Goal: Task Accomplishment & Management: Use online tool/utility

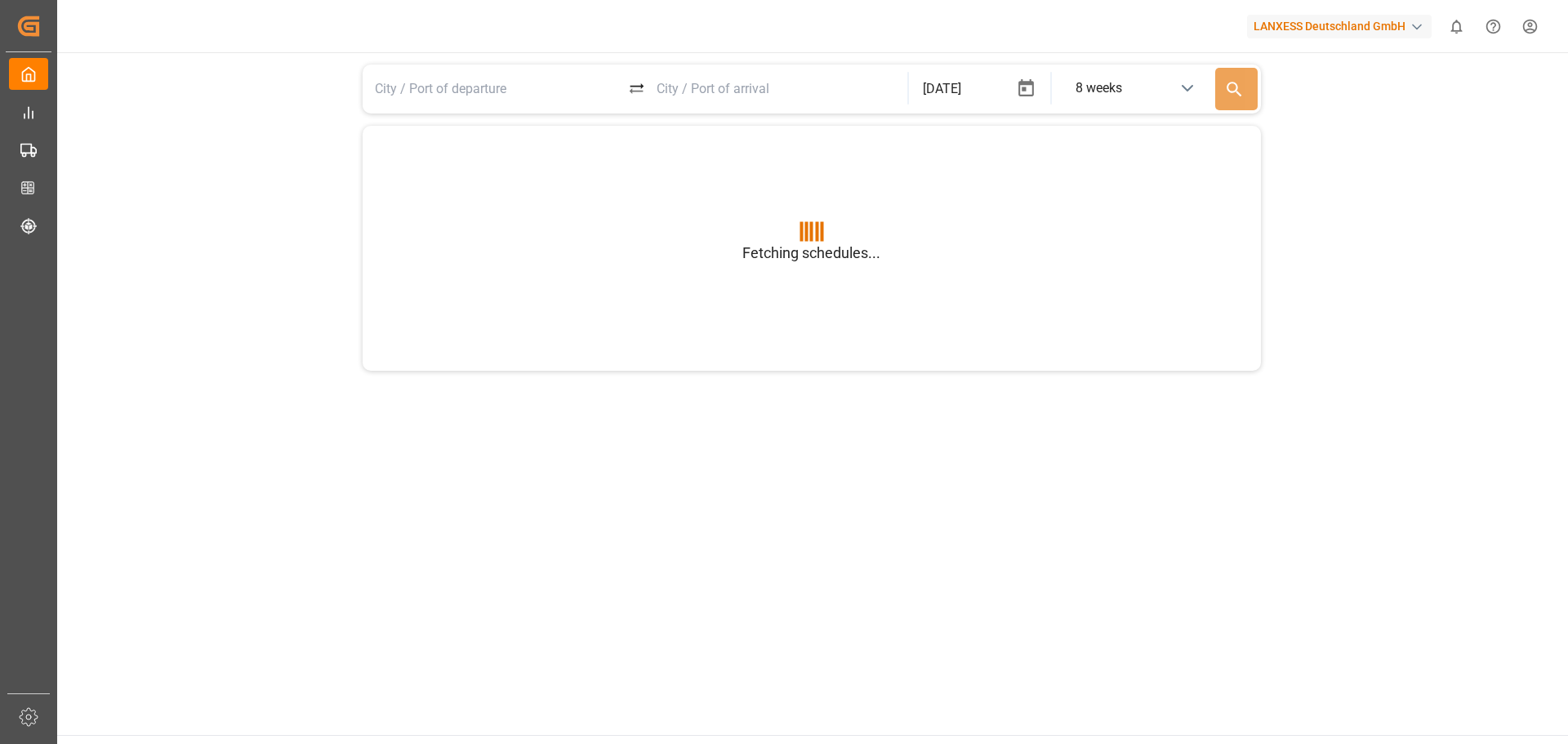
type input "BEANR"
type input "USGXX"
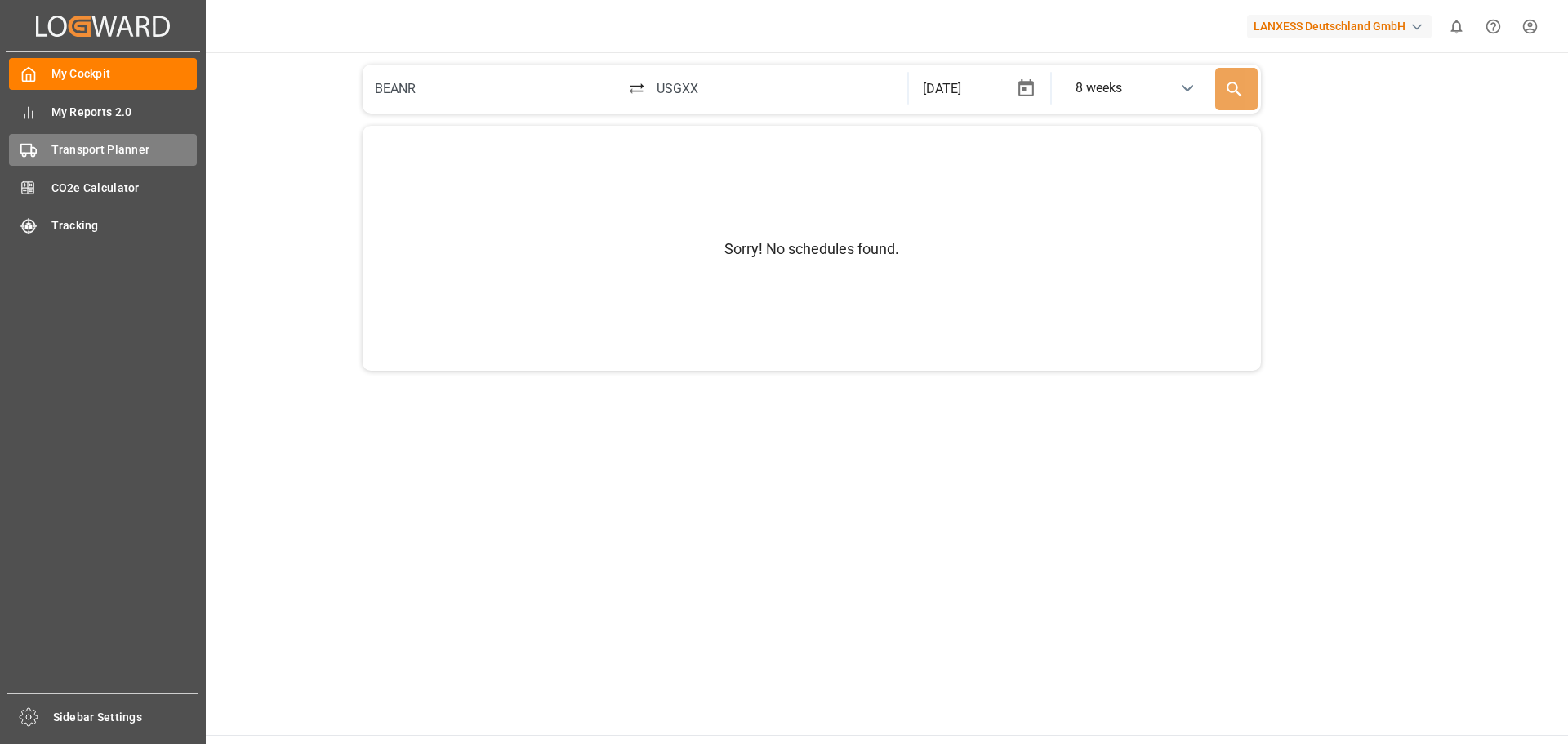
click at [88, 153] on span "Transport Planner" at bounding box center [124, 150] width 147 height 17
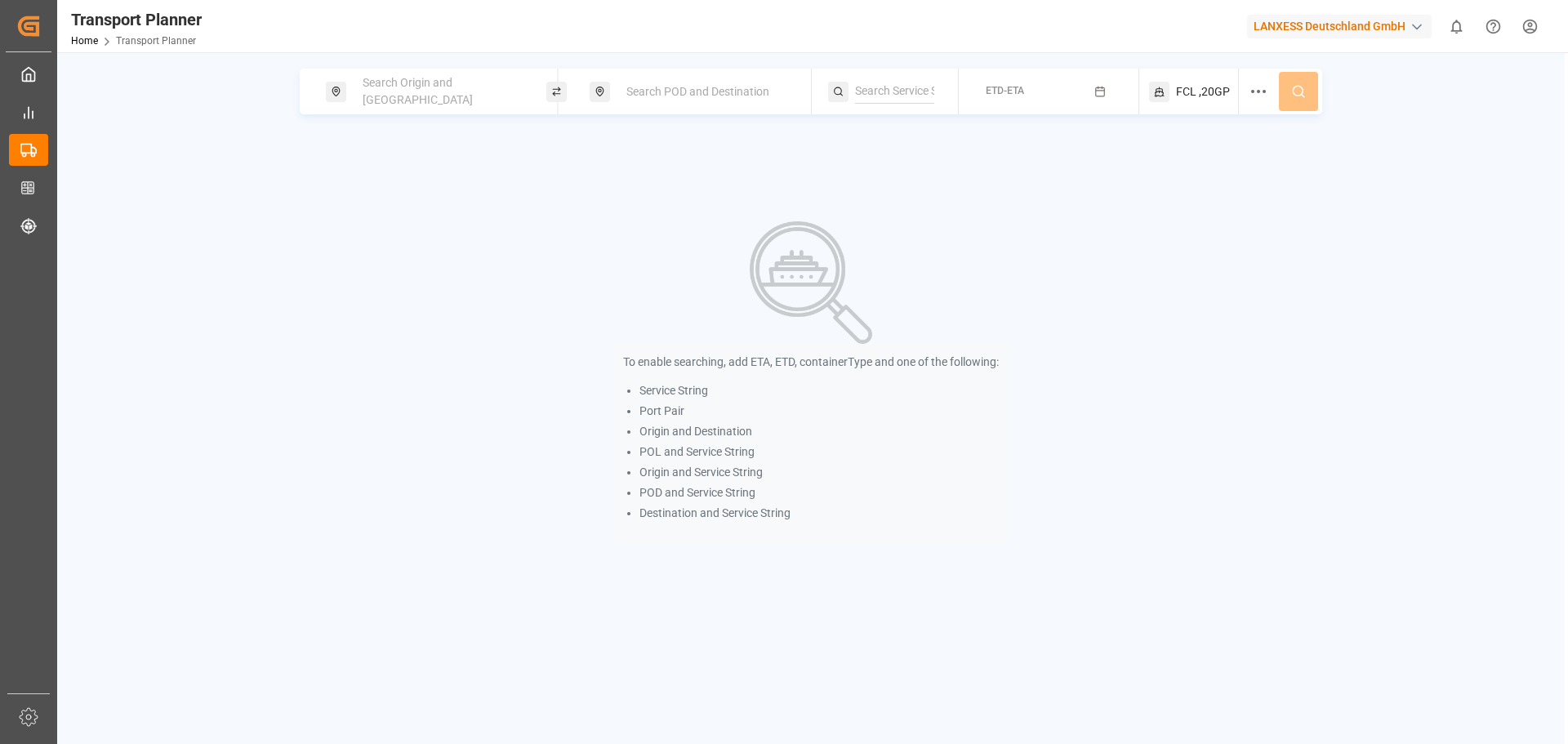
click at [402, 93] on span "Search Origin and [GEOGRAPHIC_DATA]" at bounding box center [418, 91] width 111 height 30
click at [370, 210] on input at bounding box center [427, 222] width 164 height 24
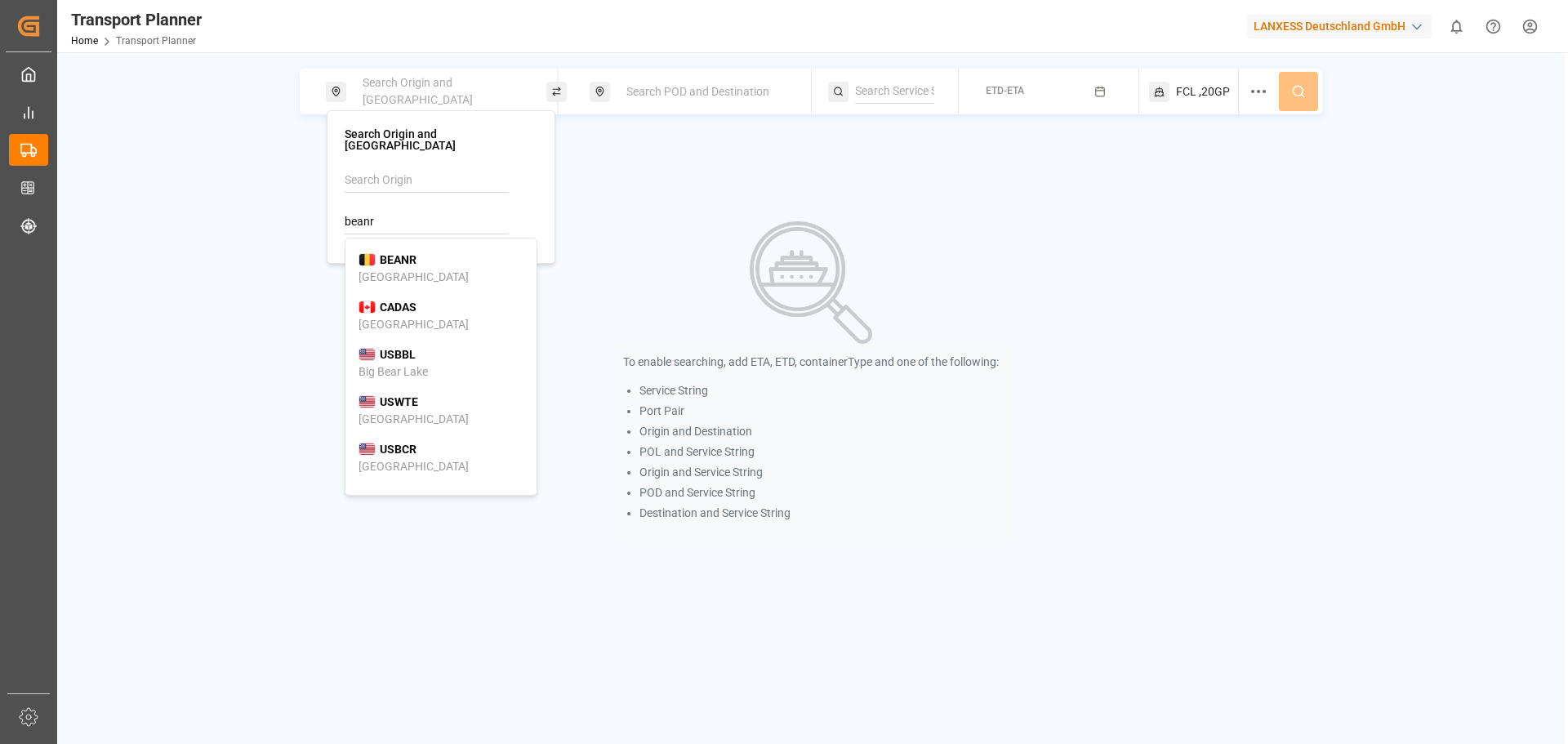
click at [398, 253] on b "BEANR" at bounding box center [398, 259] width 37 height 13
type input "BEANR"
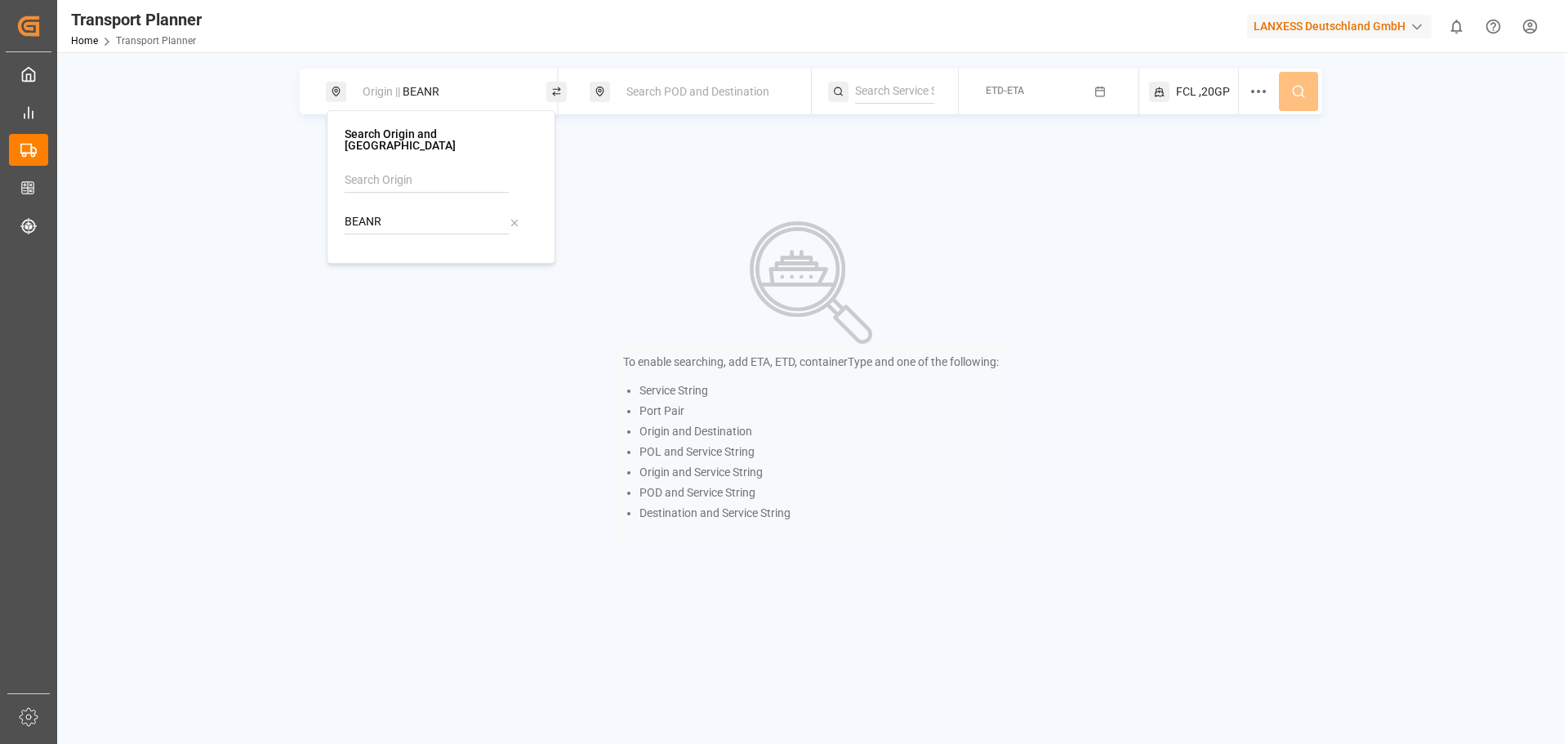
click at [637, 80] on div "Search POD and Destination" at bounding box center [704, 92] width 177 height 30
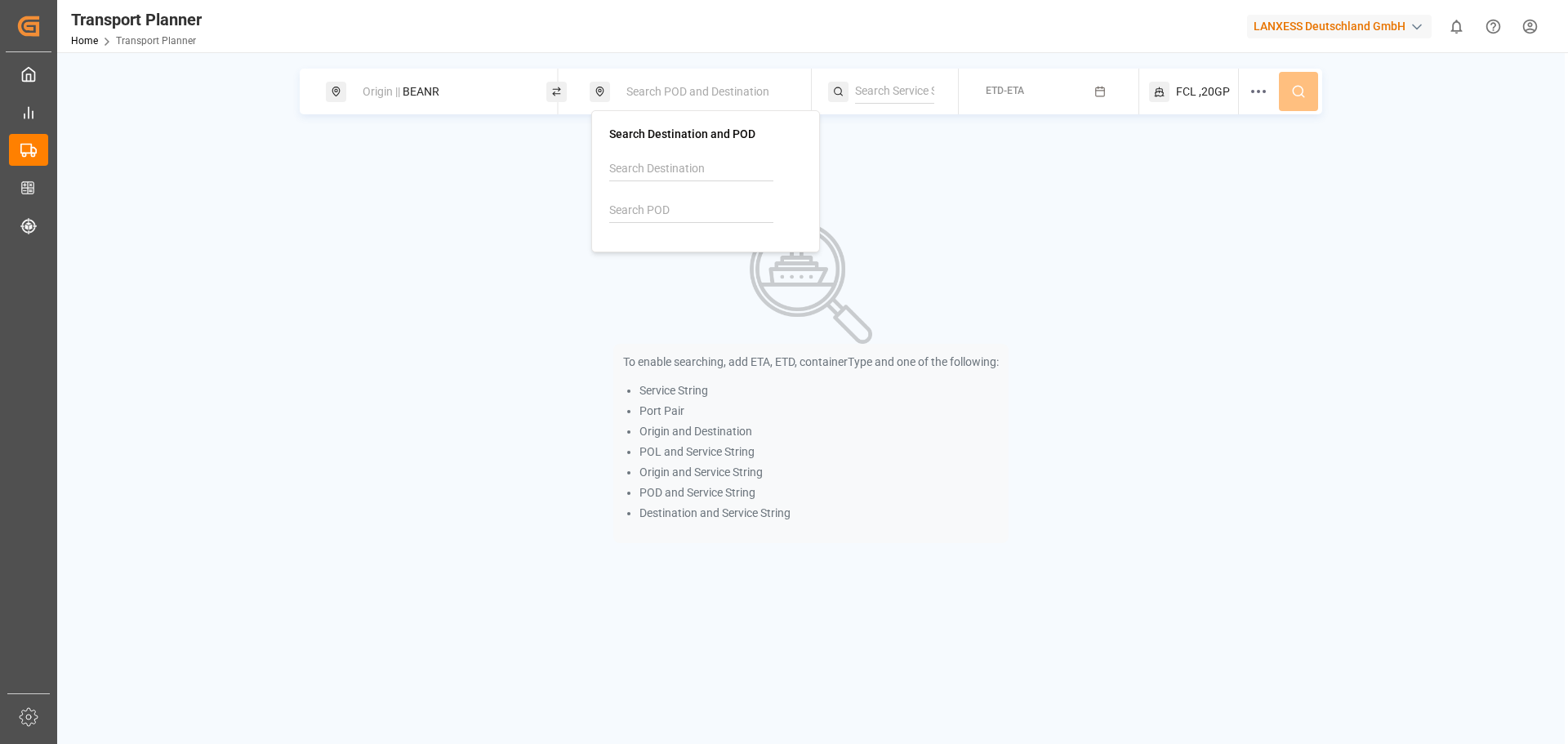
click at [676, 211] on input at bounding box center [691, 210] width 164 height 24
click at [694, 262] on div "[PERSON_NAME]" at bounding box center [705, 257] width 165 height 34
type input "BRSSZ"
click at [1000, 90] on span "ETD-ETA" at bounding box center [1005, 90] width 39 height 12
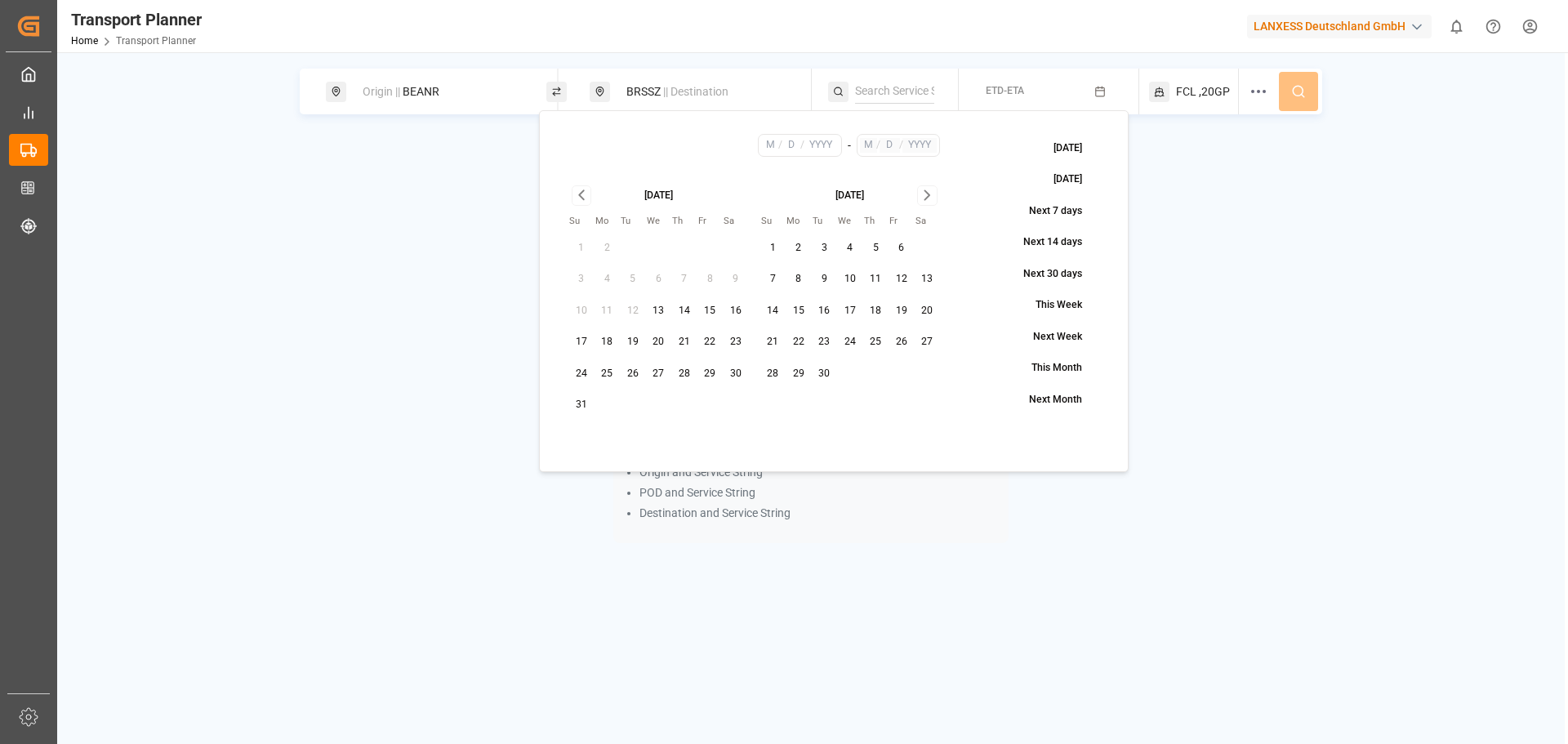
click at [681, 372] on button "28" at bounding box center [684, 373] width 26 height 26
type input "8"
type input "28"
type input "2025"
click at [933, 195] on icon "Go to next month" at bounding box center [927, 194] width 18 height 19
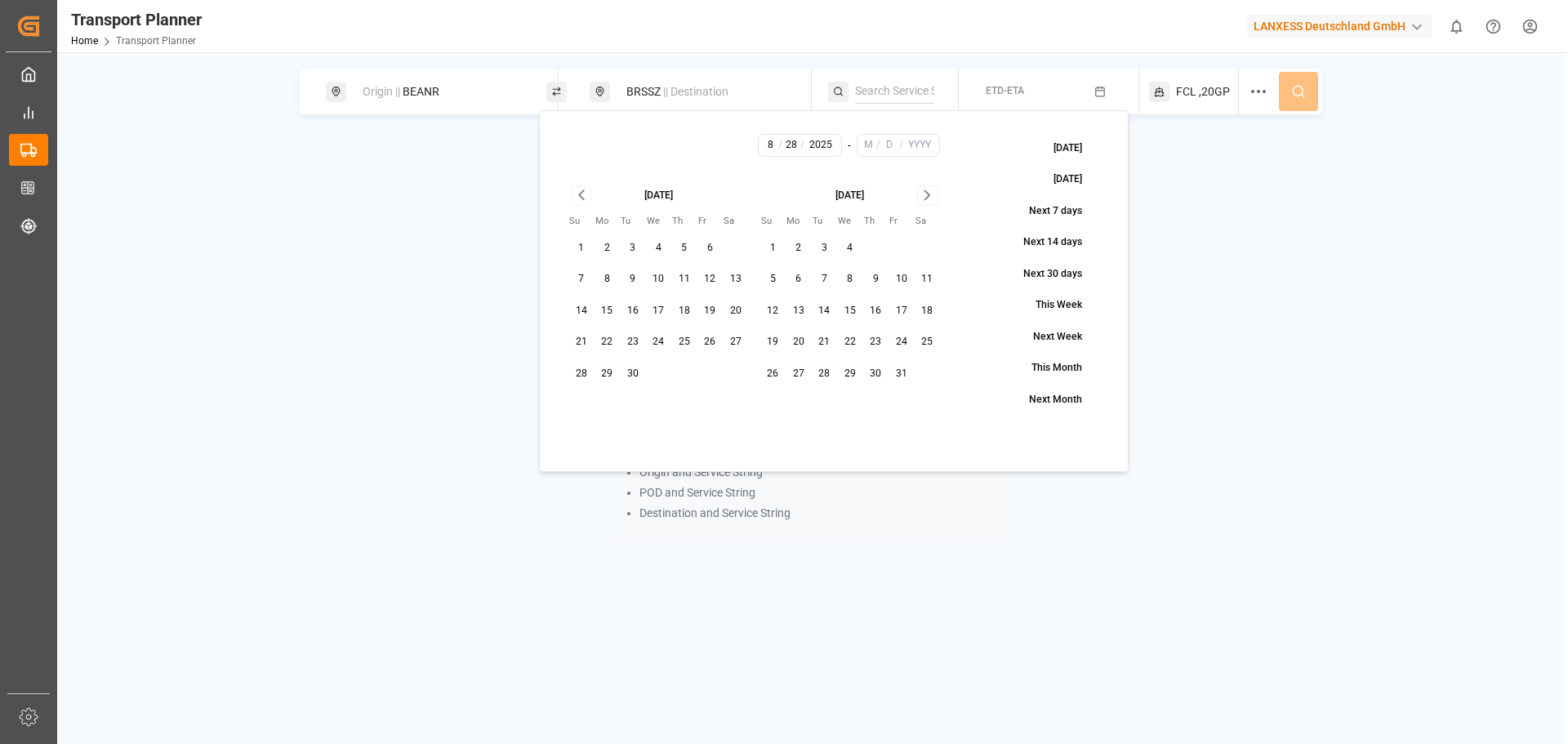
click at [903, 369] on button "31" at bounding box center [901, 373] width 26 height 26
type input "10"
type input "31"
type input "2025"
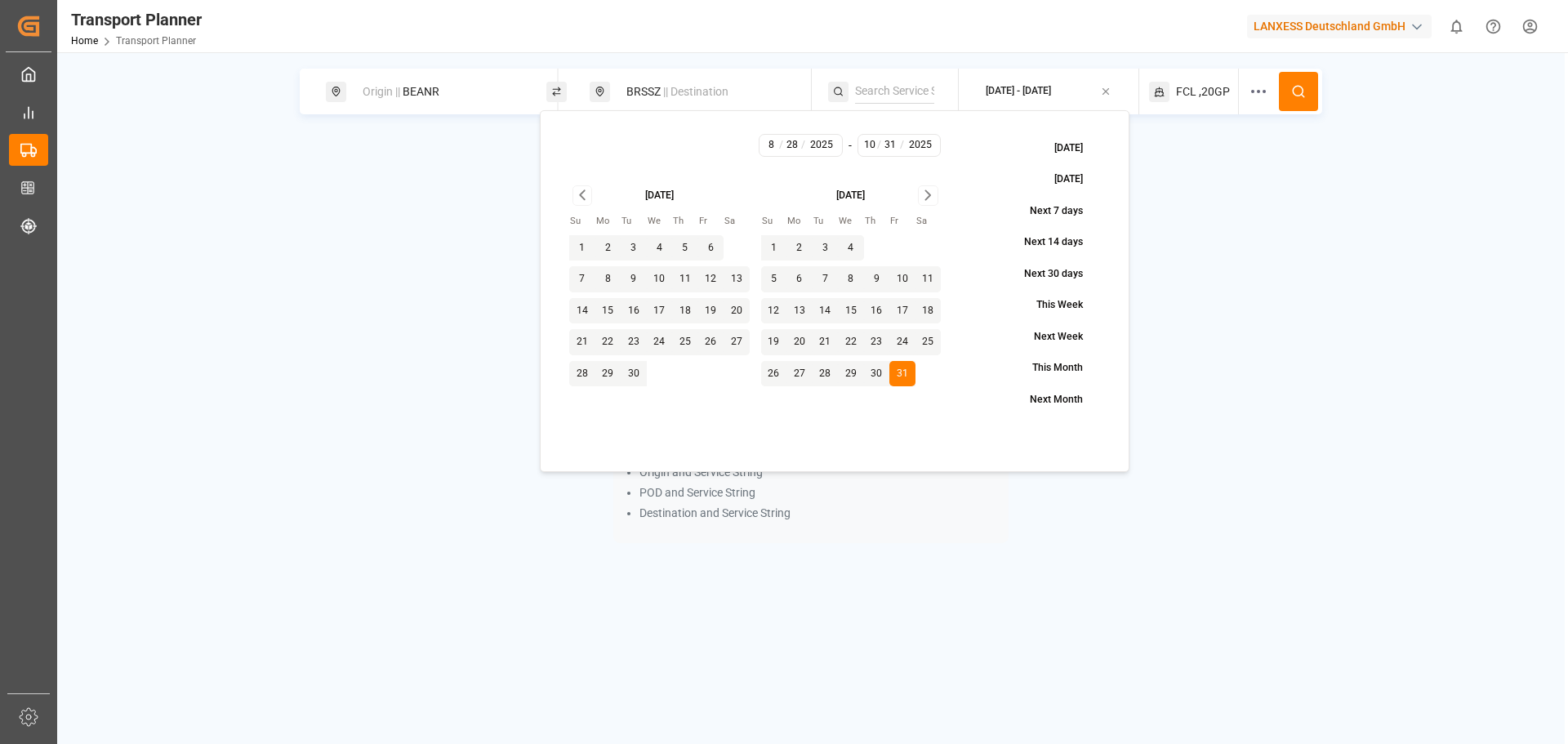
click at [1291, 101] on button at bounding box center [1298, 91] width 39 height 39
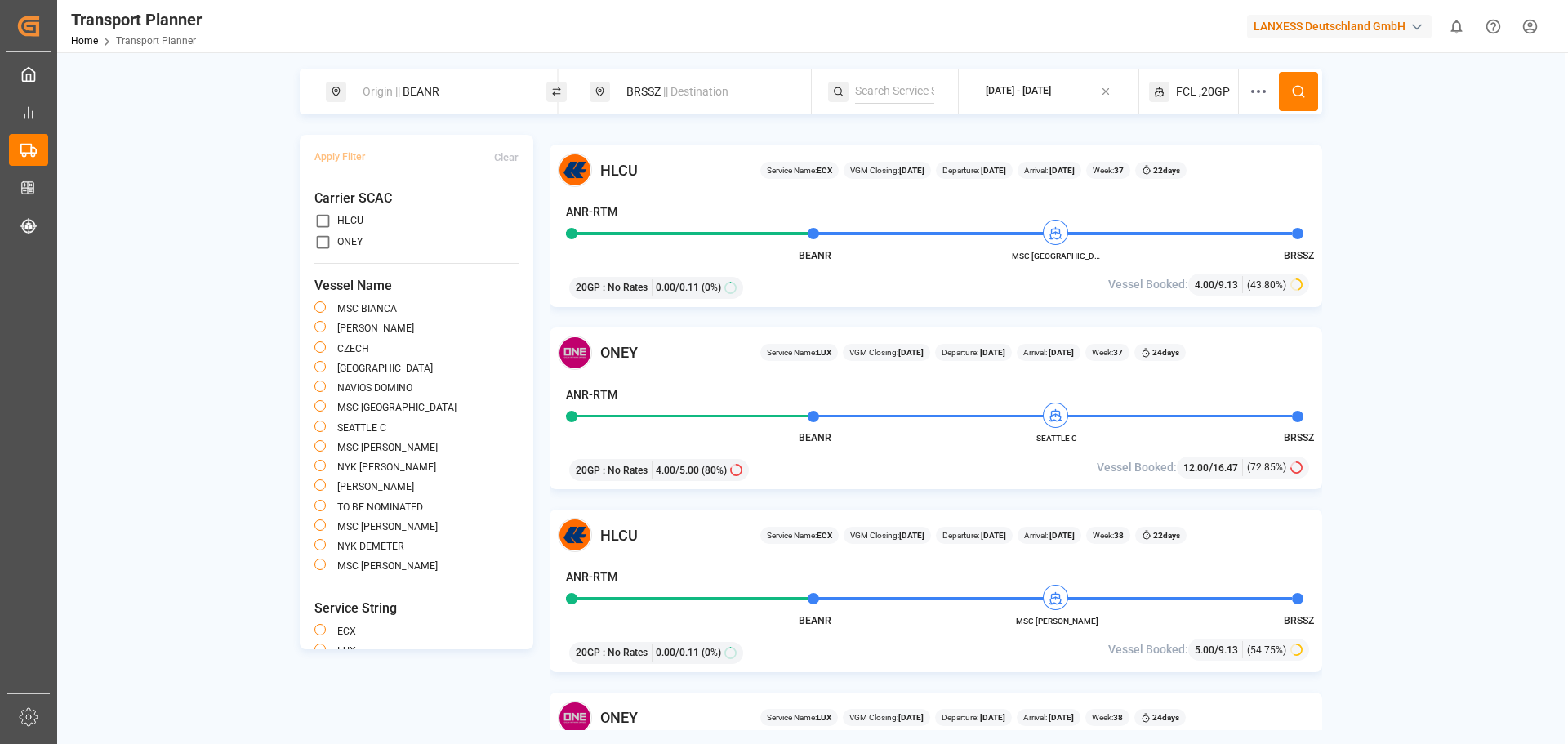
scroll to position [735, 0]
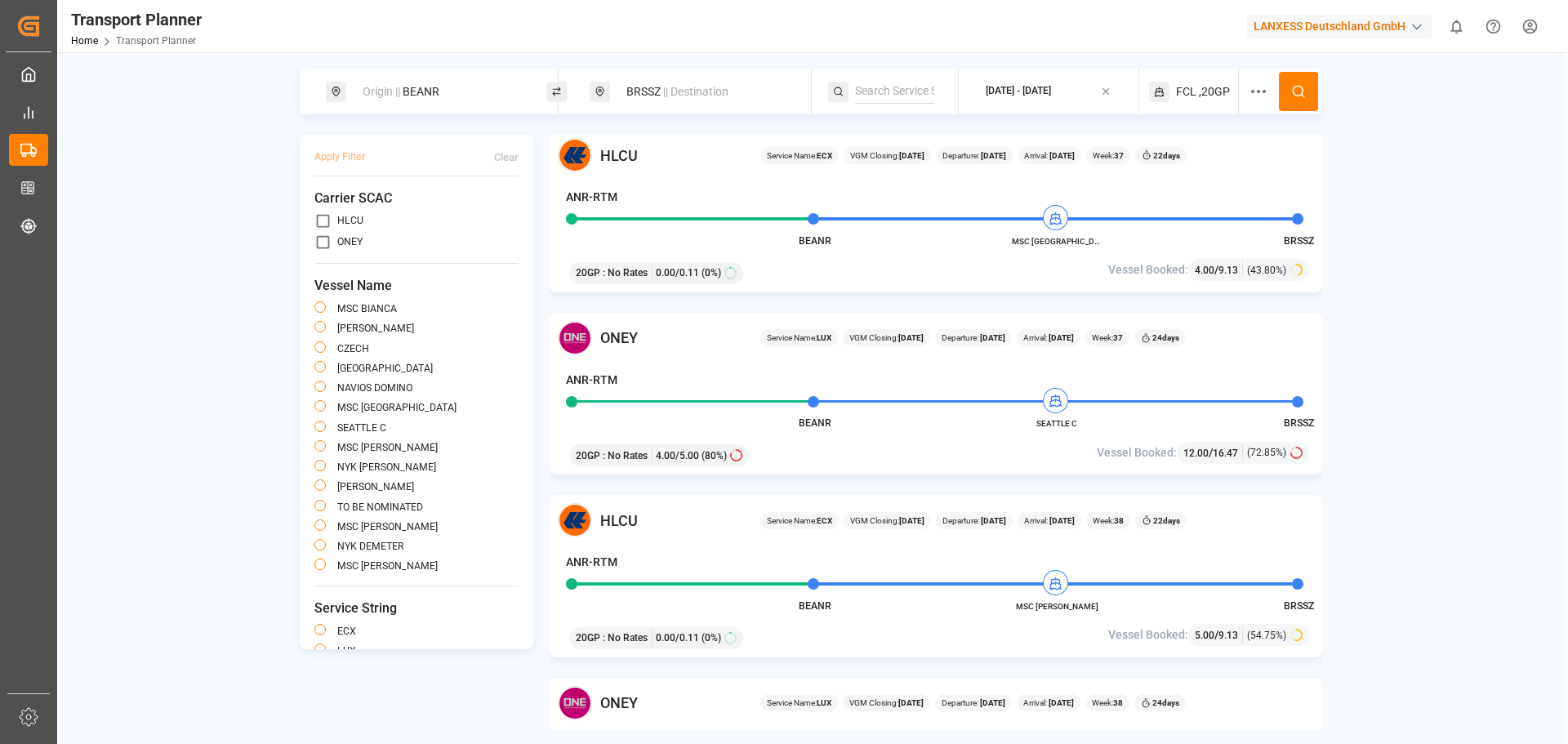
click at [278, 689] on div "Origin || BEANR BRSSZ || Destination [DATE] - [DATE] FCL ,20GP Apply Filter Cle…" at bounding box center [810, 399] width 1508 height 661
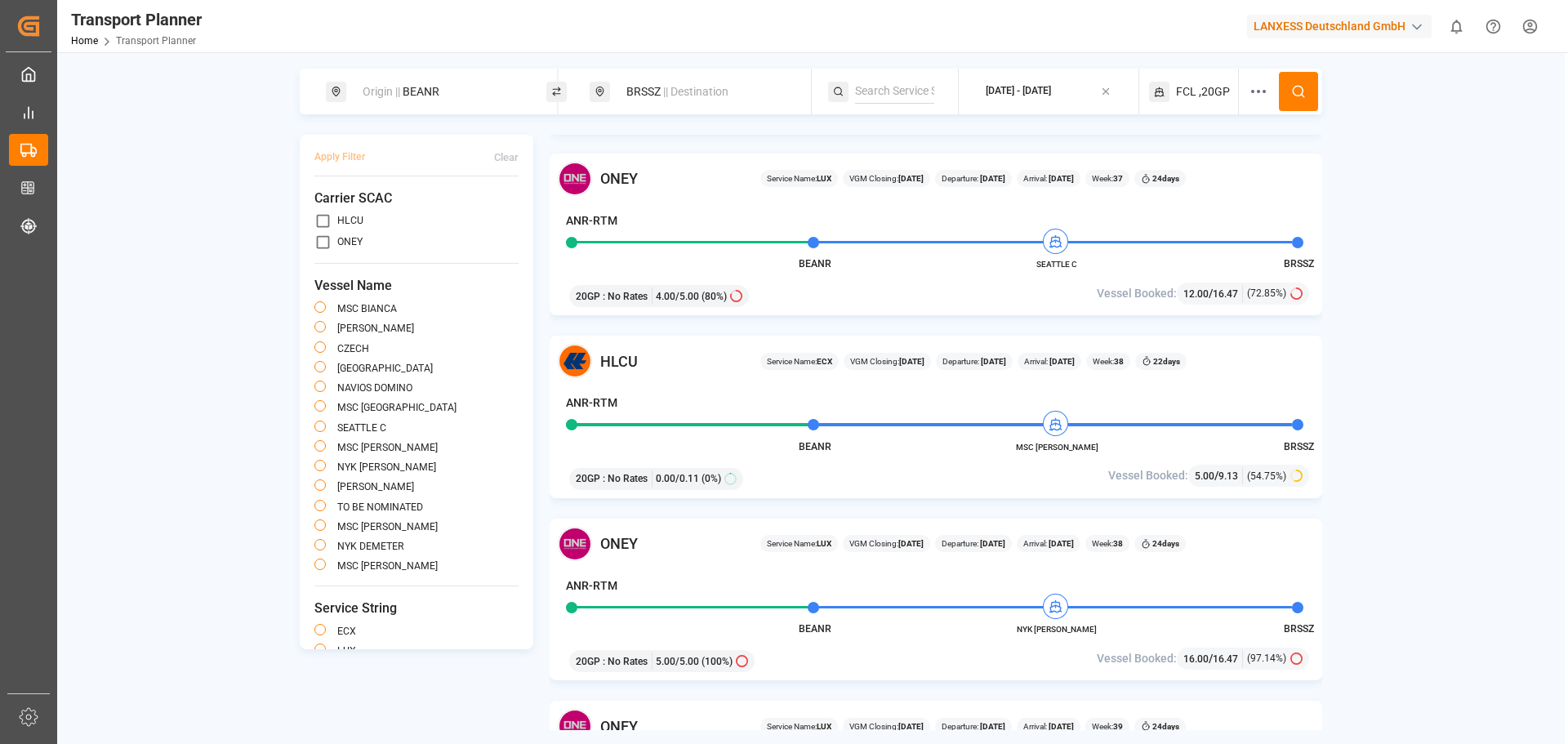
scroll to position [898, 0]
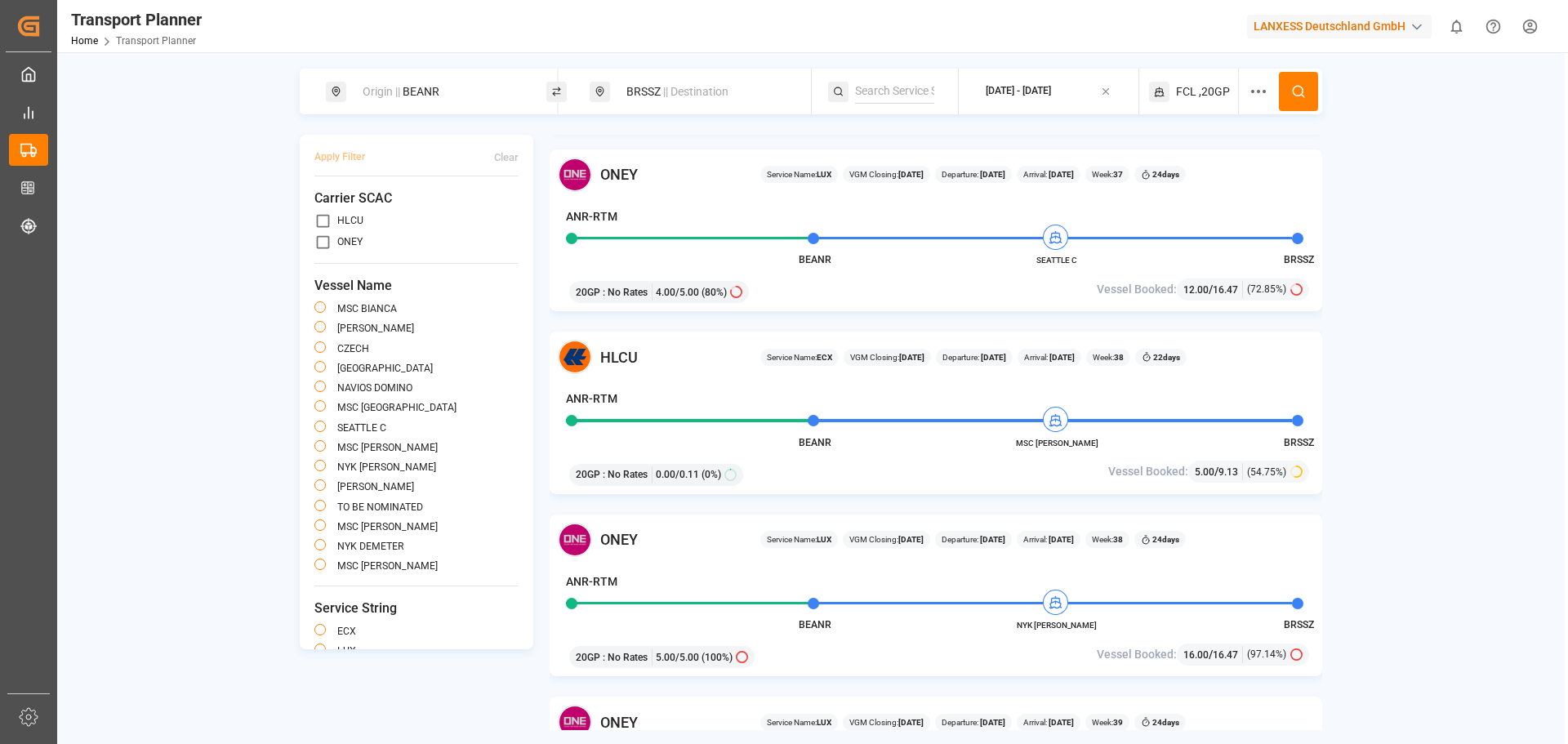
click at [408, 80] on div "Origin || BEANR" at bounding box center [440, 92] width 177 height 30
drag, startPoint x: 404, startPoint y: 225, endPoint x: 508, endPoint y: 214, distance: 104.6
click at [408, 224] on div "BEANR" at bounding box center [441, 207] width 193 height 78
click at [510, 217] on icon at bounding box center [515, 223] width 12 height 12
click at [428, 216] on input at bounding box center [427, 222] width 164 height 24
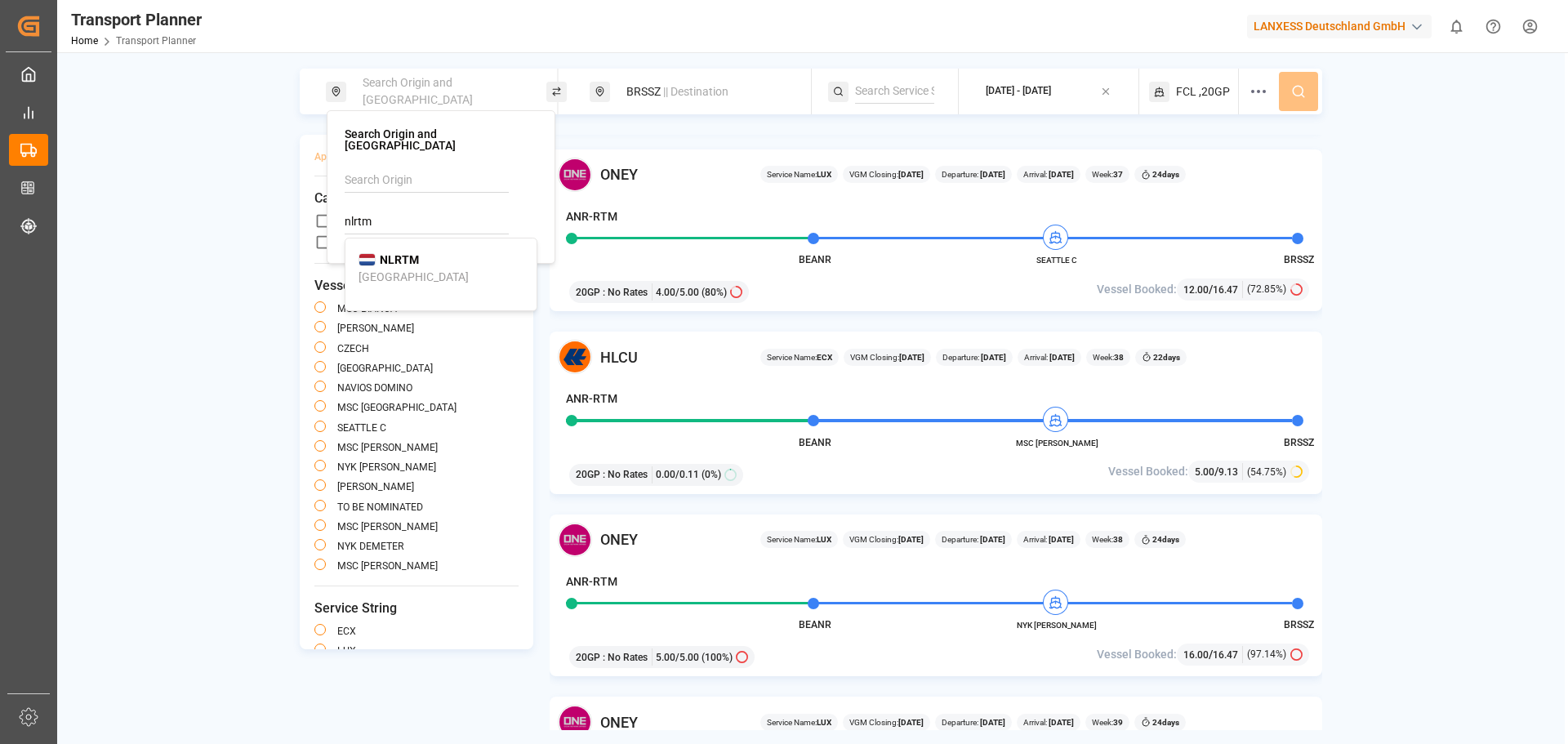
click at [432, 251] on div "NLRTM [GEOGRAPHIC_DATA]" at bounding box center [440, 268] width 165 height 34
type input "NLRTM"
click at [1307, 92] on button at bounding box center [1298, 91] width 39 height 39
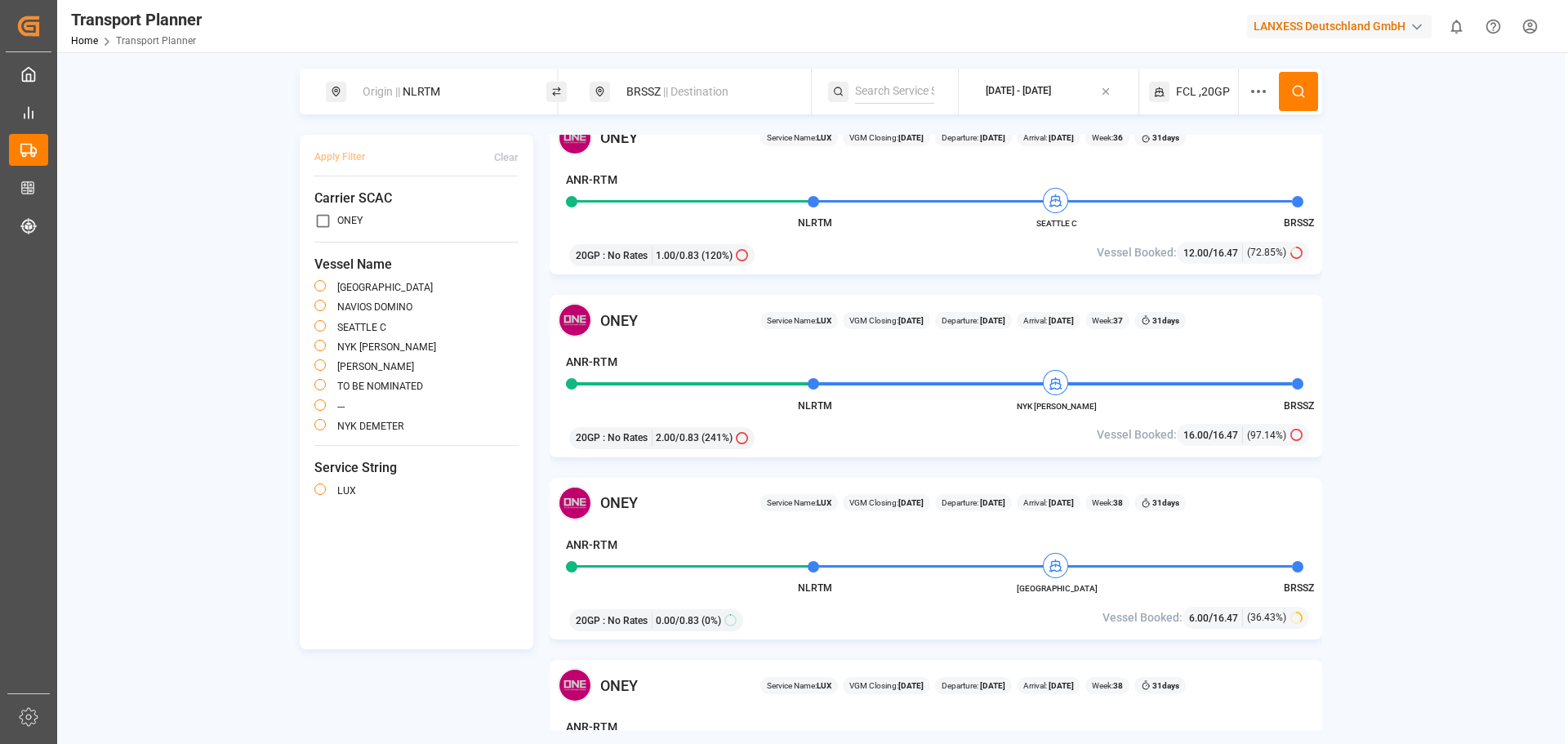
scroll to position [245, 0]
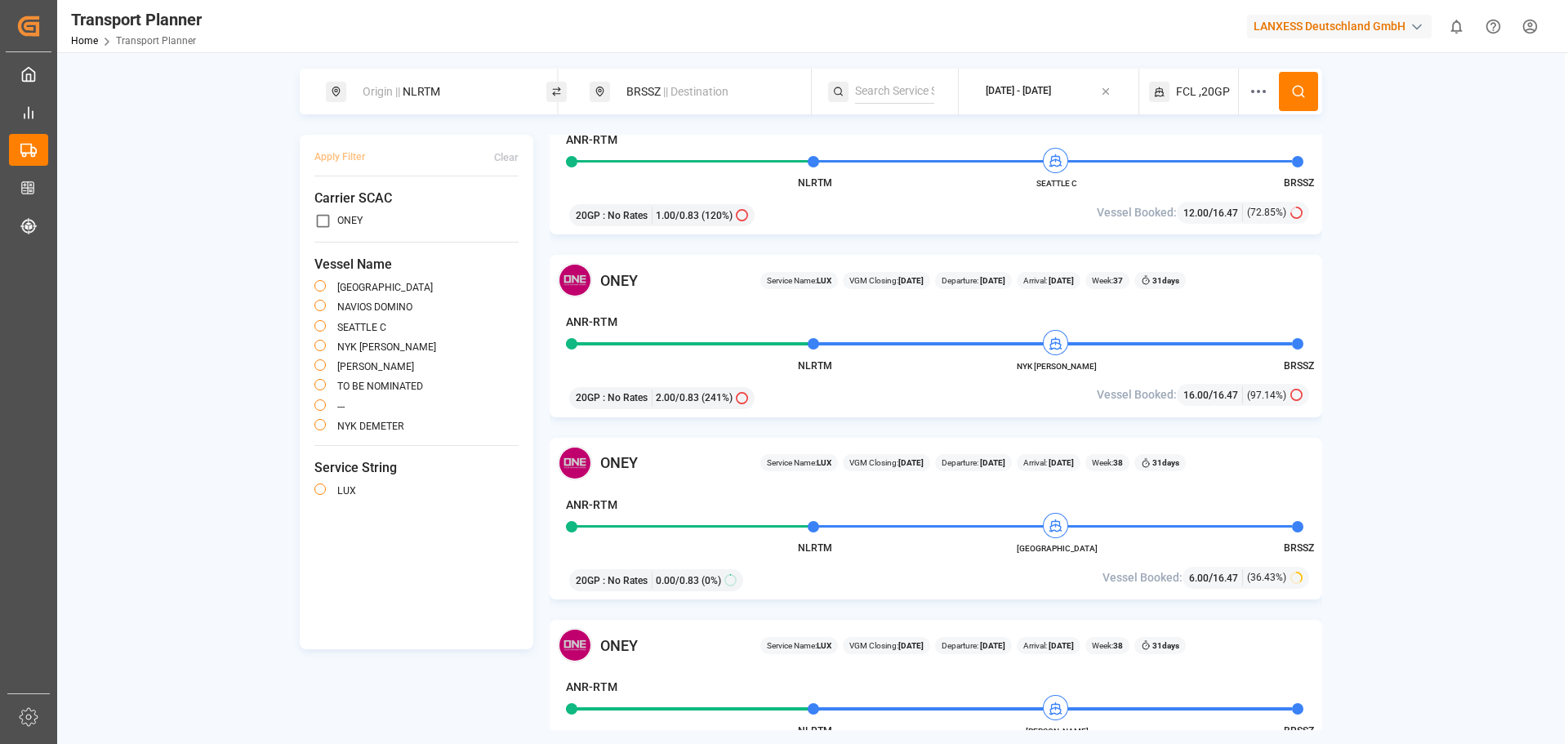
click at [466, 83] on div "Origin || NLRTM" at bounding box center [440, 92] width 177 height 30
click at [509, 217] on icon at bounding box center [515, 223] width 12 height 12
click at [491, 218] on input at bounding box center [427, 222] width 164 height 24
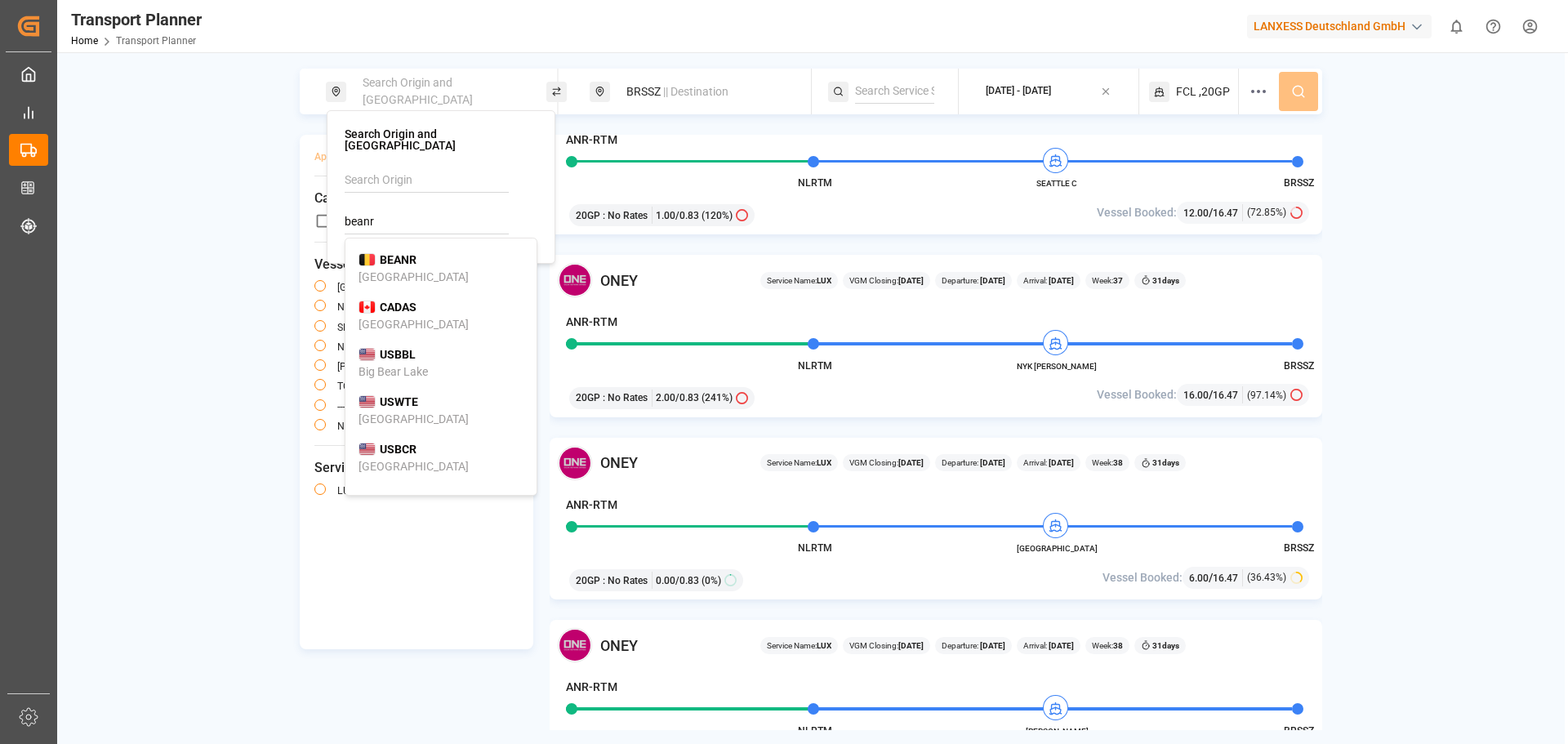
click at [415, 259] on div "BEANR [GEOGRAPHIC_DATA]" at bounding box center [440, 268] width 165 height 34
type input "BEANR"
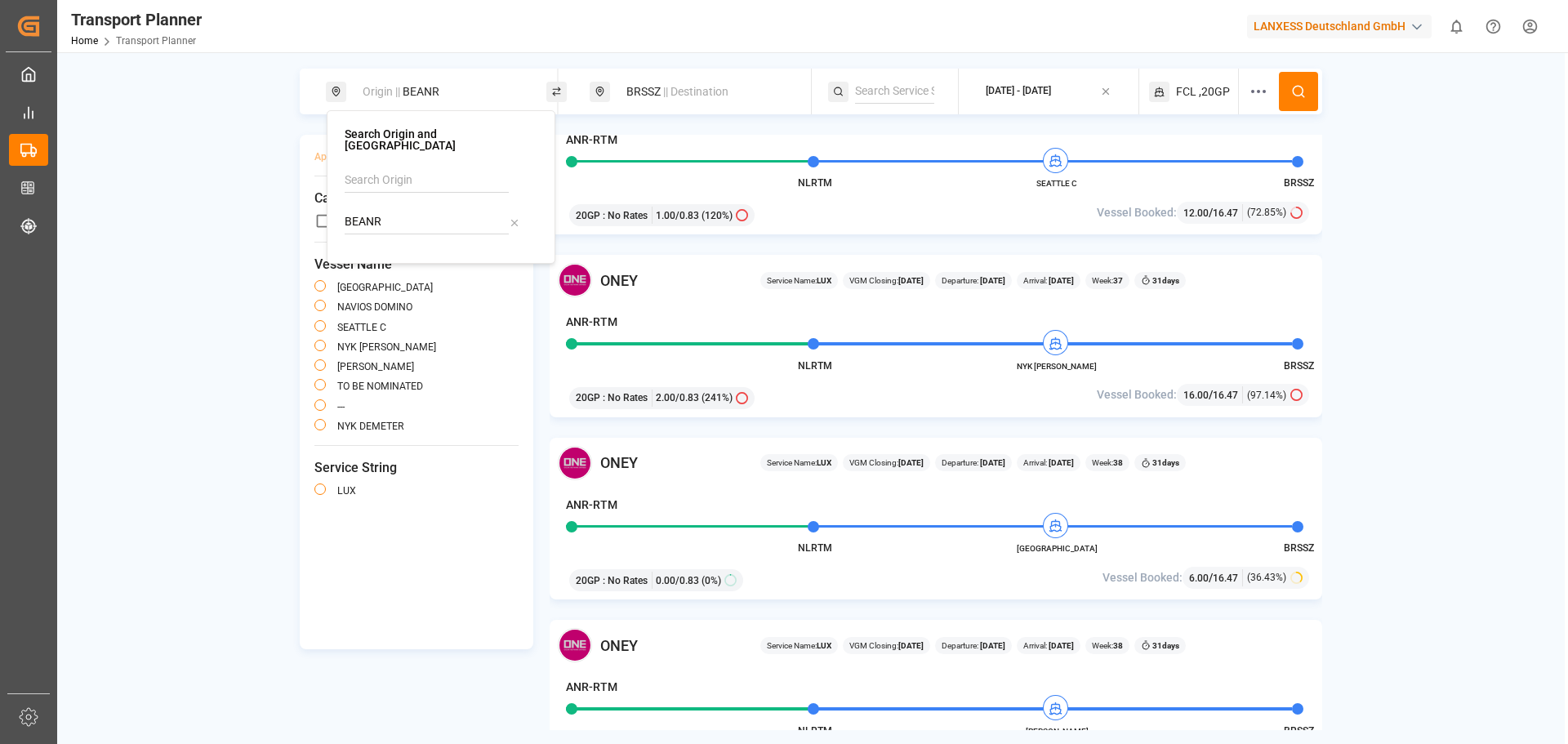
click at [683, 88] on span "|| Destination" at bounding box center [696, 91] width 65 height 13
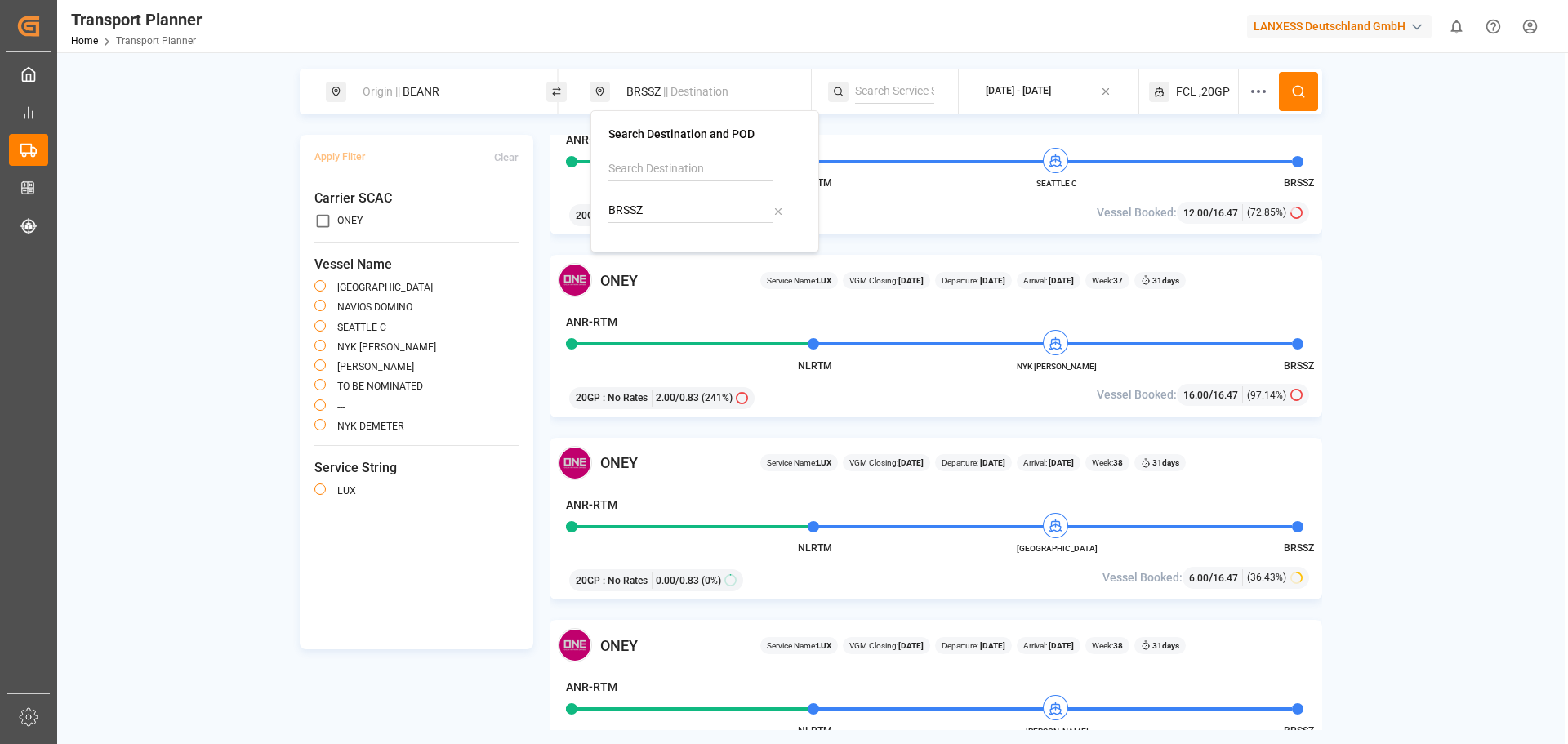
drag, startPoint x: 655, startPoint y: 208, endPoint x: 560, endPoint y: 208, distance: 95.0
click at [560, 208] on body "Created by potrace 1.15, written by [PERSON_NAME] [DATE]-[DATE] Created by potr…" at bounding box center [784, 372] width 1568 height 744
click at [674, 236] on li "BRIOA Itapoá" at bounding box center [705, 257] width 191 height 48
click at [698, 249] on div "BRIOA Itapoá" at bounding box center [704, 257] width 165 height 34
type input "BRIOA"
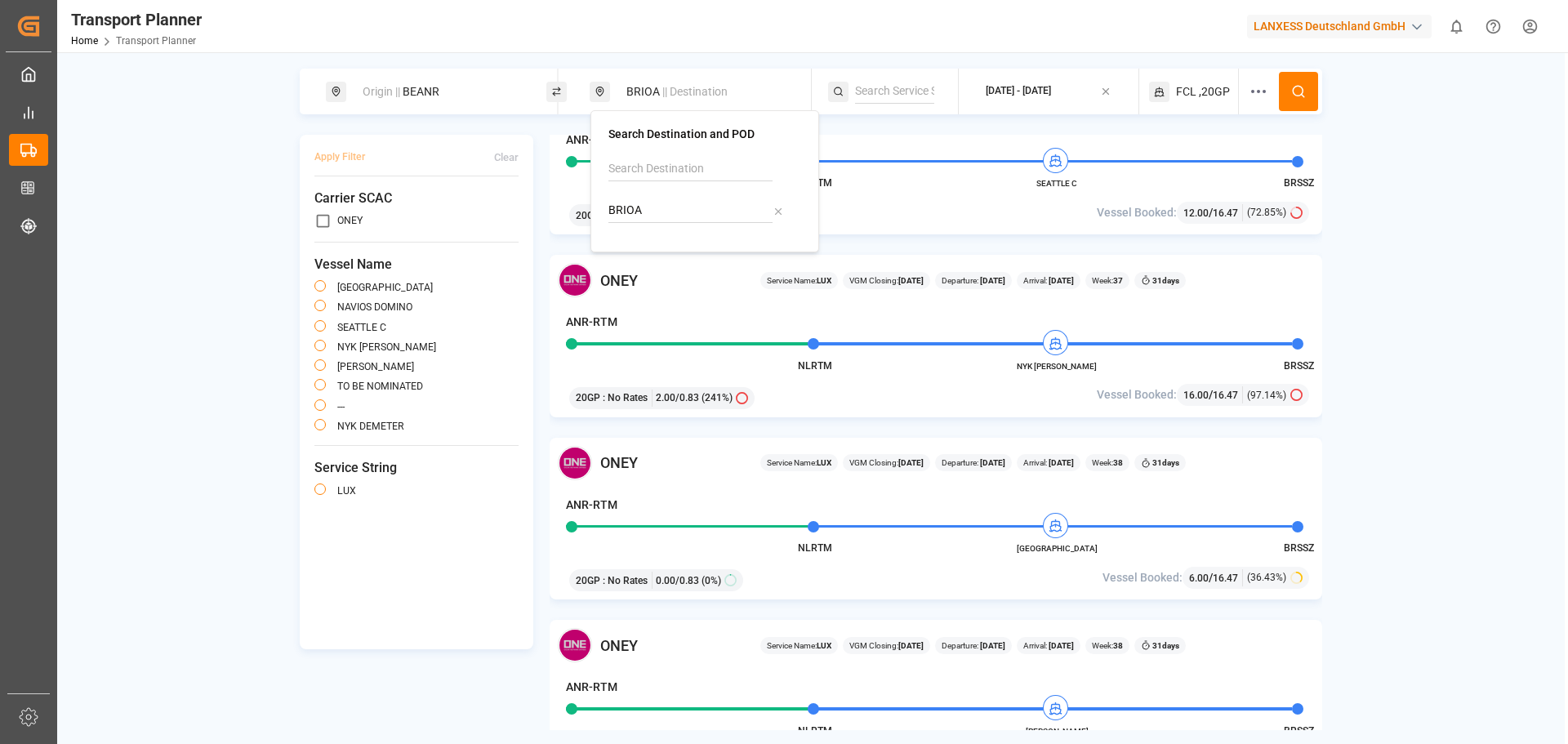
click at [1022, 80] on button "[DATE] - [DATE]" at bounding box center [1048, 92] width 160 height 32
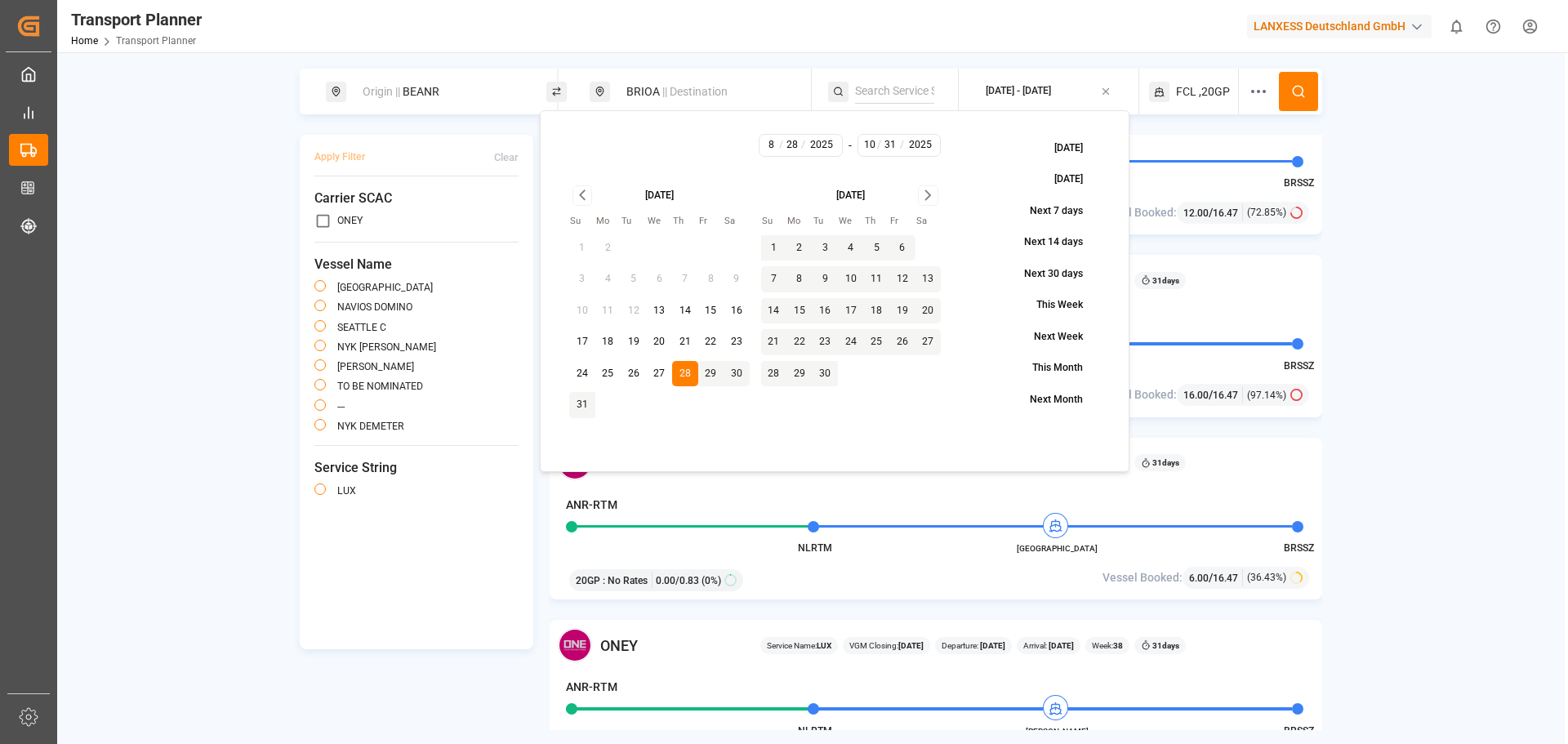
drag, startPoint x: 799, startPoint y: 246, endPoint x: 830, endPoint y: 247, distance: 31.0
click at [830, 247] on tr "1 2 3 4 5 6" at bounding box center [851, 248] width 181 height 26
click at [820, 248] on button "3" at bounding box center [825, 248] width 26 height 26
type input "9"
type input "3"
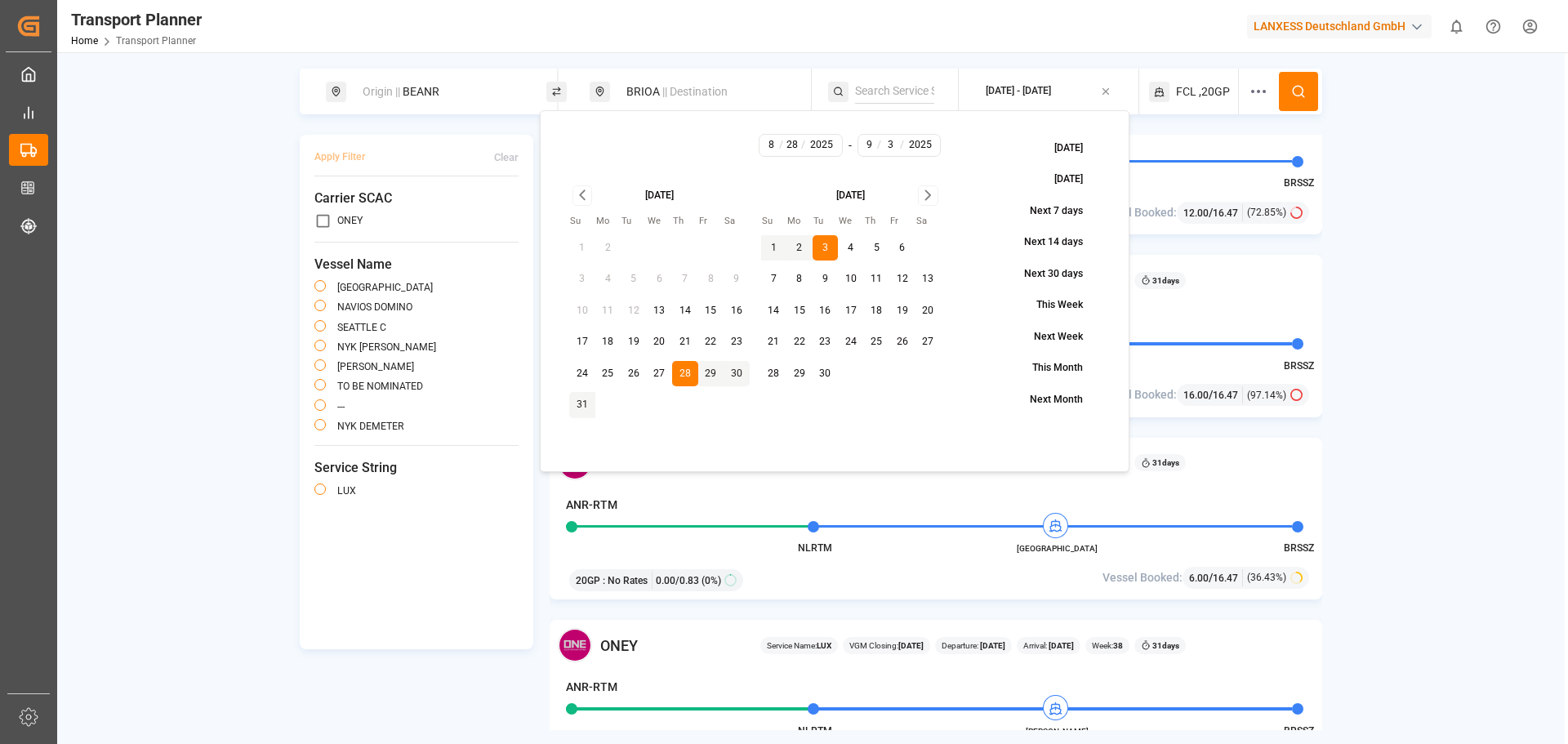
click at [928, 192] on icon "Go to next month" at bounding box center [928, 195] width 5 height 9
click at [907, 374] on button "31" at bounding box center [902, 373] width 26 height 26
type input "10"
type input "31"
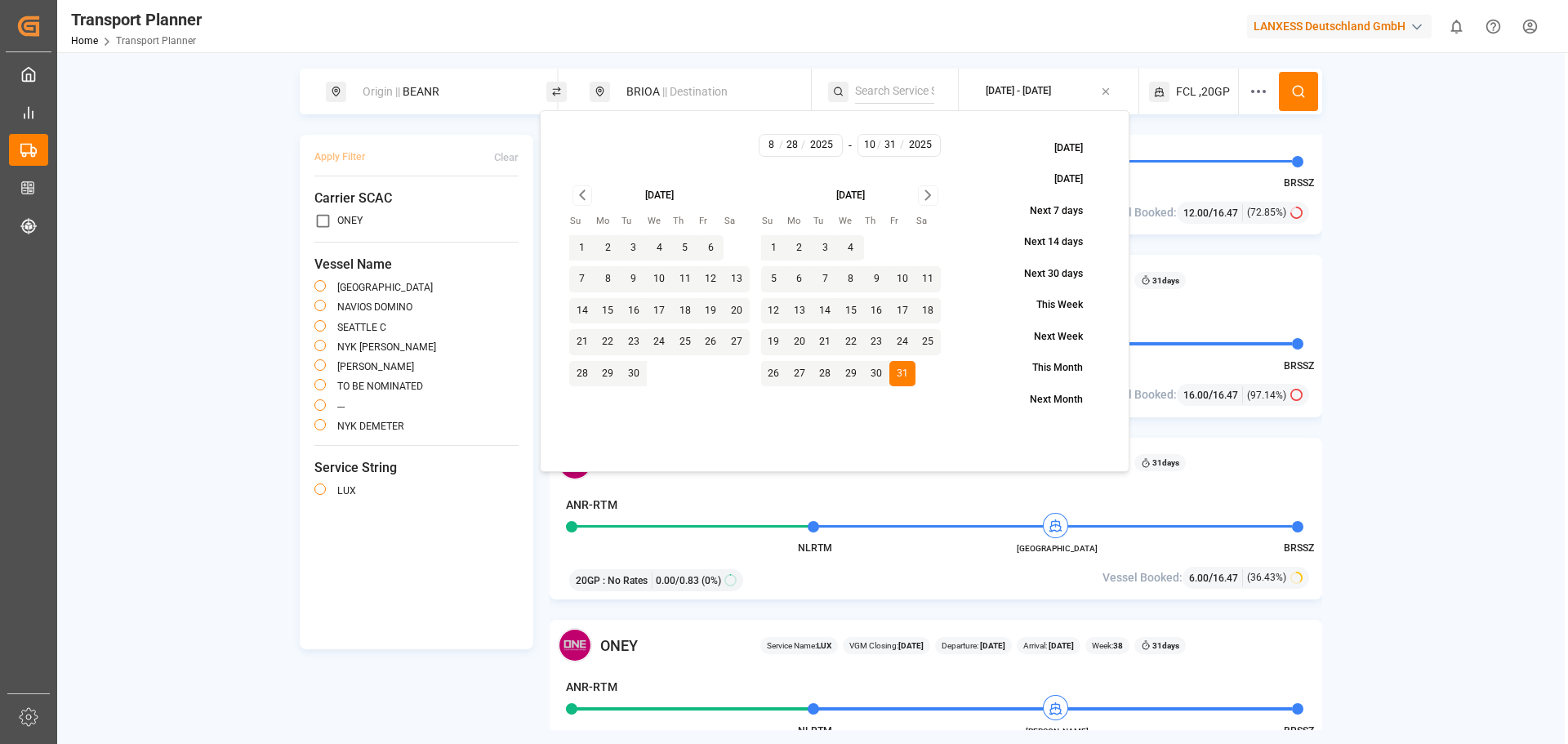
click at [1331, 89] on div "Origin || BEANR BRIOA || Destination [DATE] - [DATE] FCL ,20GP Apply Filter Cle…" at bounding box center [810, 399] width 1508 height 661
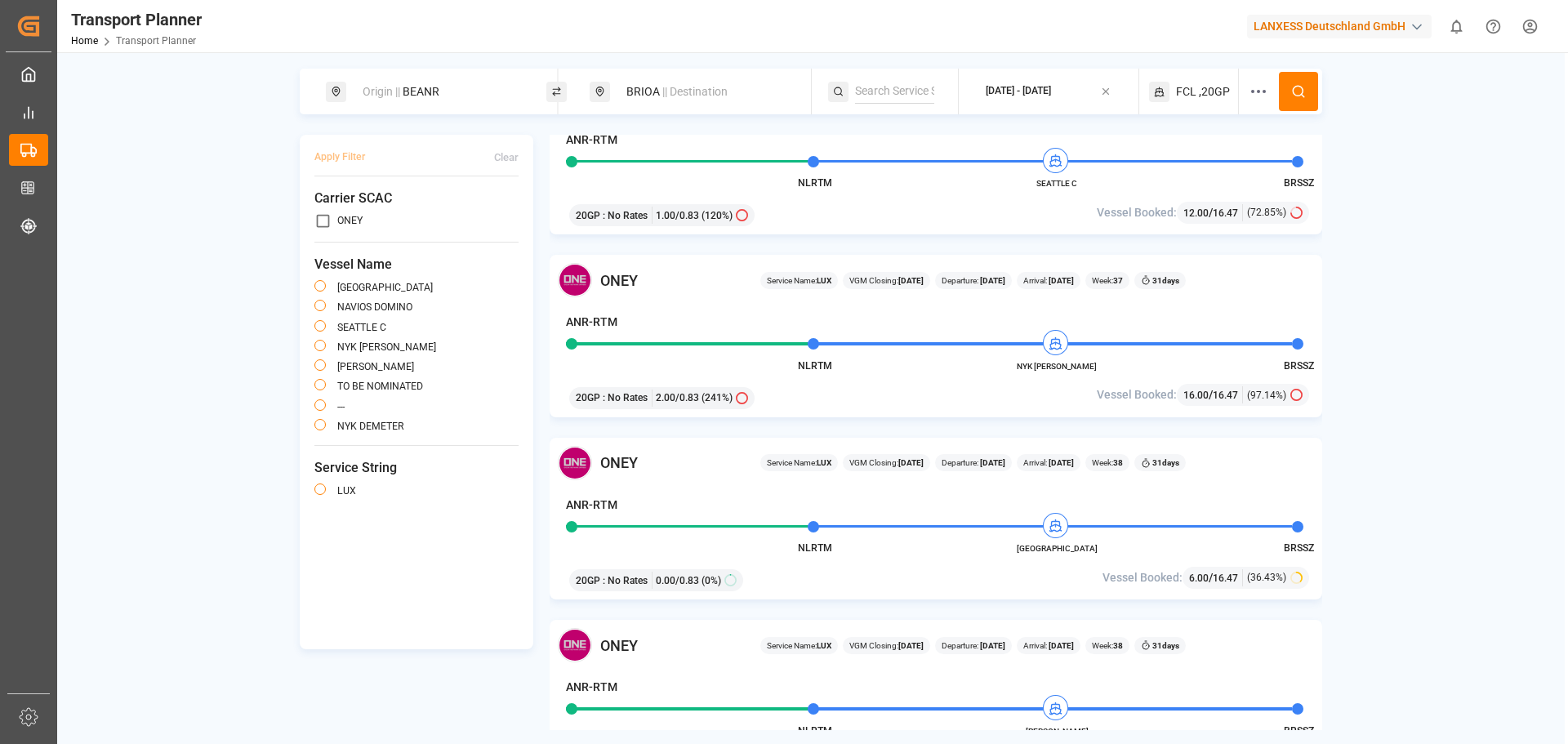
click at [1298, 89] on icon at bounding box center [1298, 91] width 15 height 15
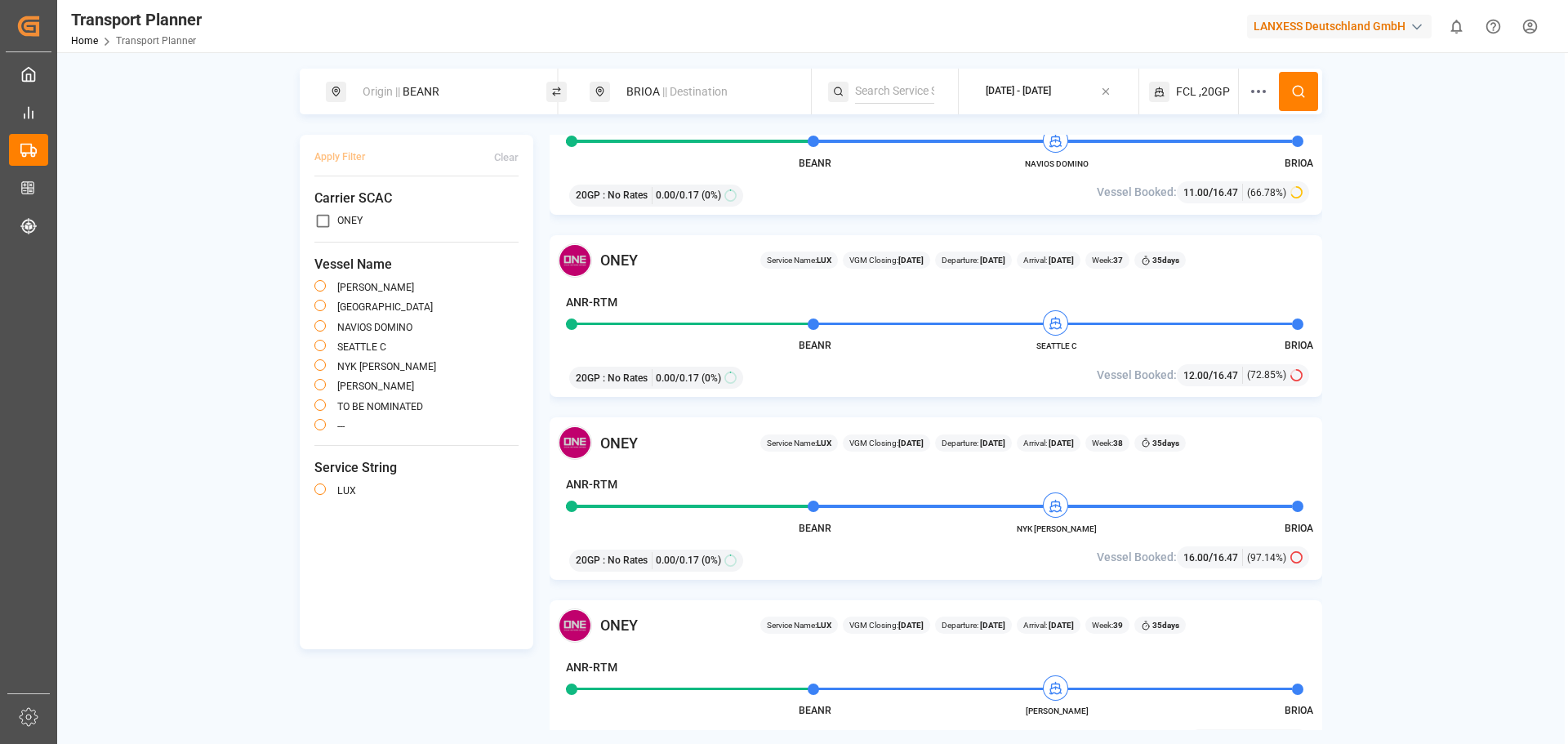
scroll to position [408, 0]
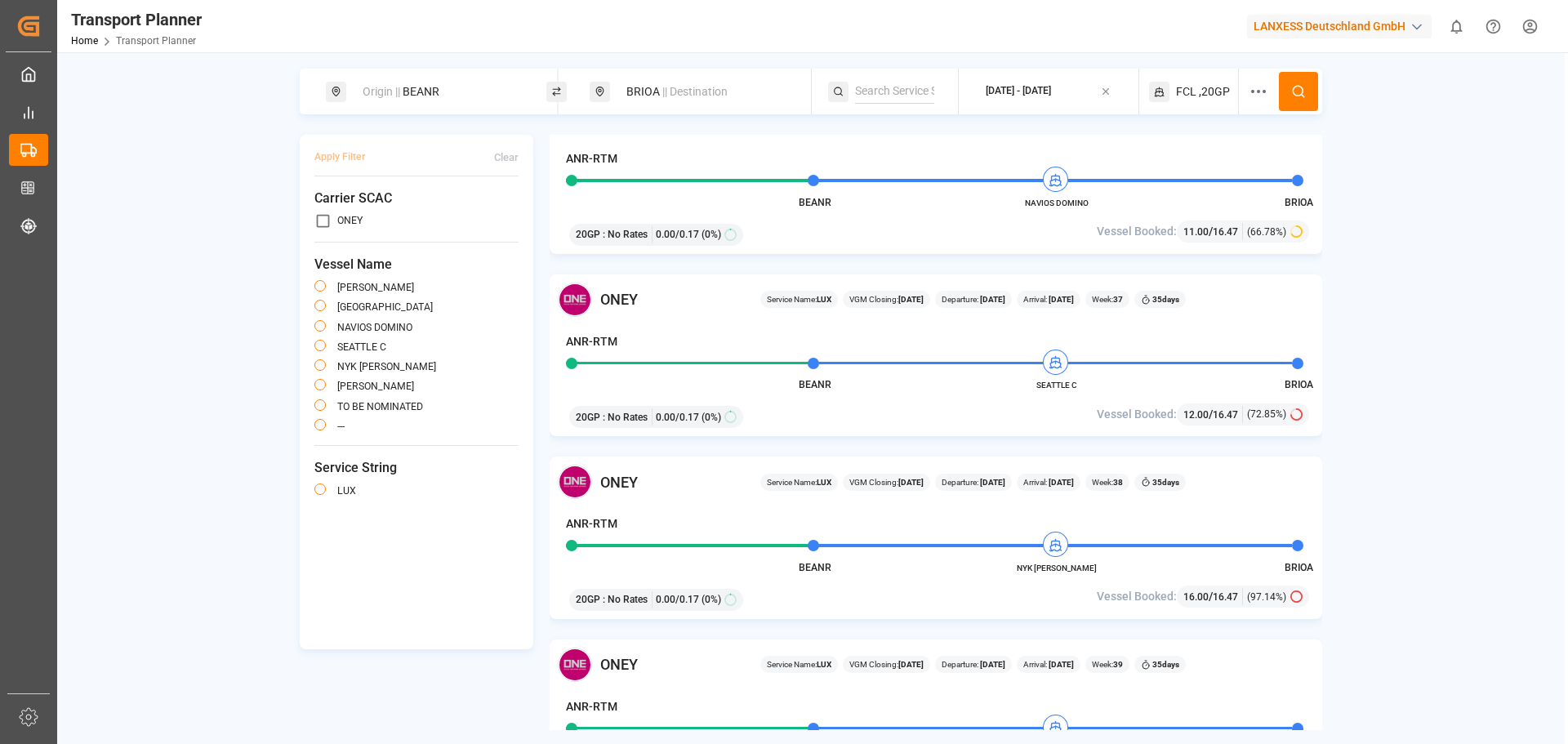
click at [656, 83] on div "BRIOA || Destination" at bounding box center [704, 92] width 177 height 30
click at [777, 210] on icon at bounding box center [779, 212] width 12 height 12
click at [693, 207] on input at bounding box center [691, 210] width 164 height 24
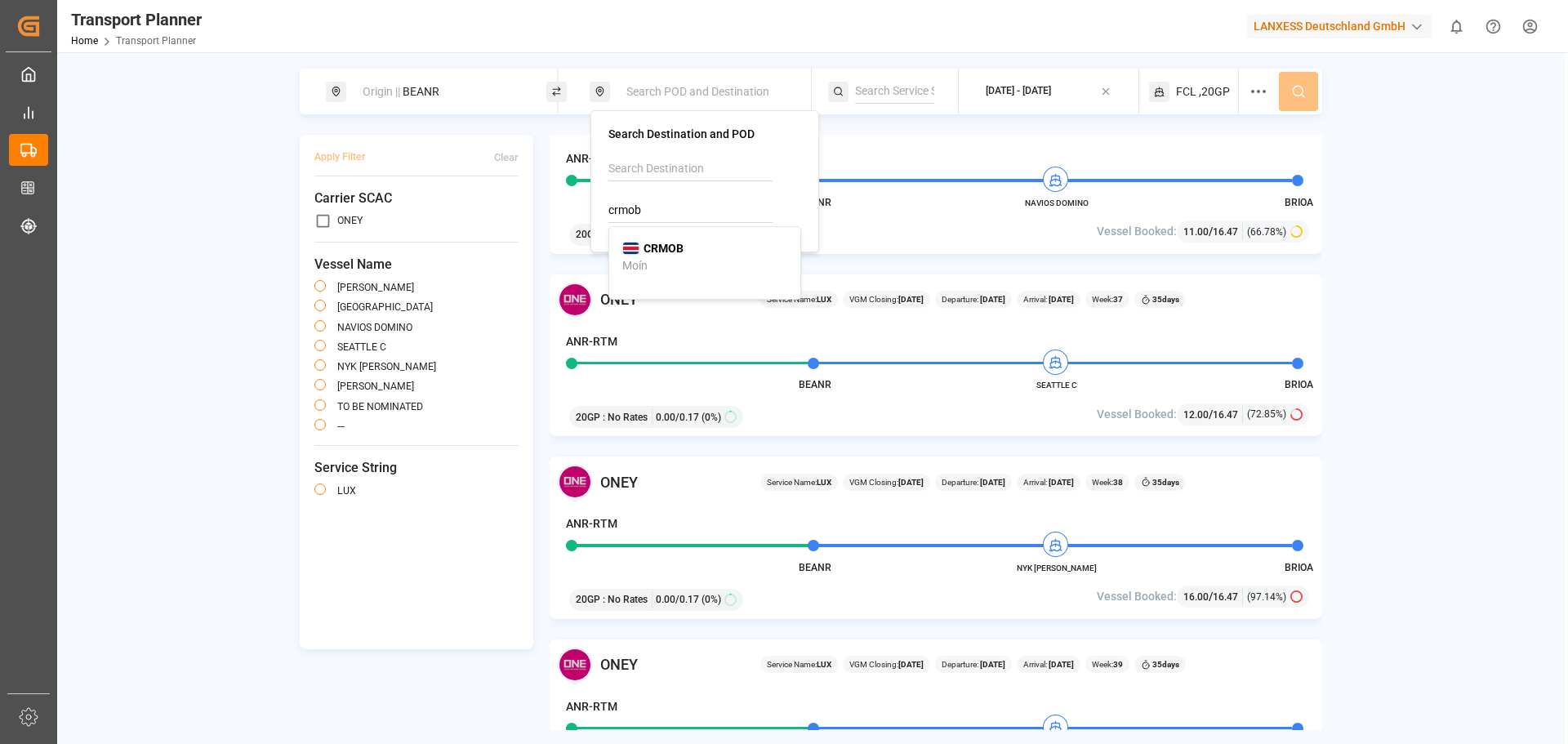
click at [688, 248] on div "CRMOB Moín" at bounding box center [704, 257] width 165 height 34
type input "CRMOB"
click at [1033, 90] on div "[DATE] - [DATE]" at bounding box center [1018, 91] width 65 height 15
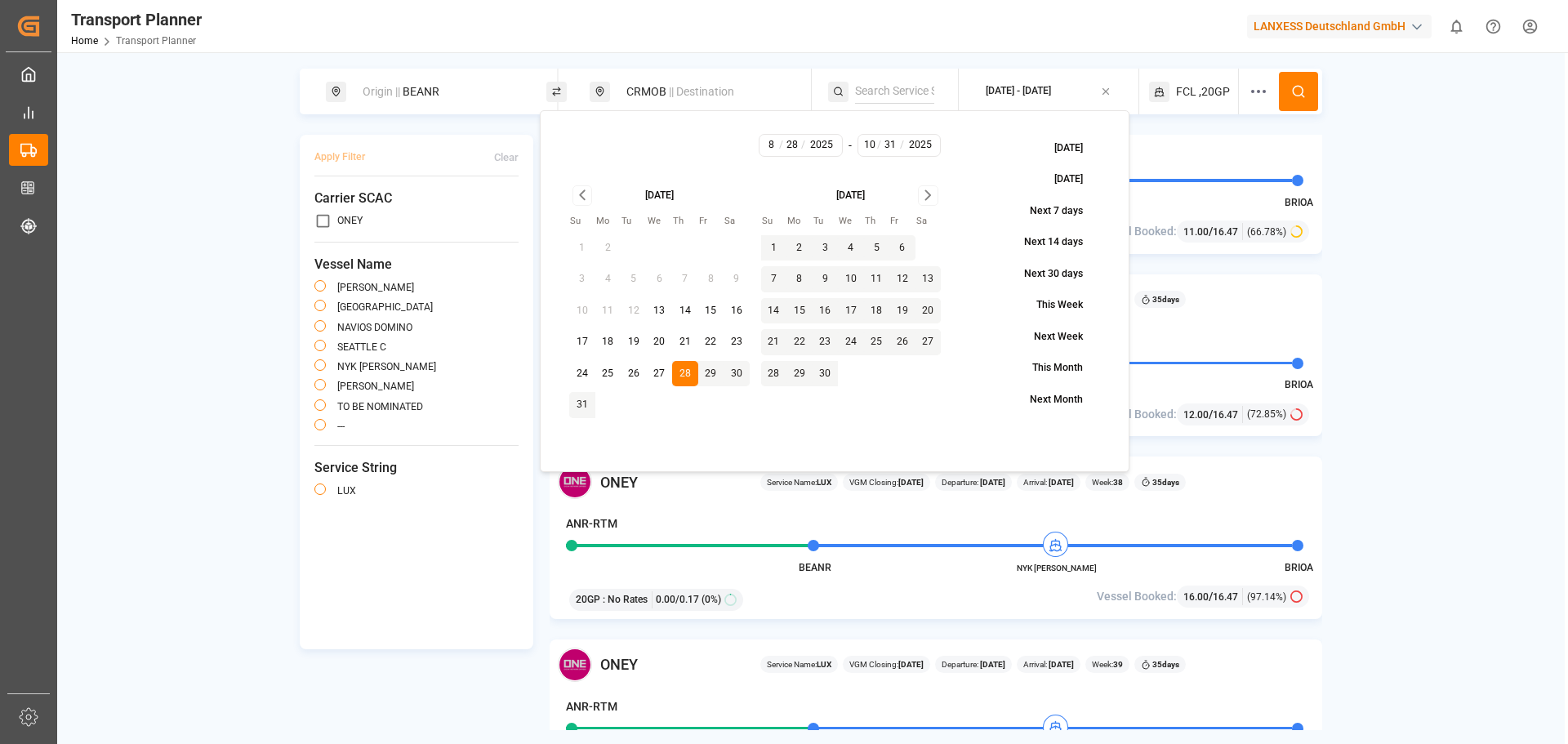
click at [1100, 94] on div "button" at bounding box center [1103, 91] width 17 height 15
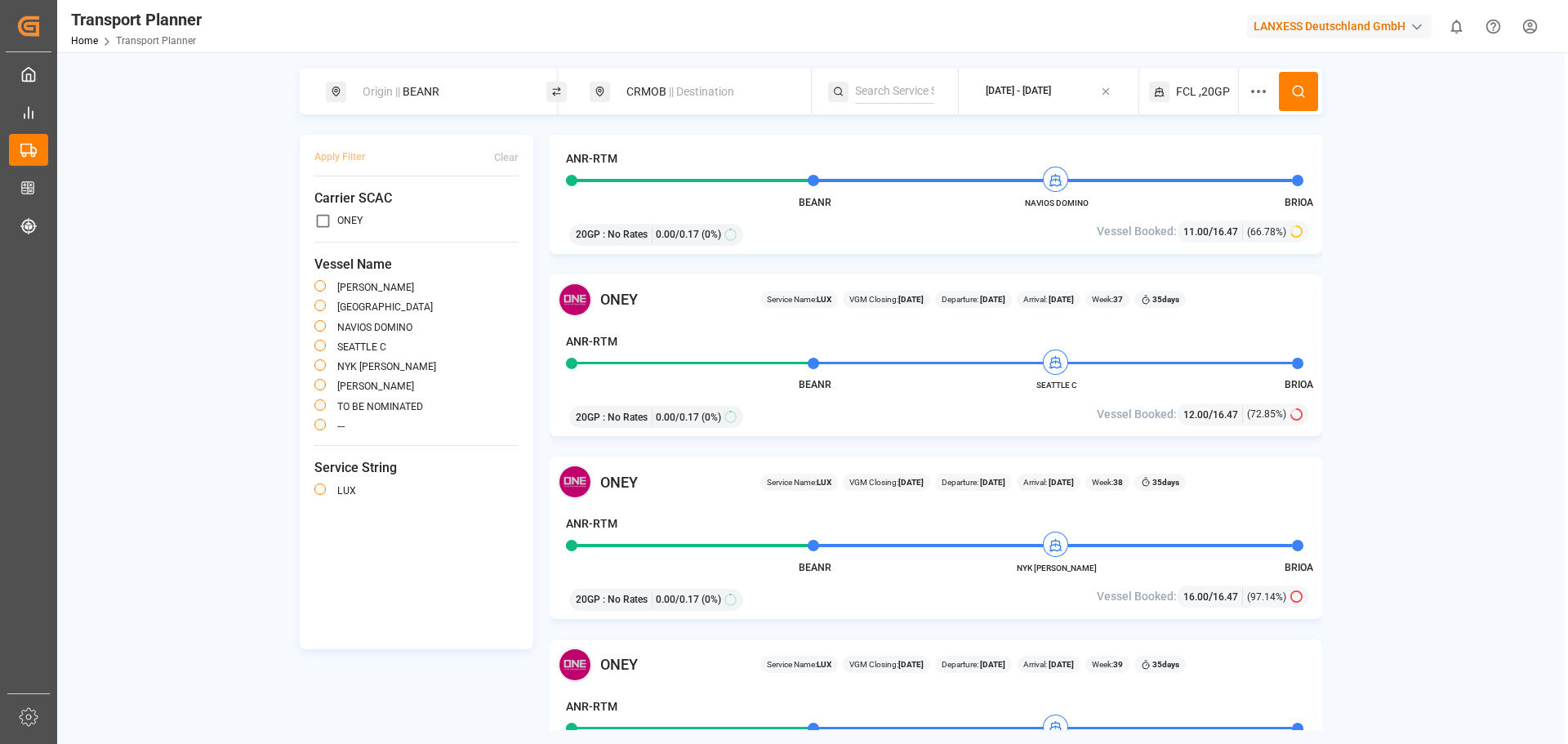
click at [1104, 90] on icon "button" at bounding box center [1106, 91] width 12 height 12
click at [1065, 91] on button "ETD-ETA" at bounding box center [1048, 92] width 160 height 32
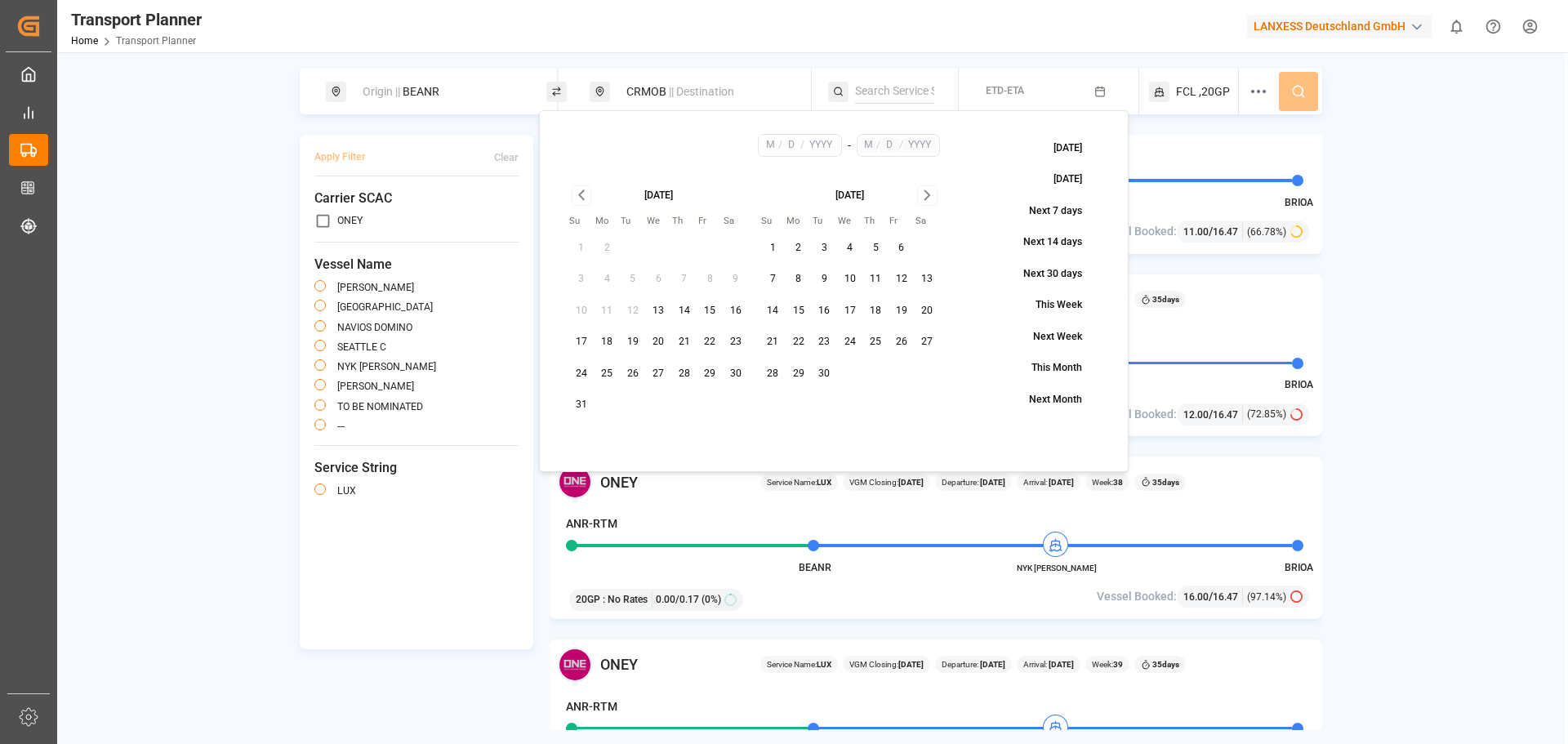
click at [880, 278] on button "11" at bounding box center [876, 279] width 26 height 26
type input "9"
type input "11"
type input "2025"
click at [923, 201] on icon "Go to next month" at bounding box center [927, 194] width 18 height 19
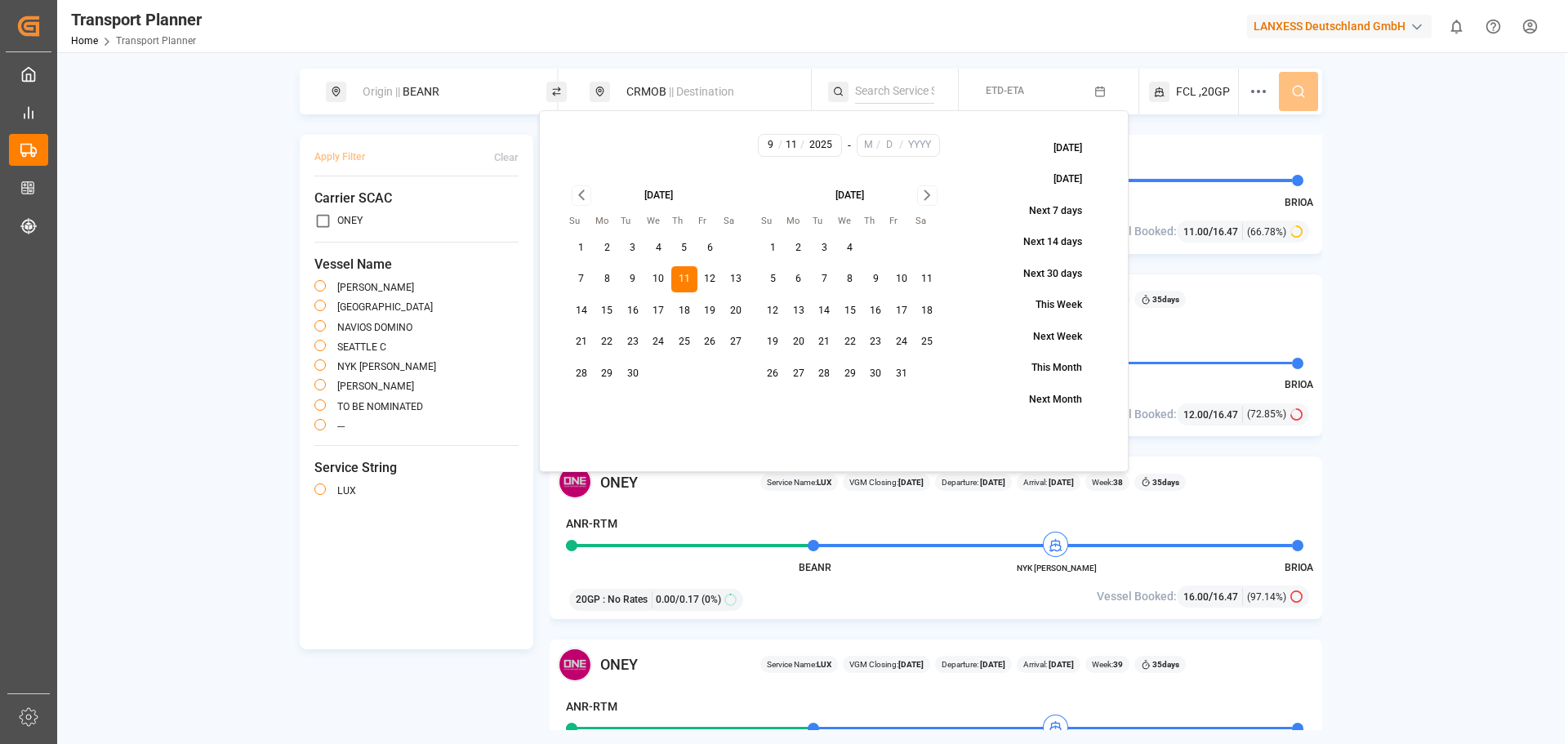
click at [923, 201] on icon "Go to next month" at bounding box center [927, 194] width 18 height 19
click at [769, 398] on button "30" at bounding box center [773, 404] width 26 height 26
type input "11"
type input "30"
type input "2025"
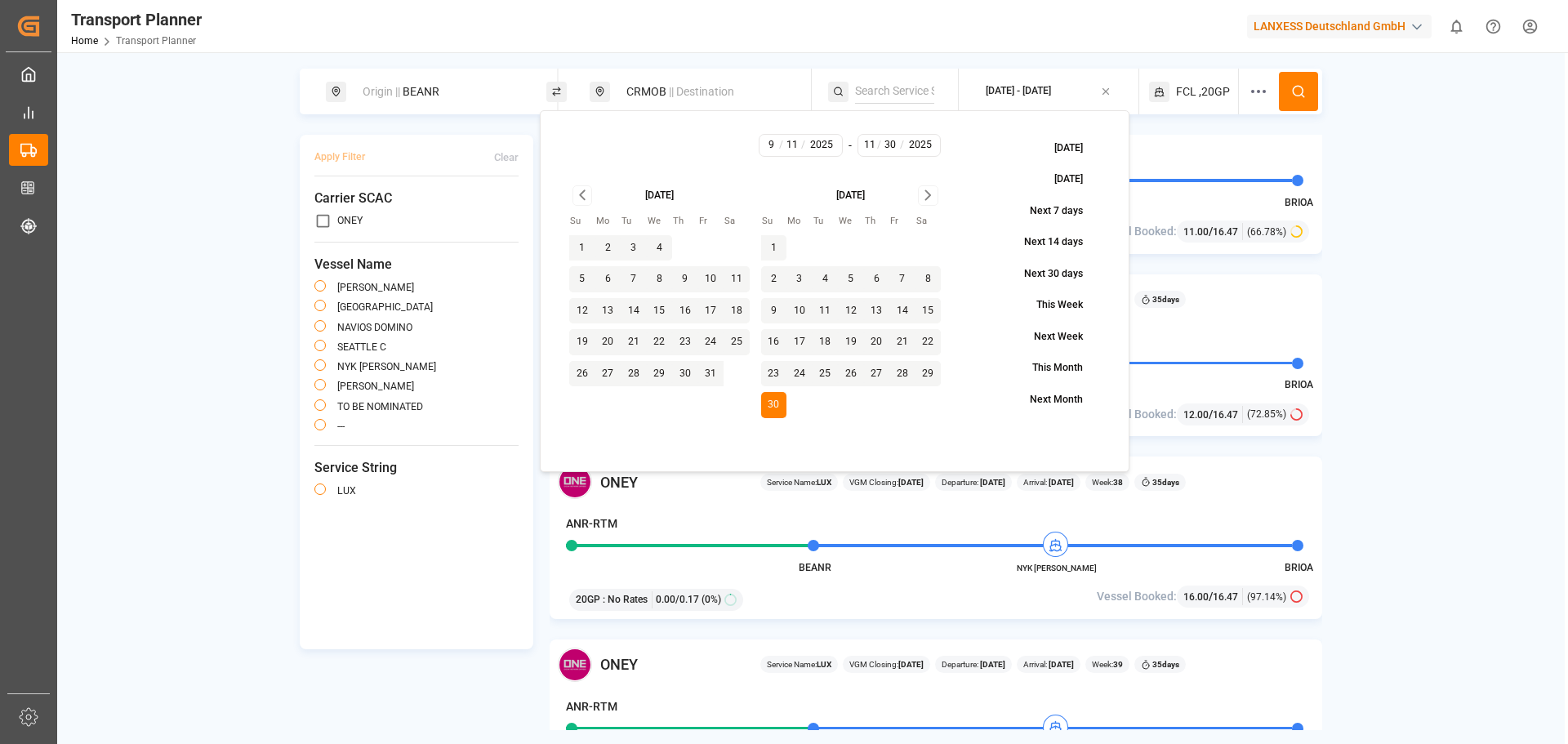
click at [1311, 88] on button at bounding box center [1298, 91] width 39 height 39
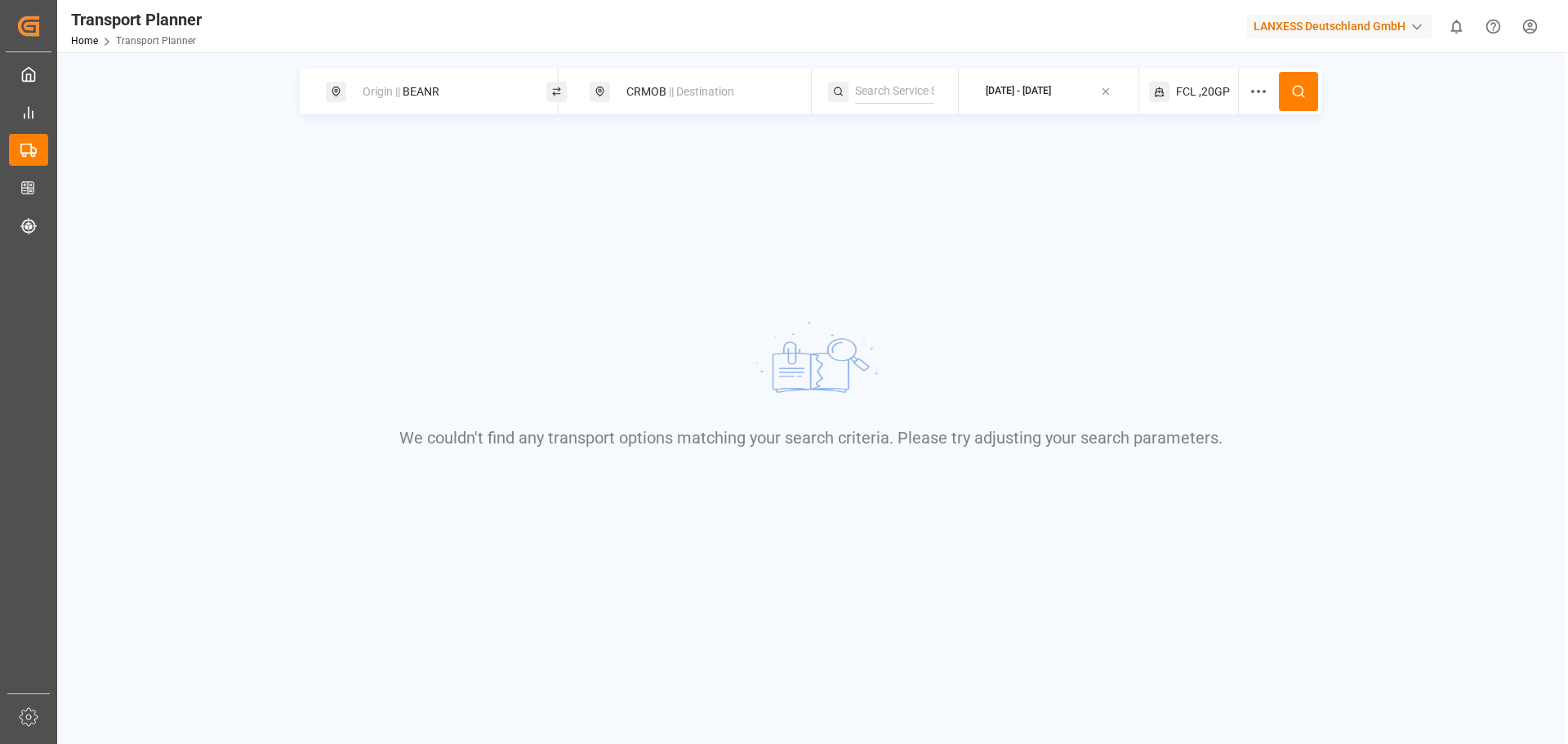
click at [683, 85] on span "|| Destination" at bounding box center [702, 91] width 65 height 13
click at [787, 216] on div "CRMOB" at bounding box center [705, 210] width 193 height 24
click at [769, 208] on input "CRMOB" at bounding box center [691, 210] width 164 height 24
click at [778, 208] on icon at bounding box center [779, 212] width 12 height 12
click at [714, 208] on input at bounding box center [691, 210] width 164 height 24
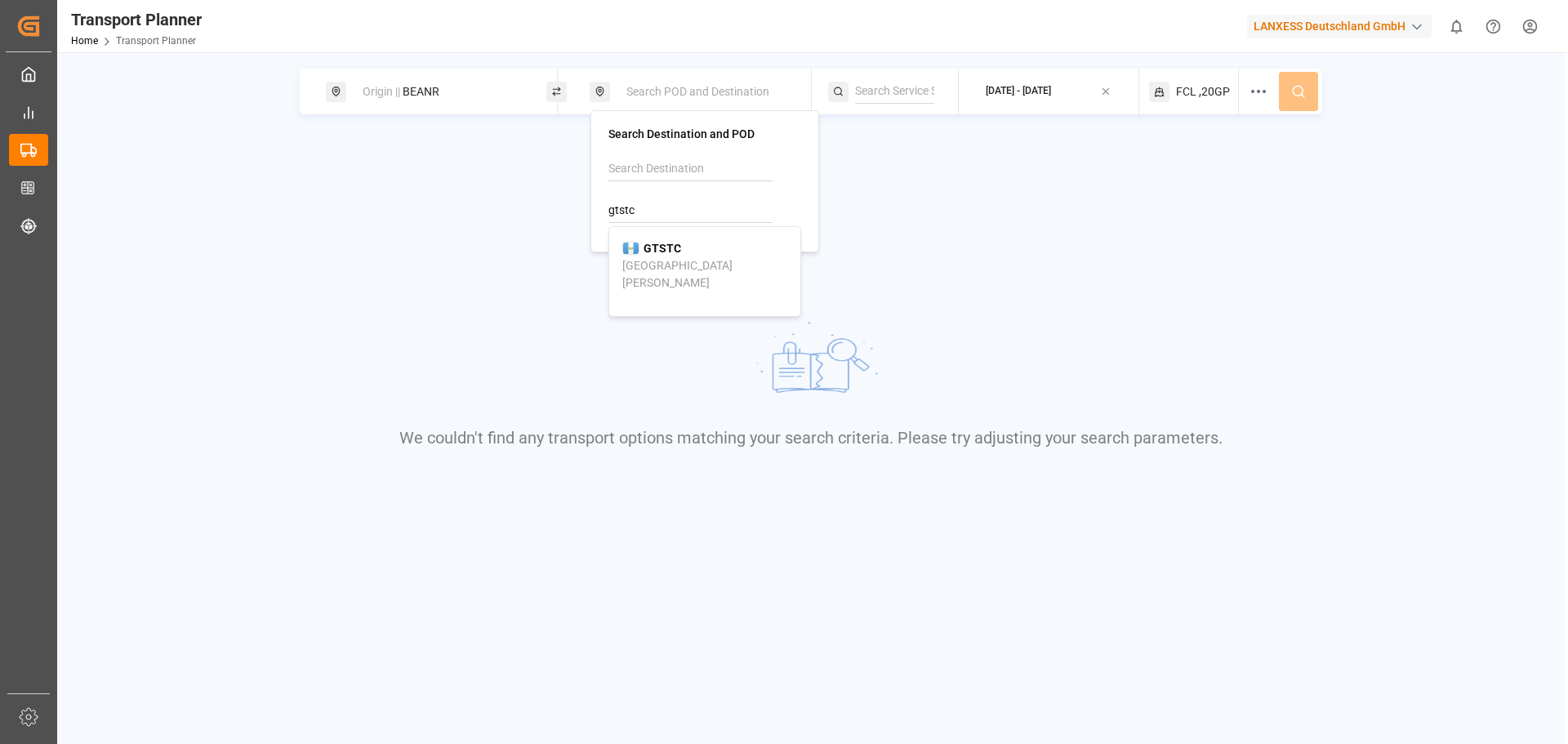
click at [688, 264] on div "[GEOGRAPHIC_DATA][PERSON_NAME]" at bounding box center [704, 274] width 165 height 34
type input "GTSTC"
click at [1301, 88] on icon at bounding box center [1298, 91] width 15 height 15
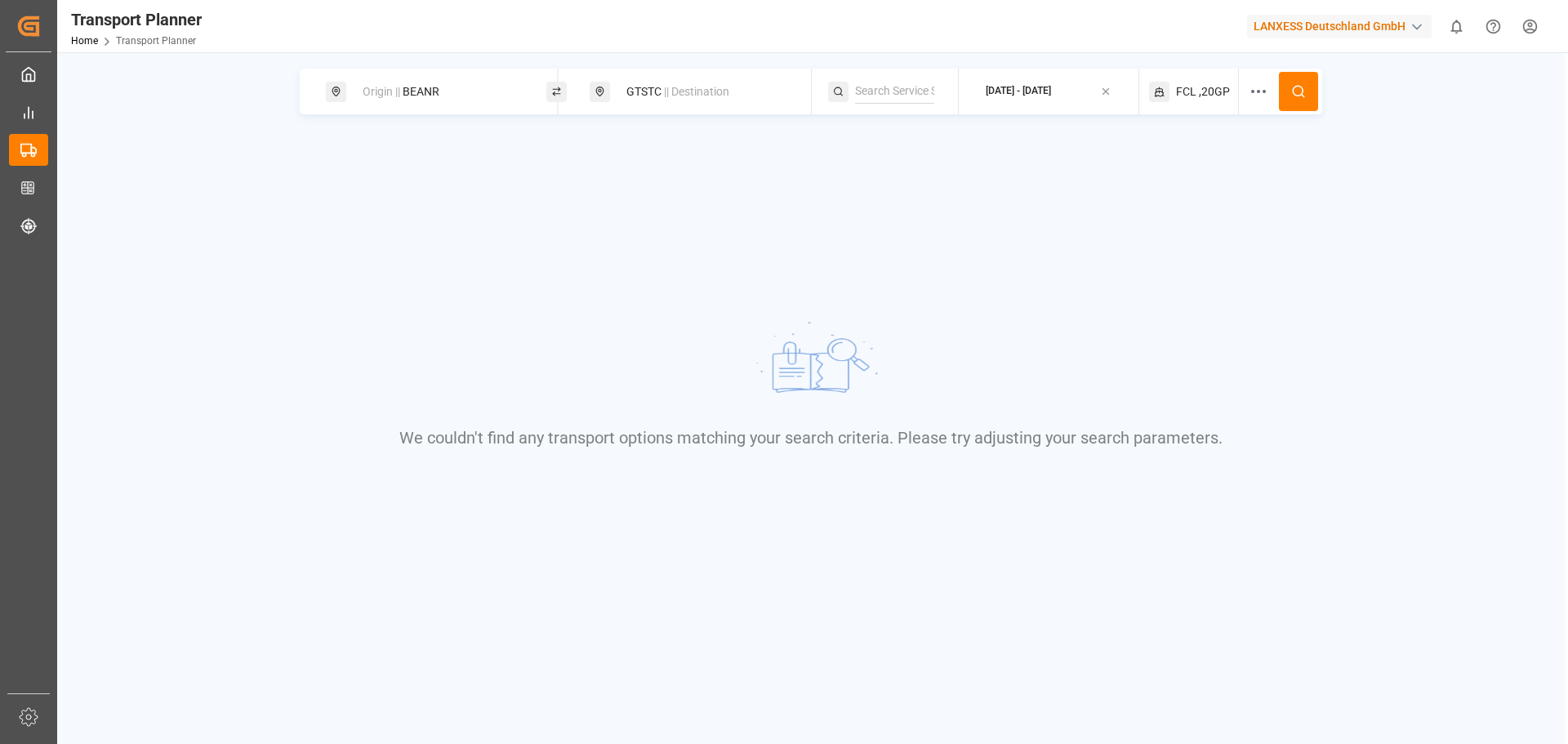
click at [640, 266] on div "We couldn't find any transport options matching your search criteria. Please tr…" at bounding box center [811, 382] width 1206 height 372
click at [686, 90] on span "|| Destination" at bounding box center [697, 91] width 65 height 13
click at [694, 89] on span "|| Destination" at bounding box center [697, 91] width 65 height 13
click at [474, 110] on div "Origin || BEANR" at bounding box center [435, 91] width 220 height 46
click at [463, 98] on div "Origin || BEANR" at bounding box center [440, 92] width 177 height 30
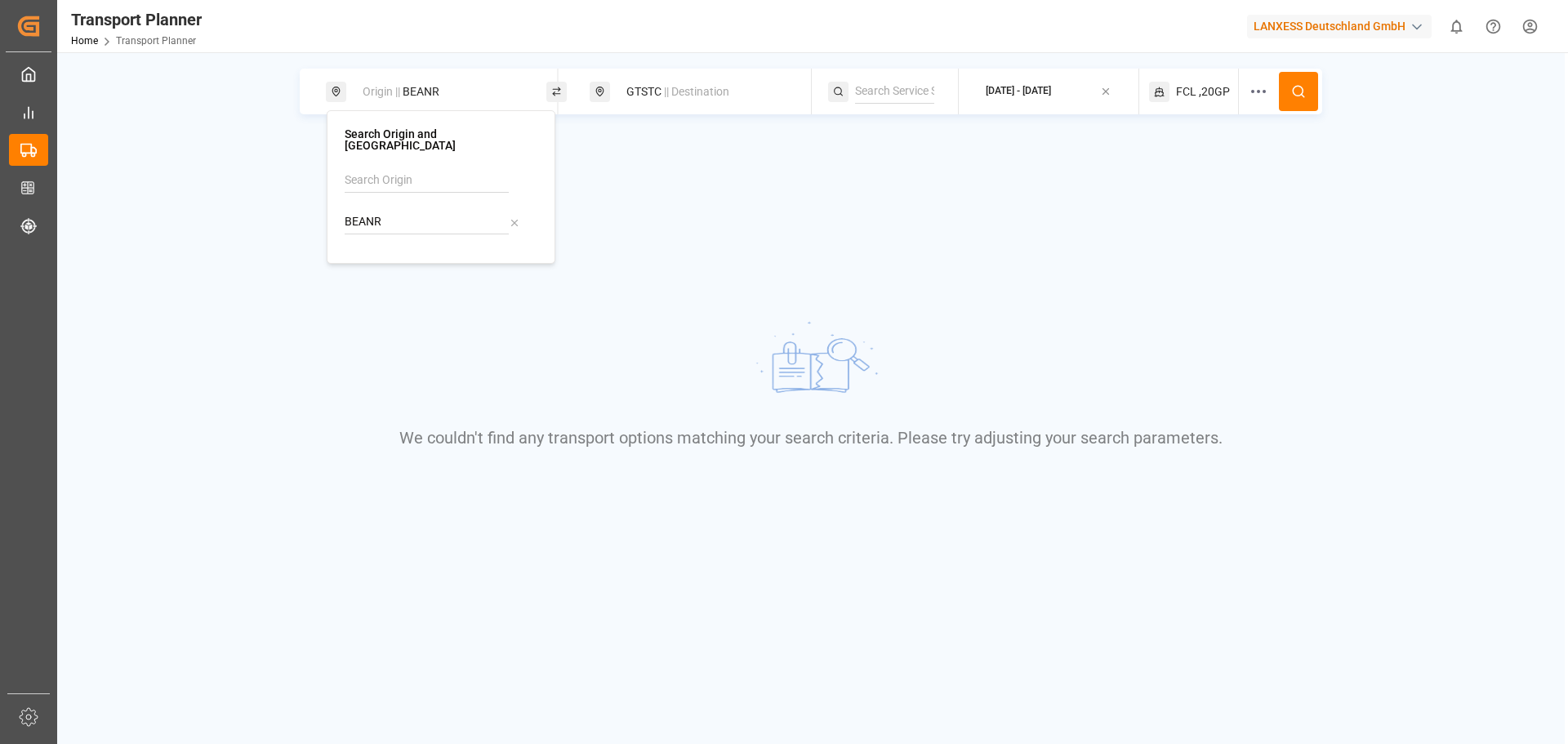
click at [451, 156] on div "Search Origin and POL BEANR" at bounding box center [441, 187] width 193 height 117
click at [431, 210] on input "BEANR" at bounding box center [427, 222] width 164 height 24
click at [514, 217] on icon at bounding box center [515, 223] width 12 height 12
click at [424, 210] on input "BEANR" at bounding box center [427, 222] width 164 height 24
drag, startPoint x: 420, startPoint y: 208, endPoint x: 266, endPoint y: 203, distance: 154.1
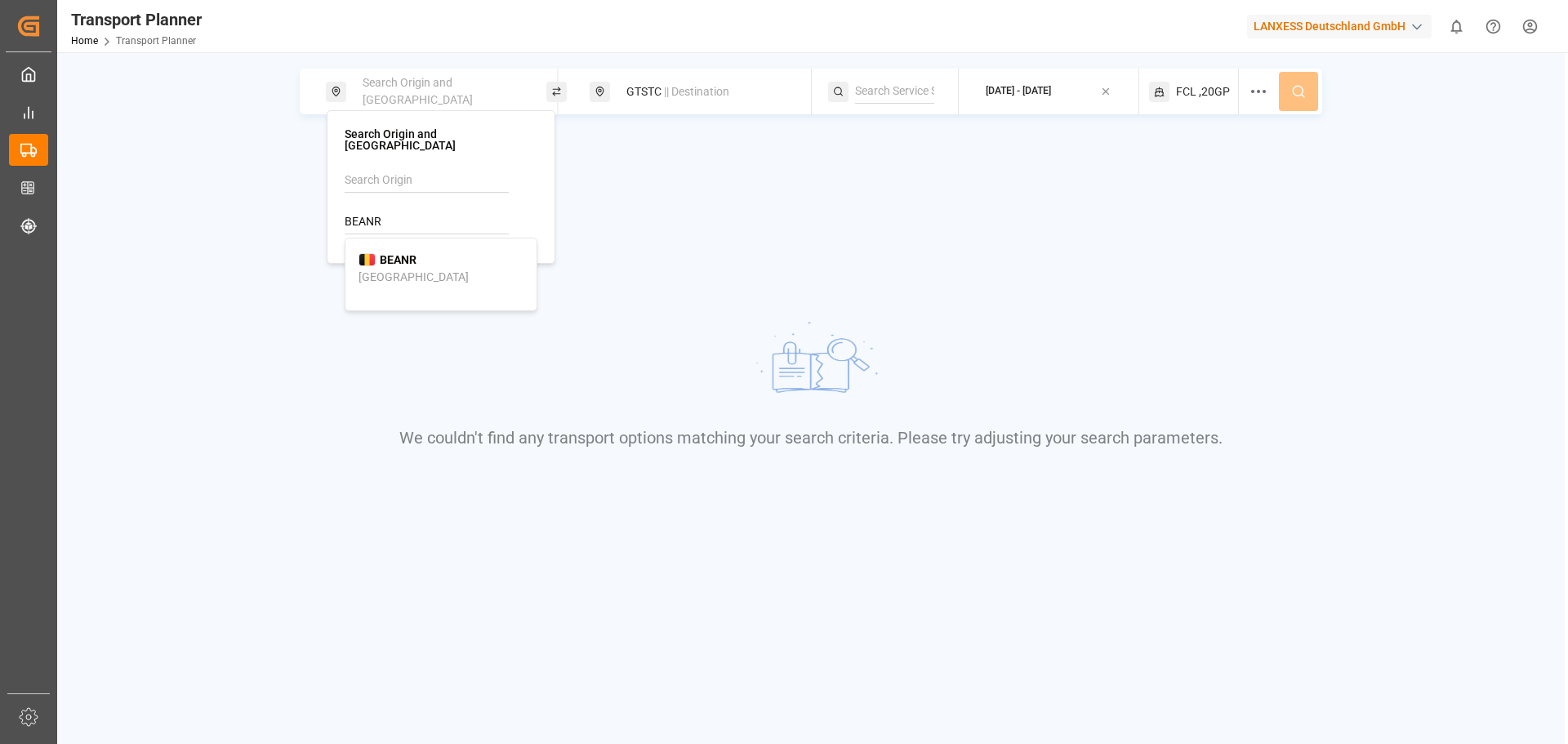
click at [266, 203] on body "Created by potrace 1.15, written by [PERSON_NAME] [DATE]-[DATE] Created by potr…" at bounding box center [784, 372] width 1568 height 744
type input "B"
click at [434, 251] on div "NLRTM [GEOGRAPHIC_DATA]" at bounding box center [440, 268] width 165 height 34
type input "NLRTM"
click at [1308, 95] on button at bounding box center [1298, 91] width 39 height 39
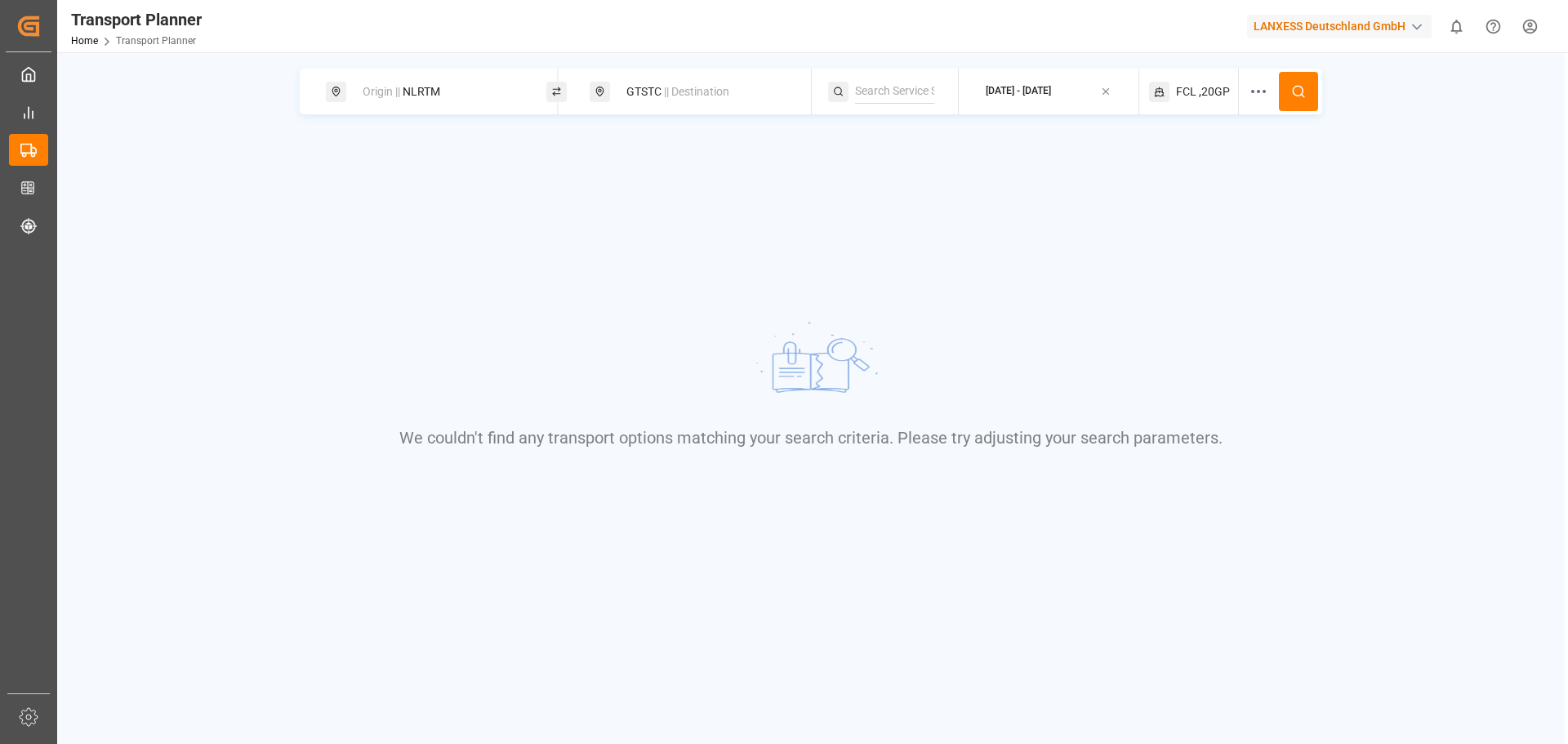
click at [780, 709] on div "Origin || NLRTM GTSTC || Destination [DATE] - [DATE] FCL ,20GP We couldn't find…" at bounding box center [810, 423] width 1508 height 744
click at [673, 88] on span "|| Destination" at bounding box center [697, 91] width 65 height 13
click at [440, 90] on div "Origin || NLRTM" at bounding box center [440, 92] width 177 height 30
click at [512, 217] on icon at bounding box center [515, 223] width 12 height 12
click at [499, 210] on input at bounding box center [427, 222] width 164 height 24
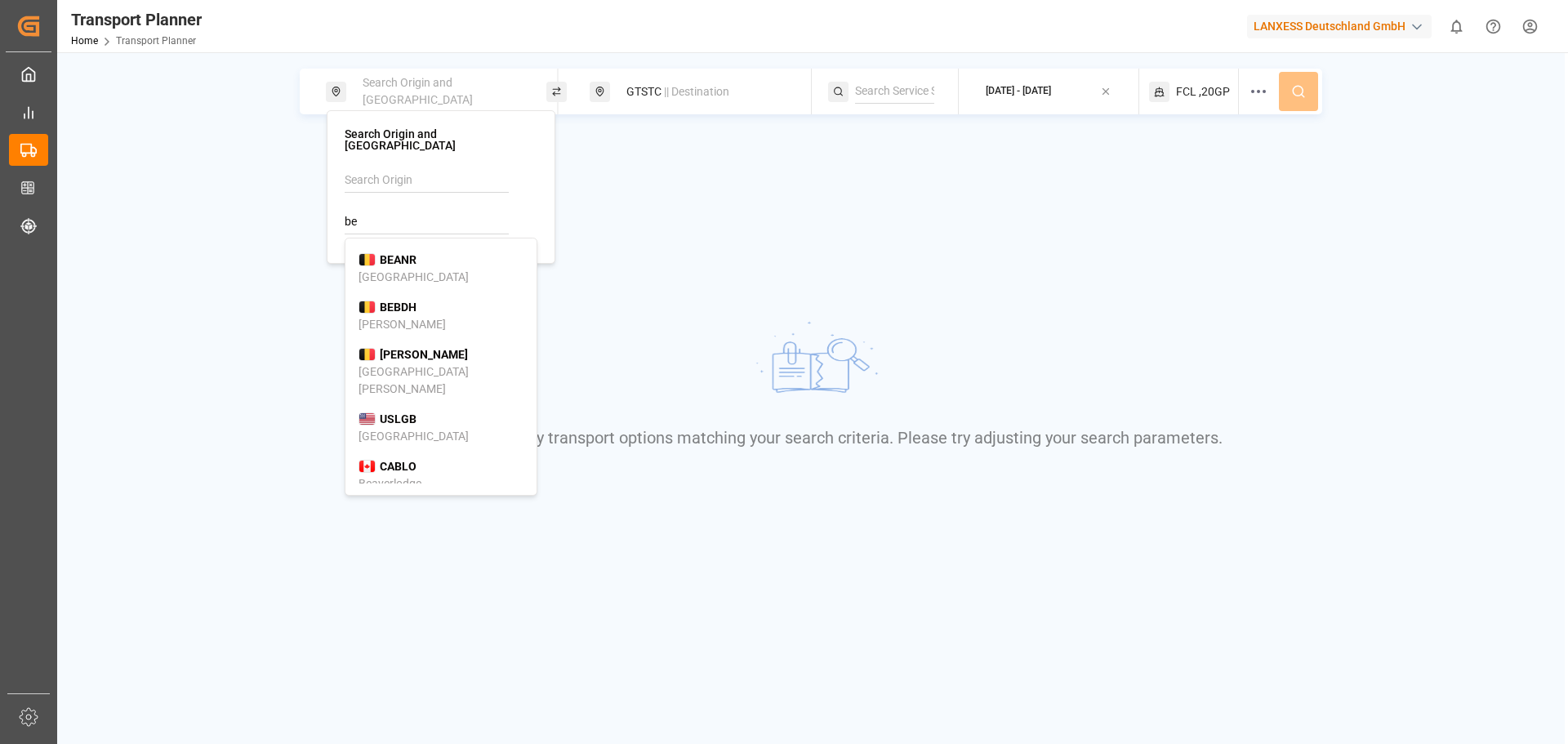
click at [437, 251] on div "BEANR [GEOGRAPHIC_DATA]" at bounding box center [440, 268] width 165 height 34
type input "BEANR"
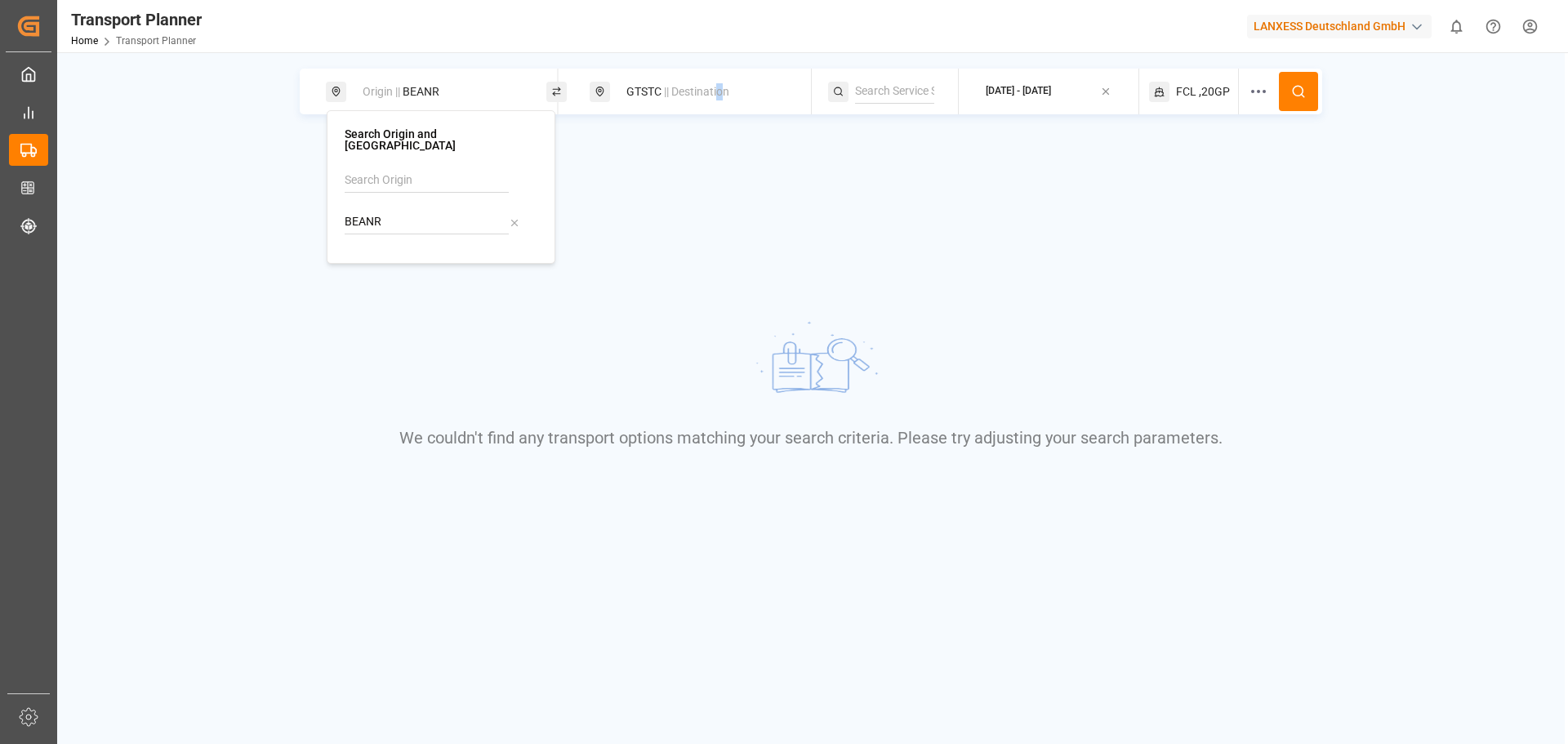
click at [721, 87] on span "|| Destination" at bounding box center [697, 91] width 65 height 13
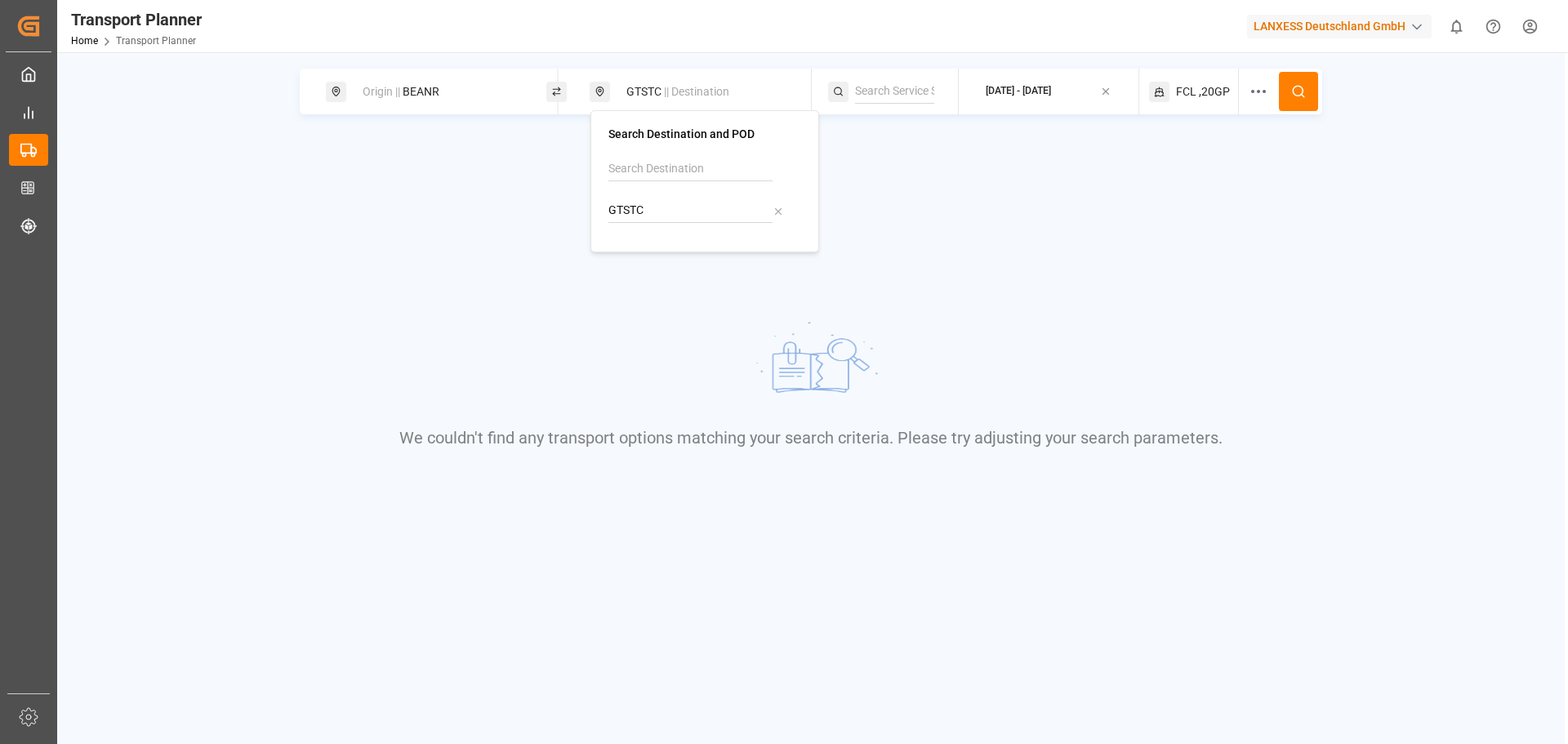
click at [778, 211] on icon at bounding box center [778, 211] width 6 height 6
click at [721, 213] on input at bounding box center [691, 210] width 164 height 24
click at [719, 168] on input at bounding box center [691, 168] width 164 height 24
click at [684, 205] on p "No results found" at bounding box center [705, 198] width 191 height 26
drag, startPoint x: 692, startPoint y: 150, endPoint x: 690, endPoint y: 158, distance: 8.2
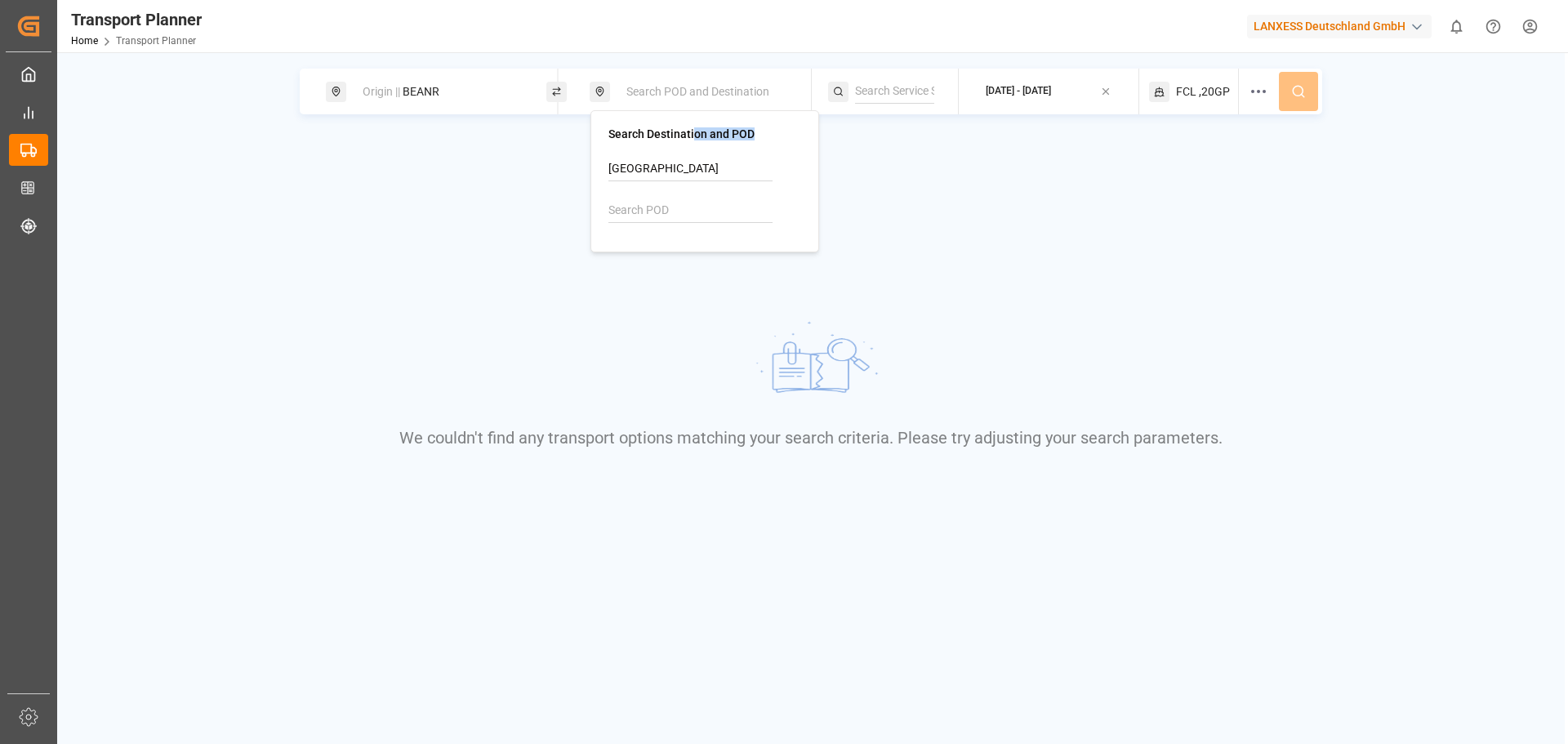
click at [691, 151] on div "Search Destination and POD [GEOGRAPHIC_DATA]" at bounding box center [705, 181] width 193 height 106
click at [692, 174] on input "[GEOGRAPHIC_DATA]" at bounding box center [691, 168] width 164 height 24
type input "p"
click at [470, 95] on div "Origin || BEANR" at bounding box center [440, 92] width 177 height 30
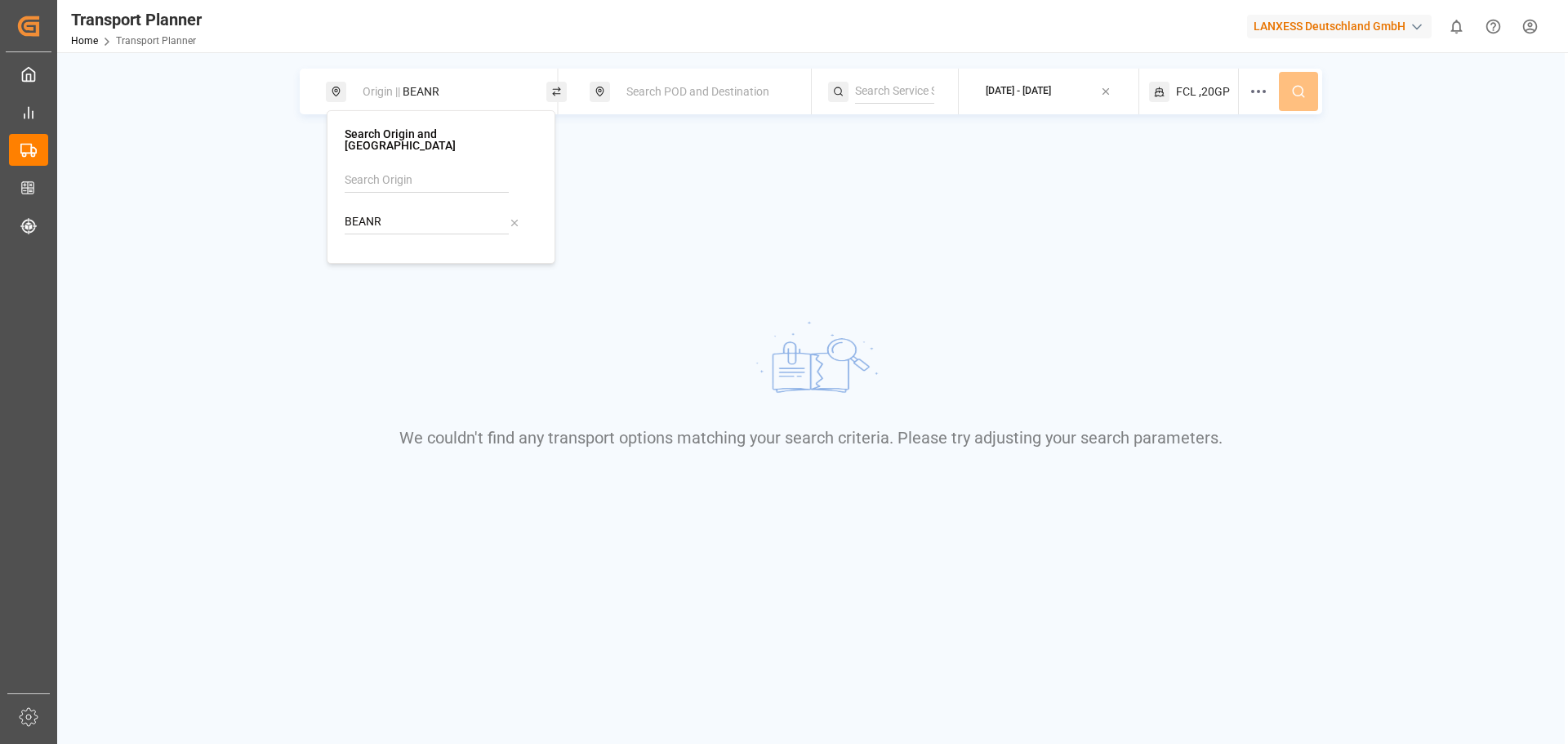
click at [410, 210] on input "BEANR" at bounding box center [427, 222] width 164 height 24
click at [521, 210] on div "BEANR" at bounding box center [441, 222] width 193 height 24
click at [509, 217] on icon at bounding box center [515, 223] width 12 height 12
click at [430, 168] on input at bounding box center [427, 180] width 164 height 24
click at [404, 203] on li "[GEOGRAPHIC_DATA]" at bounding box center [441, 218] width 191 height 30
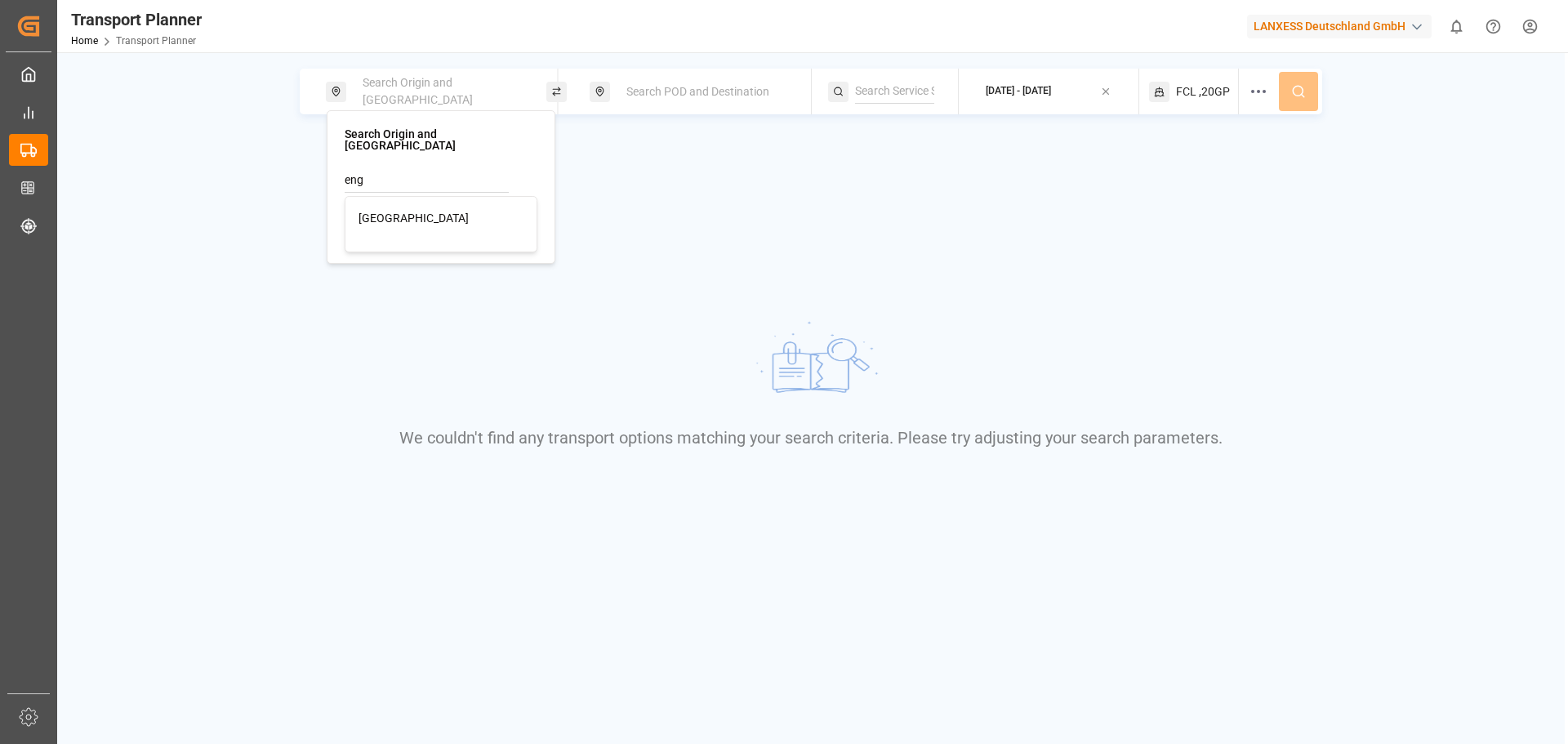
click at [413, 219] on li "[GEOGRAPHIC_DATA]" at bounding box center [441, 218] width 191 height 30
click at [407, 210] on div "[GEOGRAPHIC_DATA]" at bounding box center [440, 218] width 165 height 17
type input "[GEOGRAPHIC_DATA]"
click at [671, 92] on span "Search POD and Destination" at bounding box center [697, 91] width 143 height 13
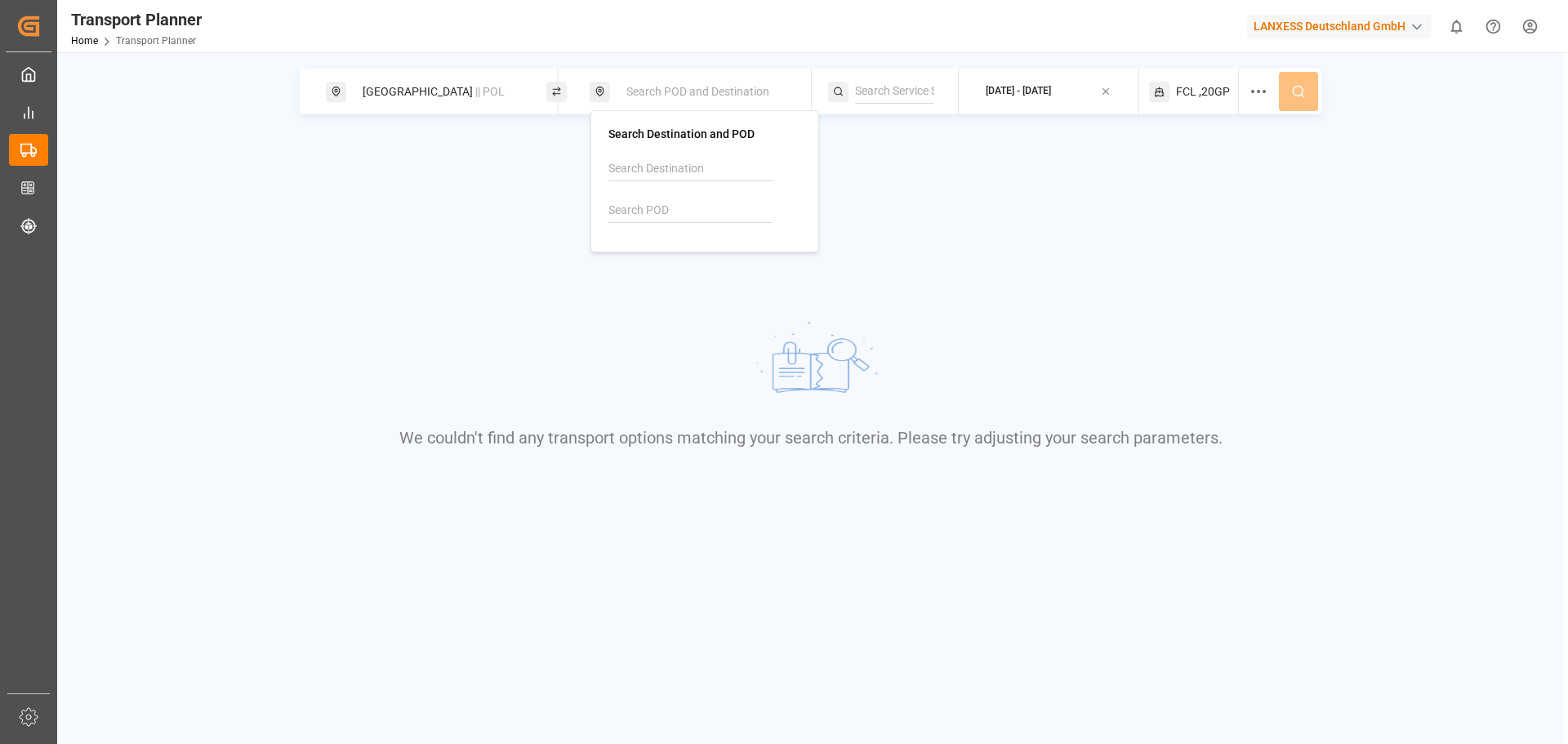
click at [661, 202] on input at bounding box center [691, 210] width 164 height 24
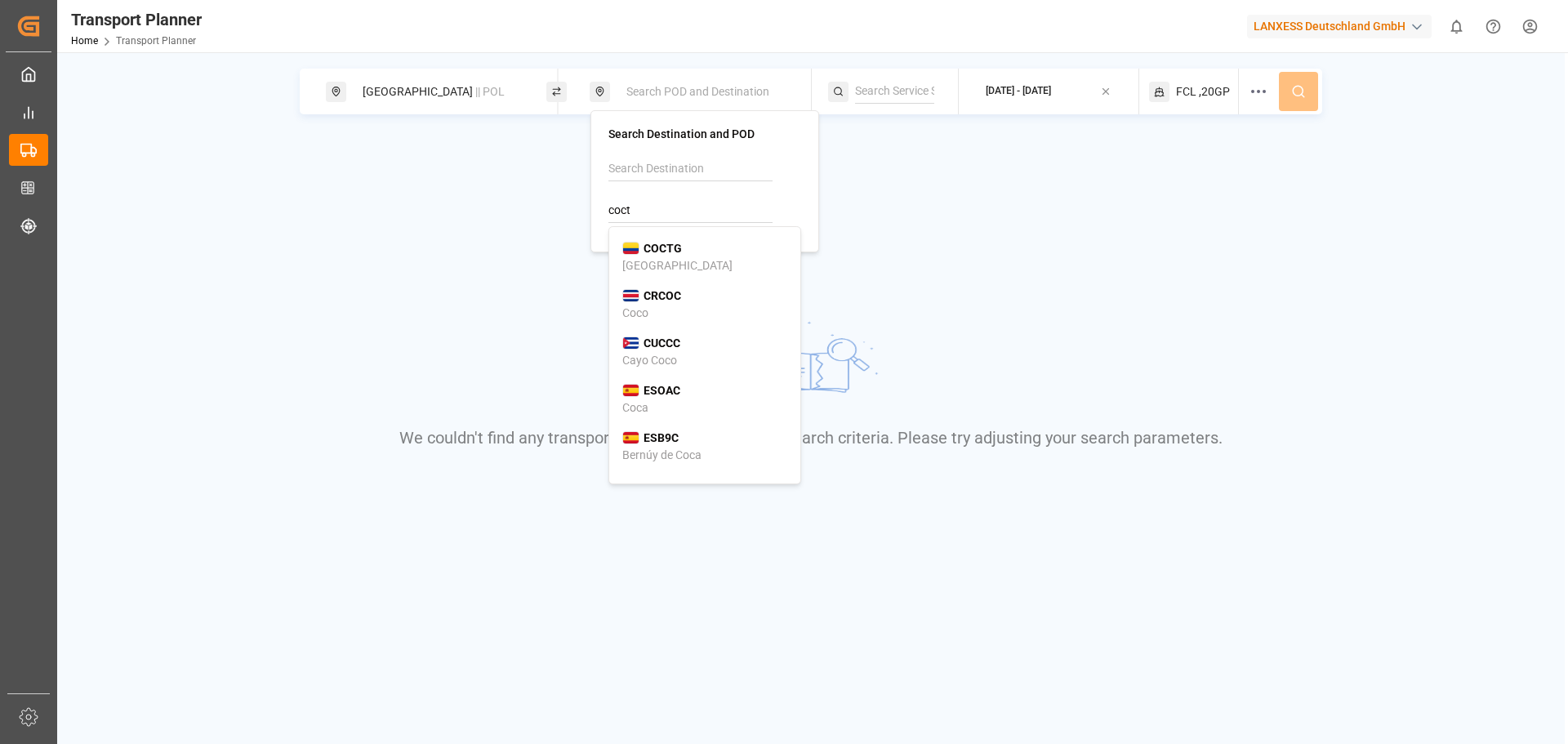
click at [666, 253] on b "COCTG" at bounding box center [663, 249] width 39 height 13
type input "COCTG"
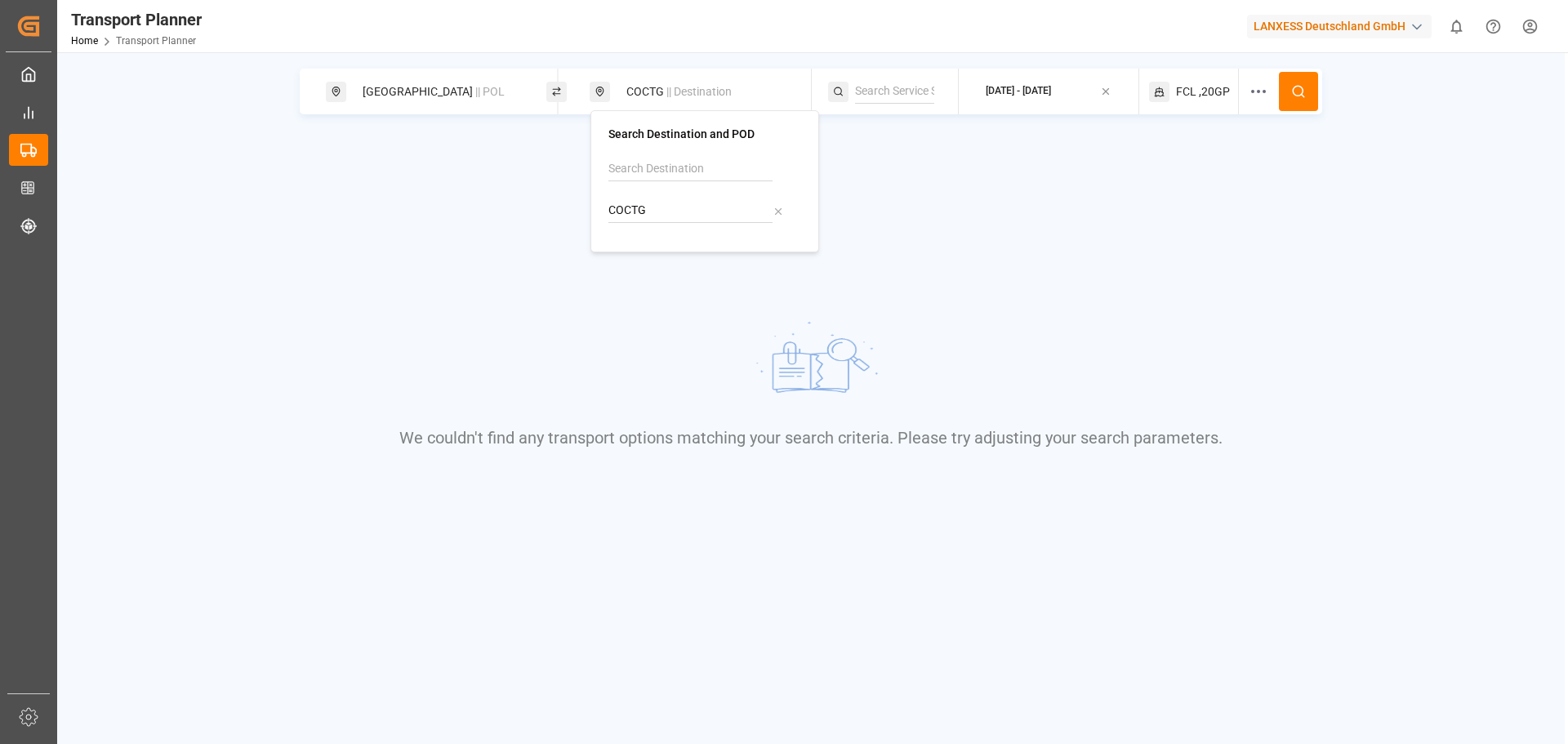
click at [911, 212] on div "We couldn't find any transport options matching your search criteria. Please tr…" at bounding box center [811, 382] width 1206 height 372
click at [1050, 105] on button "[DATE] - [DATE]" at bounding box center [1048, 92] width 160 height 32
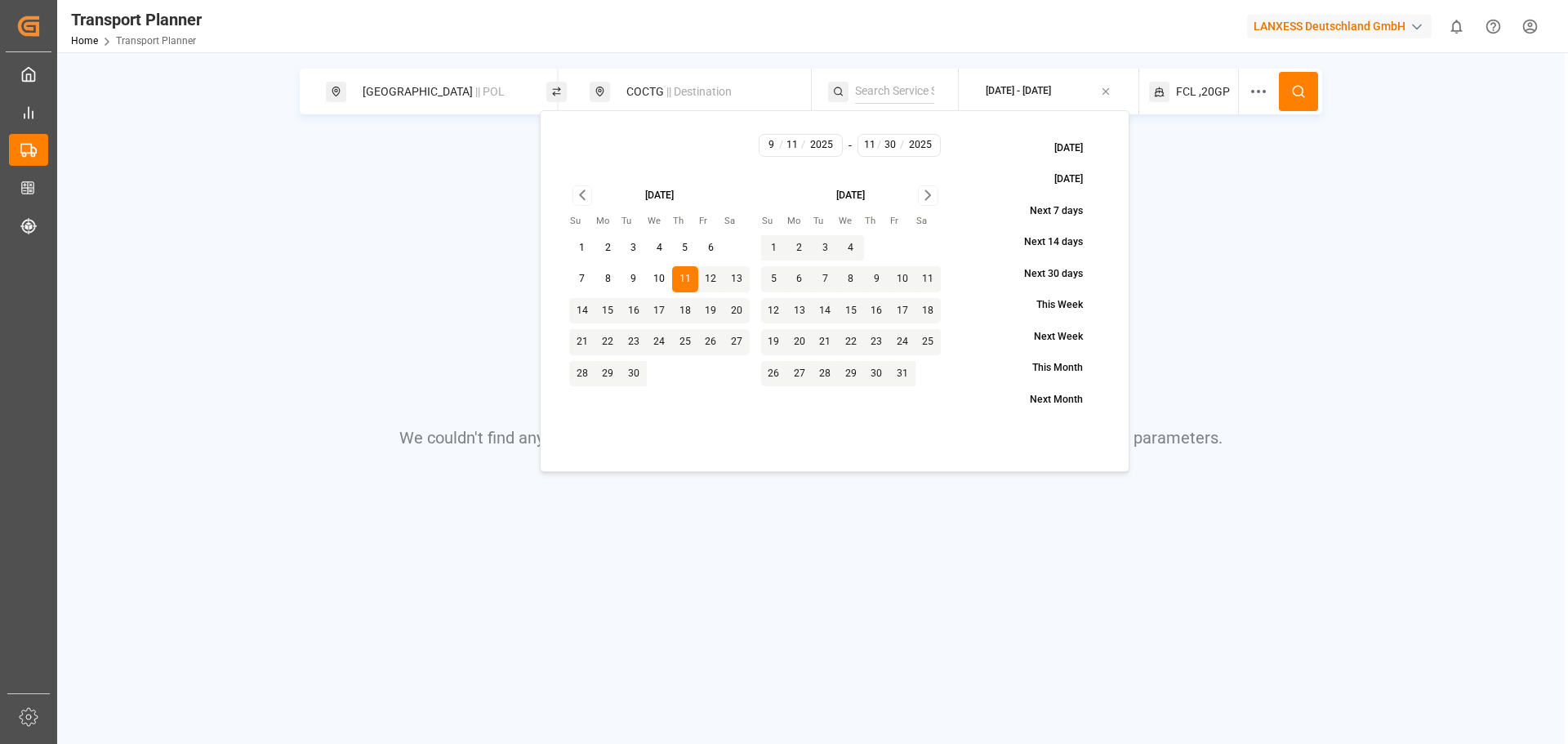
click at [1112, 86] on icon "button" at bounding box center [1106, 91] width 12 height 12
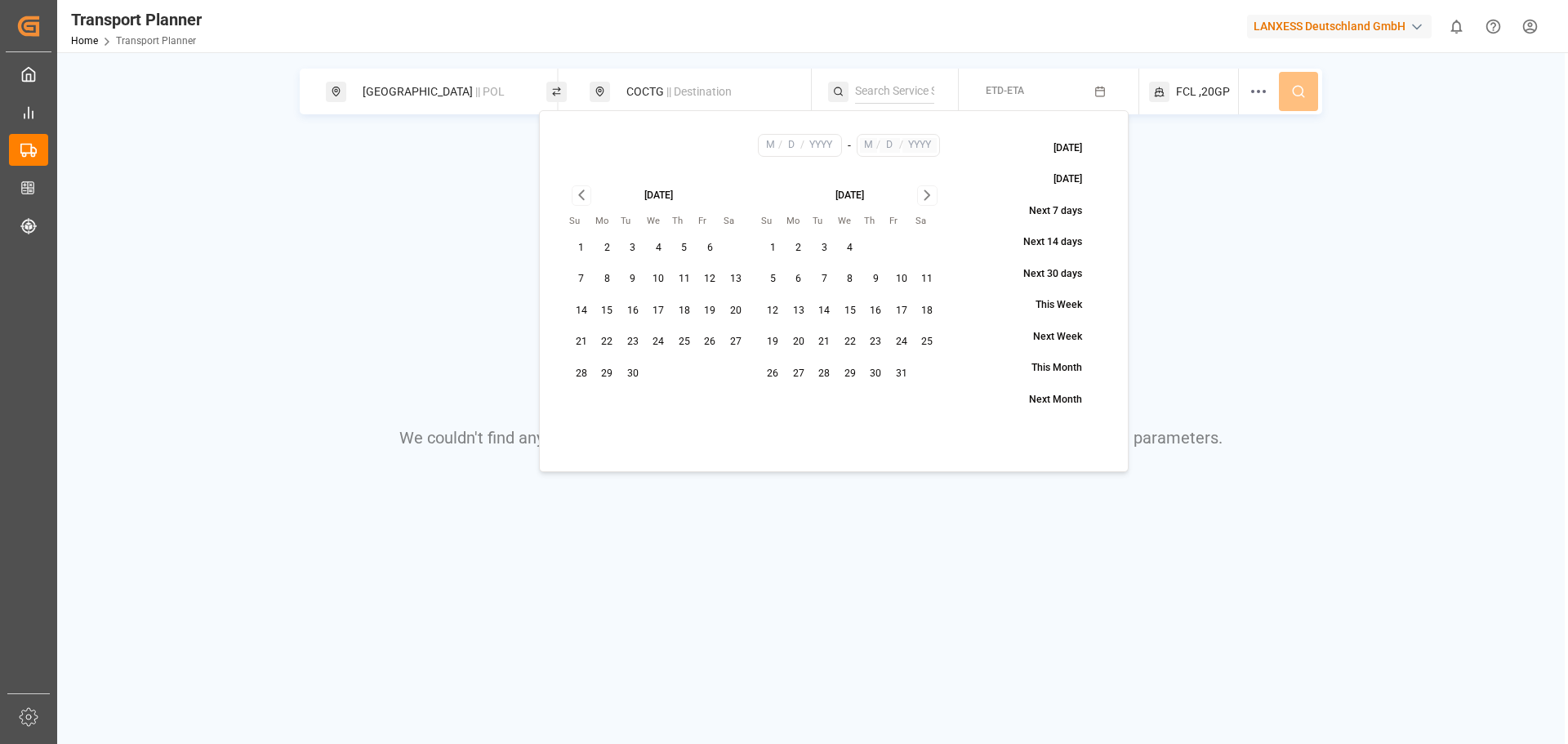
click at [610, 279] on button "8" at bounding box center [607, 279] width 26 height 26
type input "9"
type input "8"
type input "2025"
click at [934, 196] on icon "Go to next month" at bounding box center [927, 194] width 18 height 19
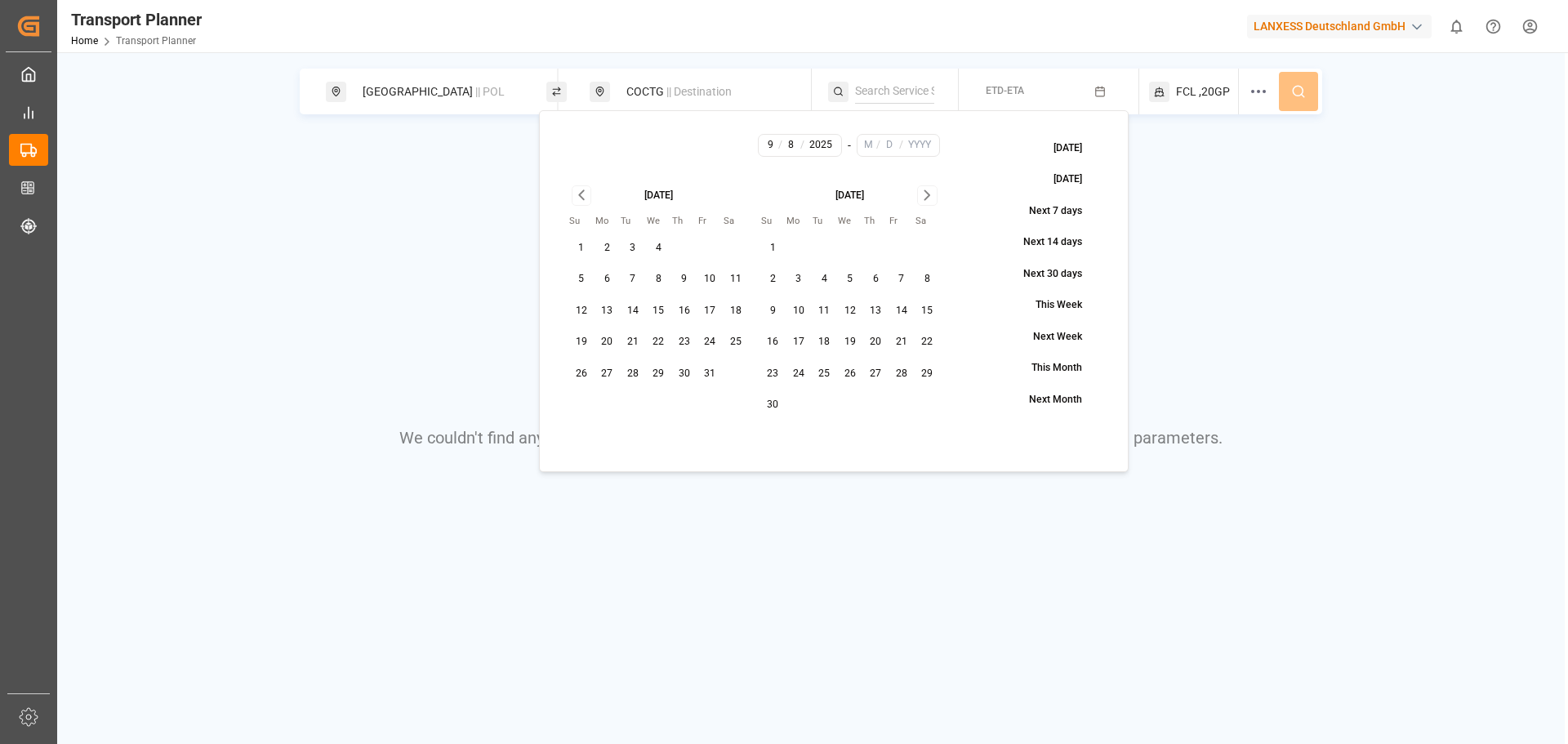
click at [775, 402] on button "30" at bounding box center [773, 404] width 26 height 26
type input "11"
type input "30"
type input "2025"
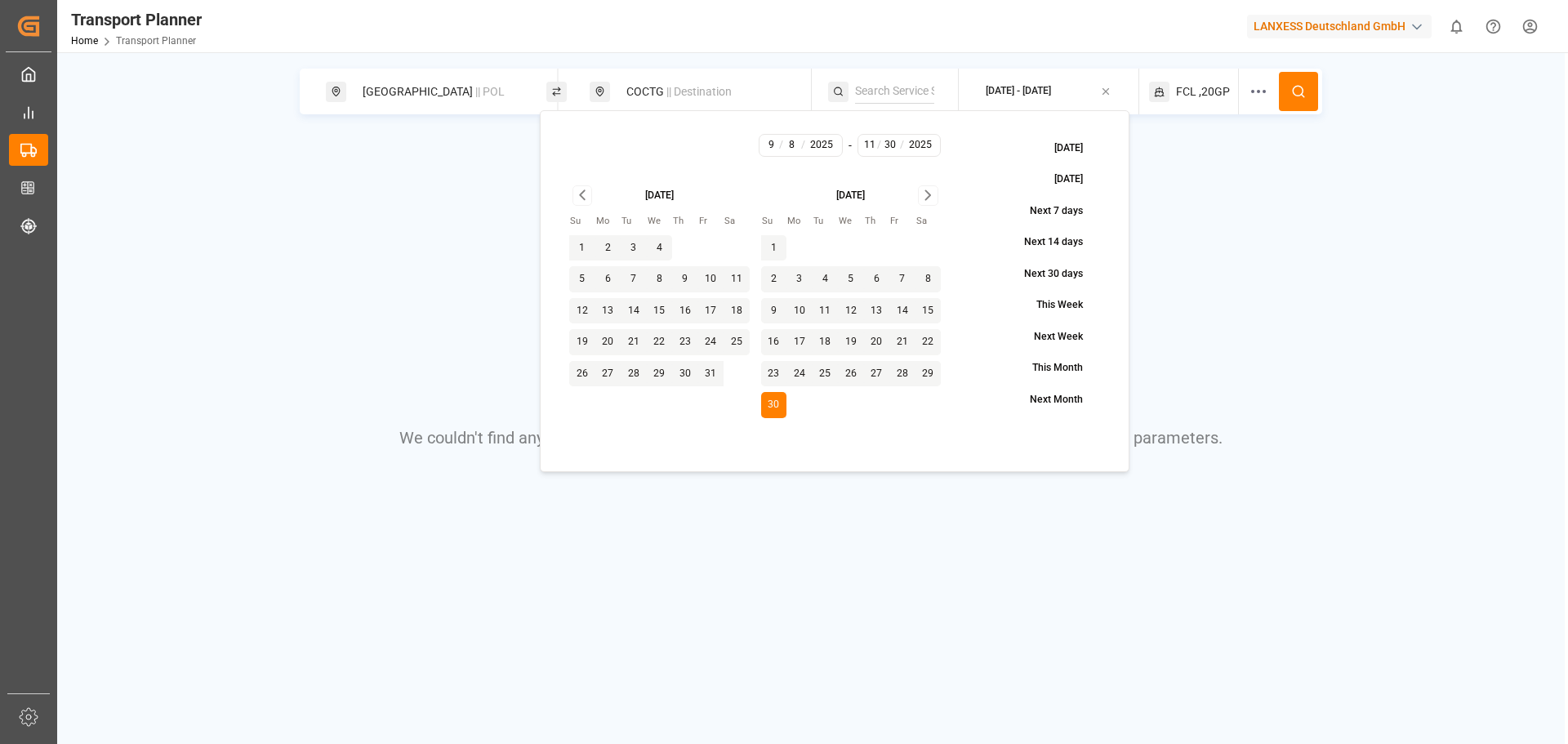
click at [1303, 82] on button at bounding box center [1298, 91] width 39 height 39
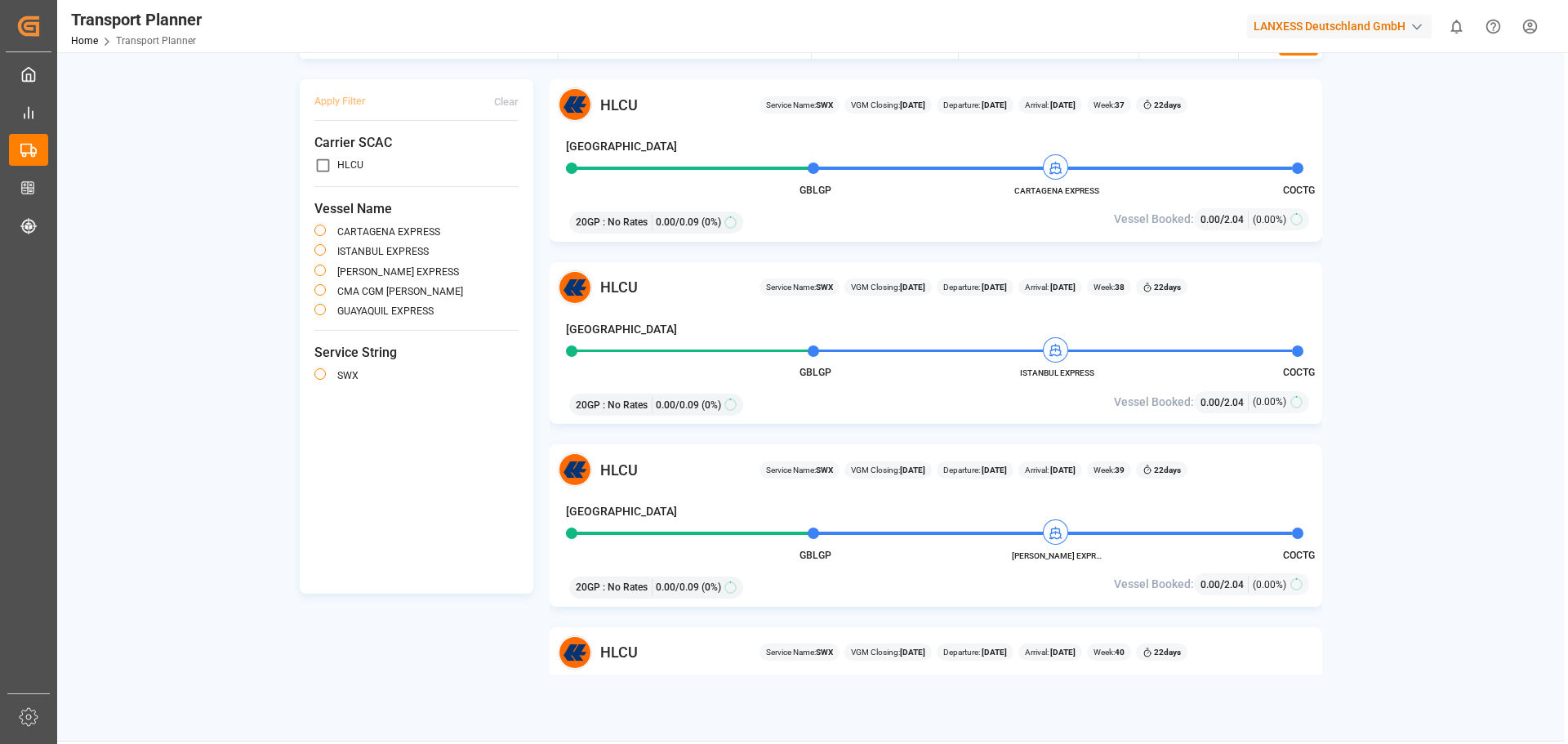
scroll to position [163, 0]
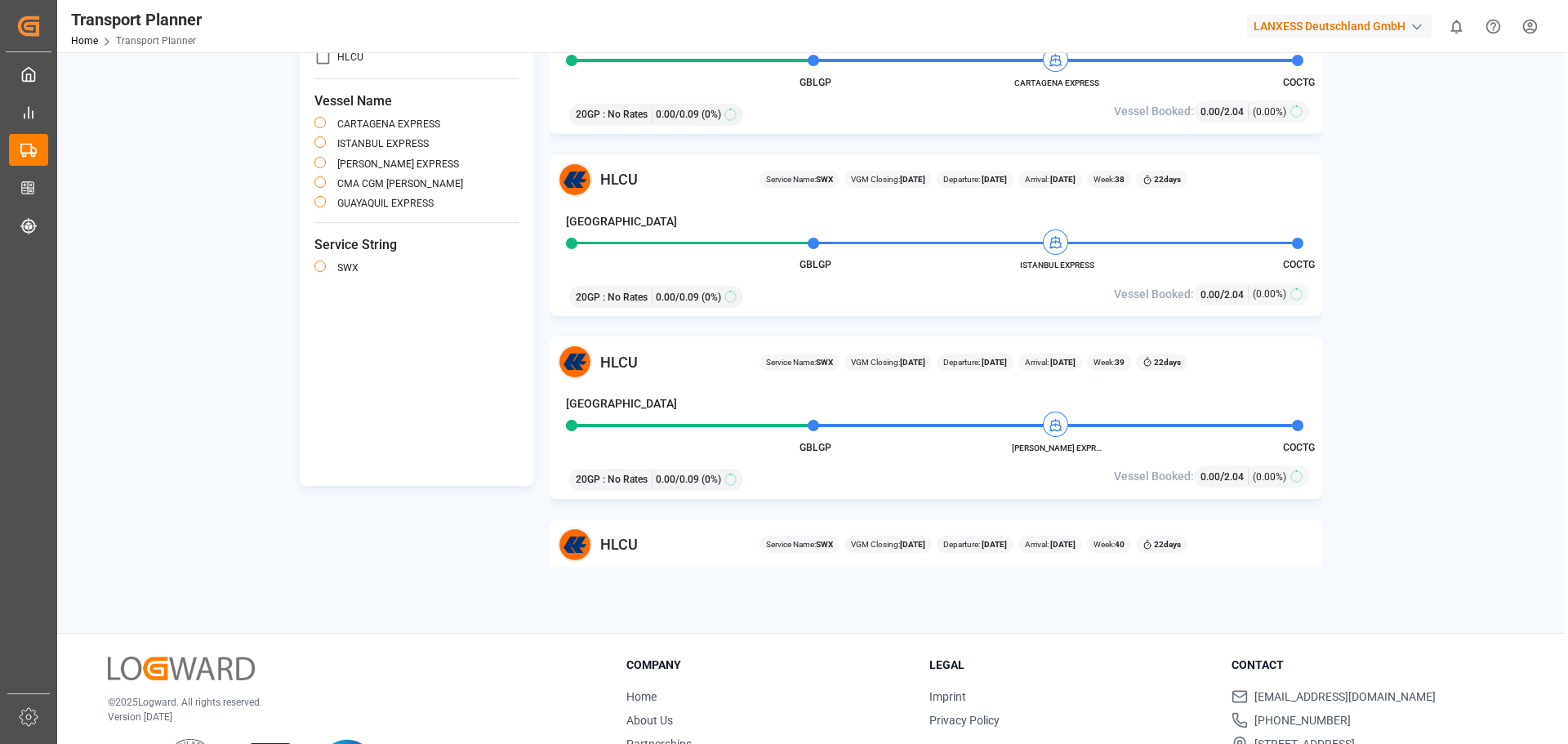
click at [1398, 613] on div "[GEOGRAPHIC_DATA] || POL COCTG || Destination [DATE] - [DATE] FCL ,20GP Apply F…" at bounding box center [810, 260] width 1508 height 744
click at [491, 717] on p "Version [DATE]" at bounding box center [347, 717] width 478 height 15
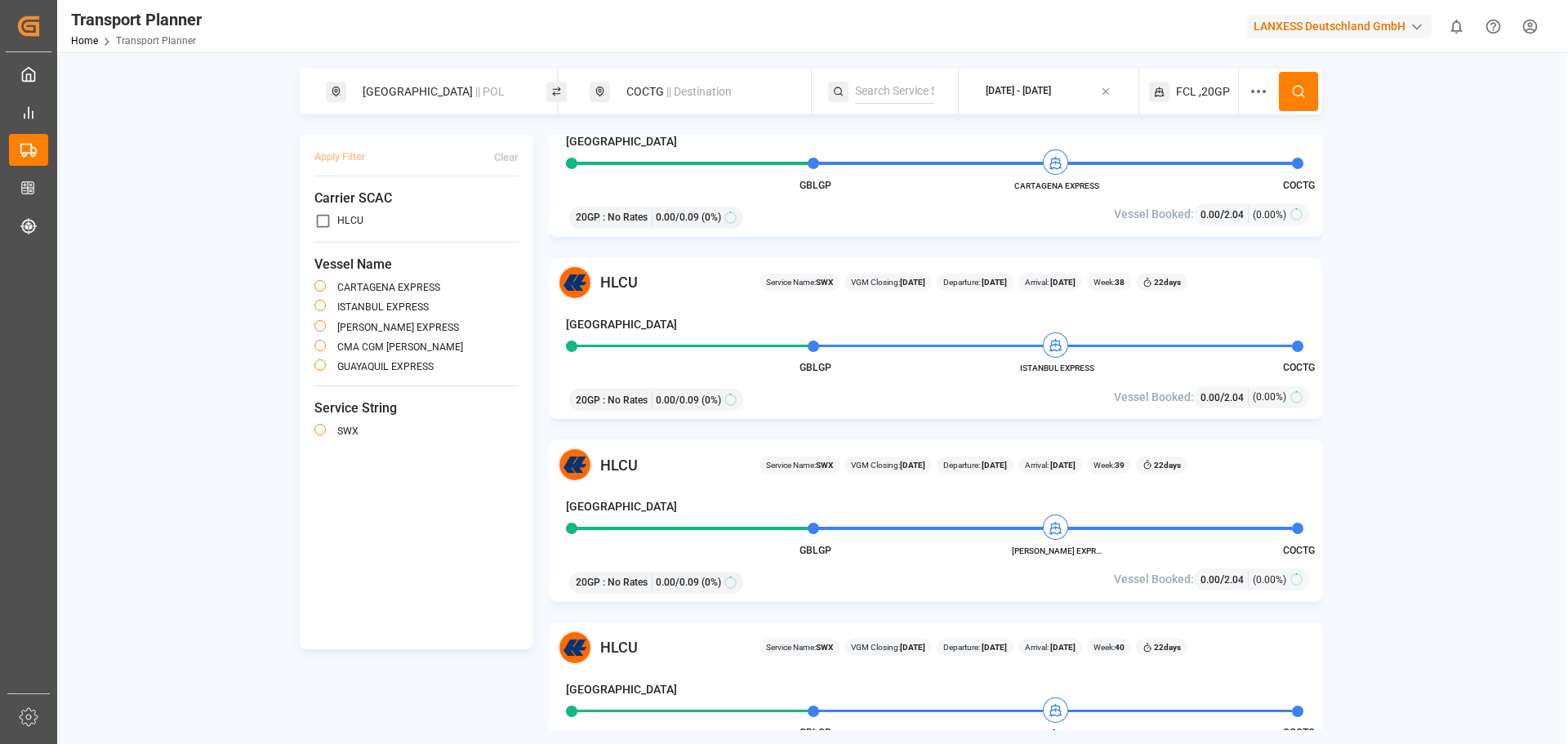
scroll to position [0, 0]
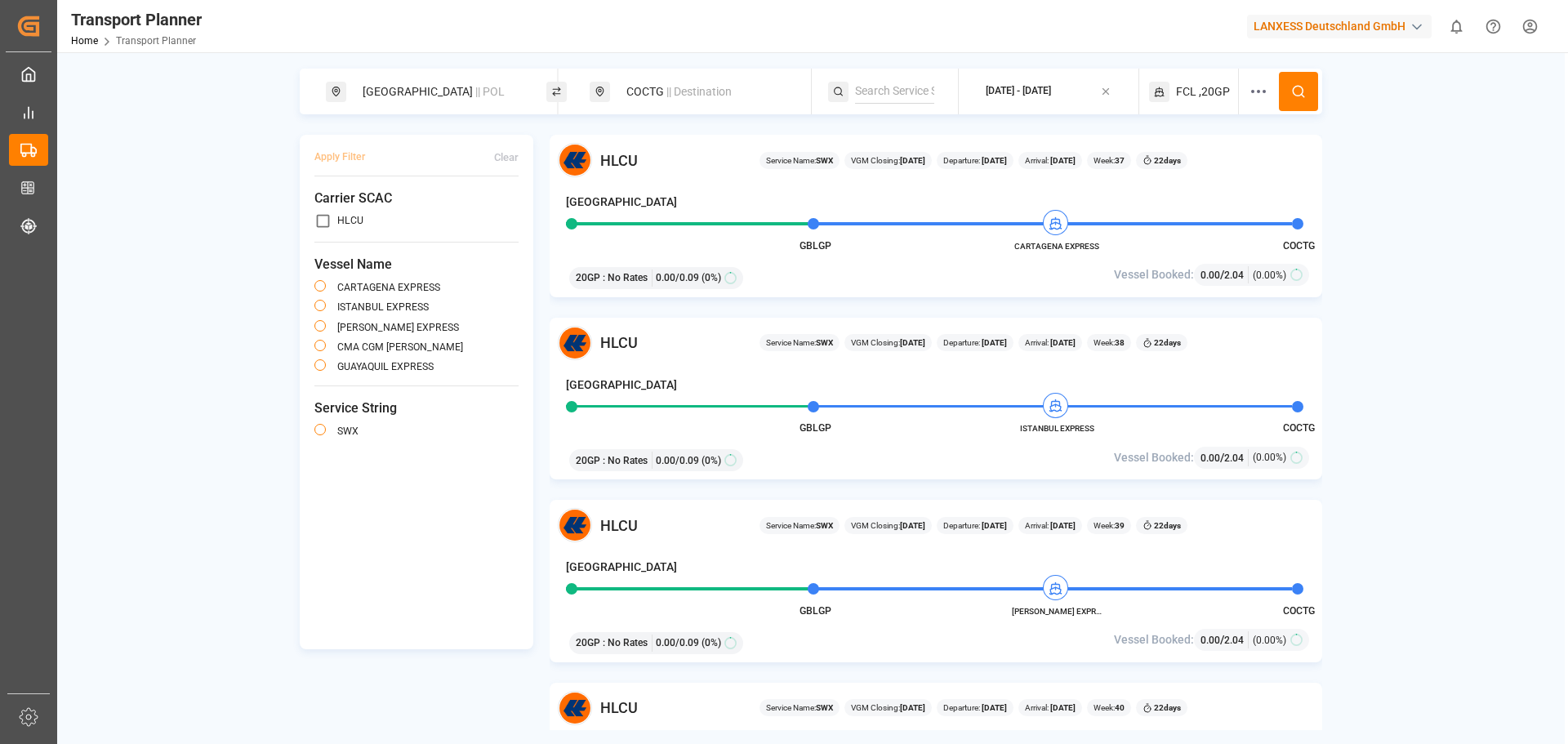
click at [476, 92] on span "|| POL" at bounding box center [490, 91] width 29 height 13
drag, startPoint x: 514, startPoint y: 163, endPoint x: 488, endPoint y: 176, distance: 29.1
click at [514, 176] on icon at bounding box center [515, 182] width 12 height 12
click at [411, 213] on input at bounding box center [427, 222] width 164 height 24
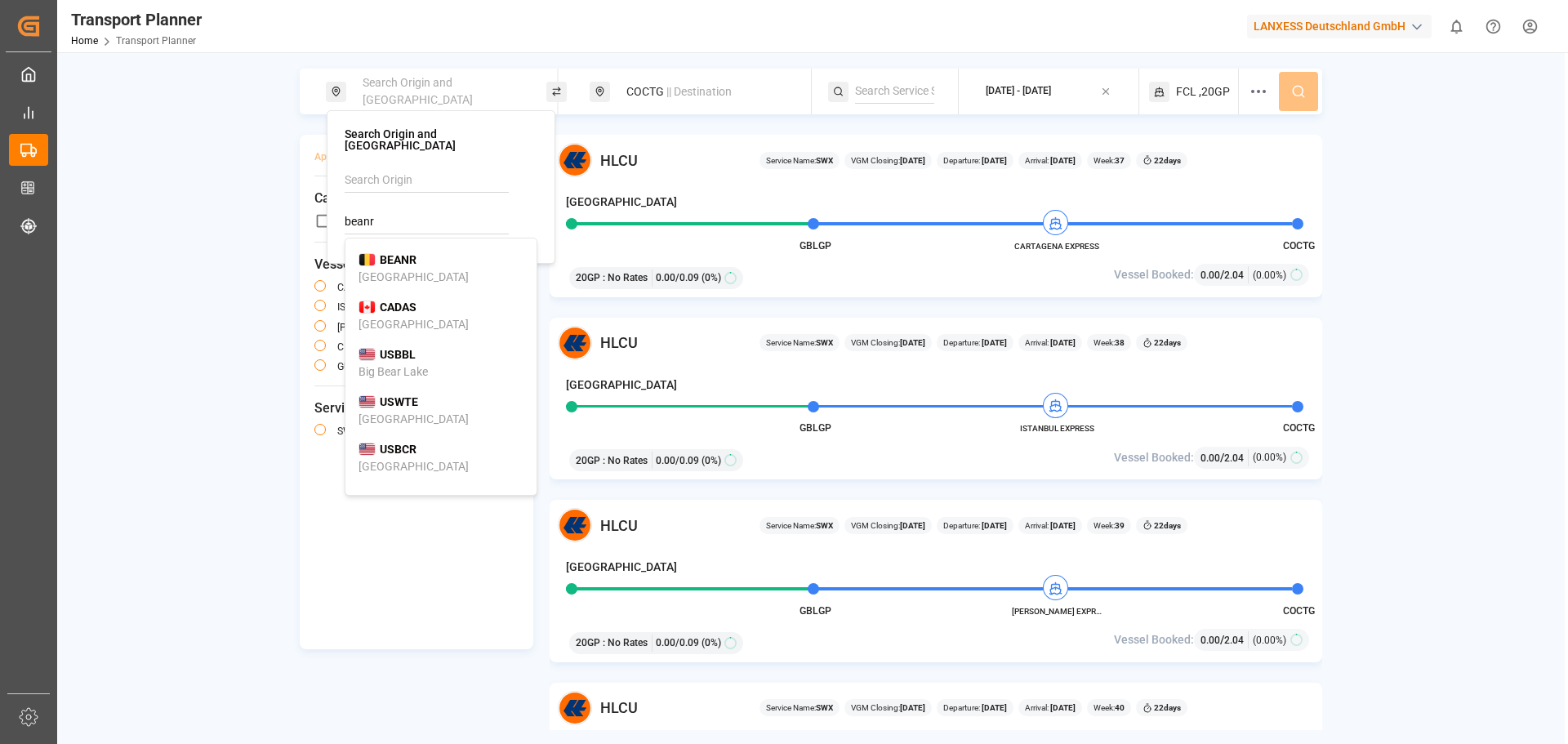
click at [388, 253] on b "BEANR" at bounding box center [398, 259] width 37 height 13
type input "BEANR"
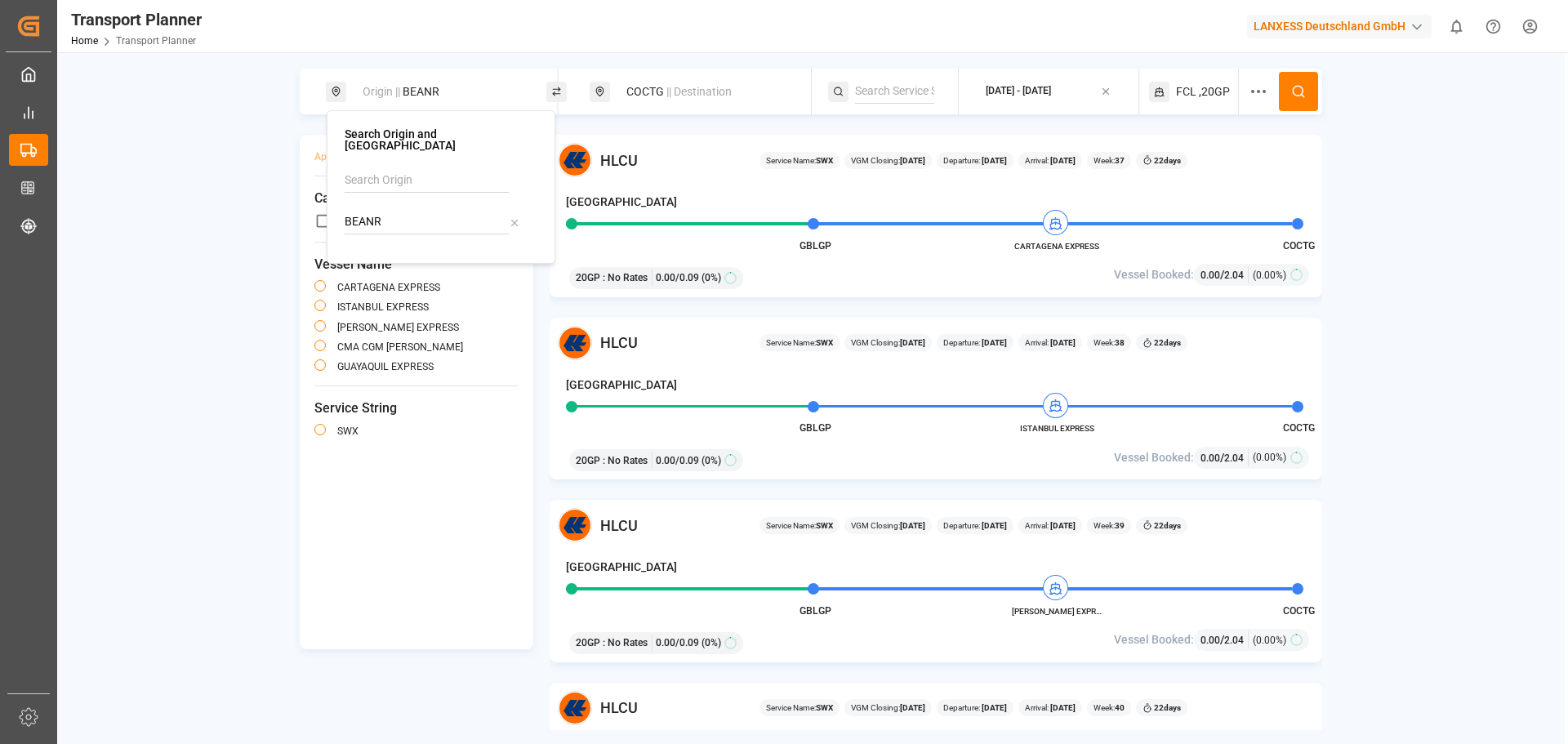
click at [648, 90] on div "COCTG || Destination" at bounding box center [704, 92] width 177 height 30
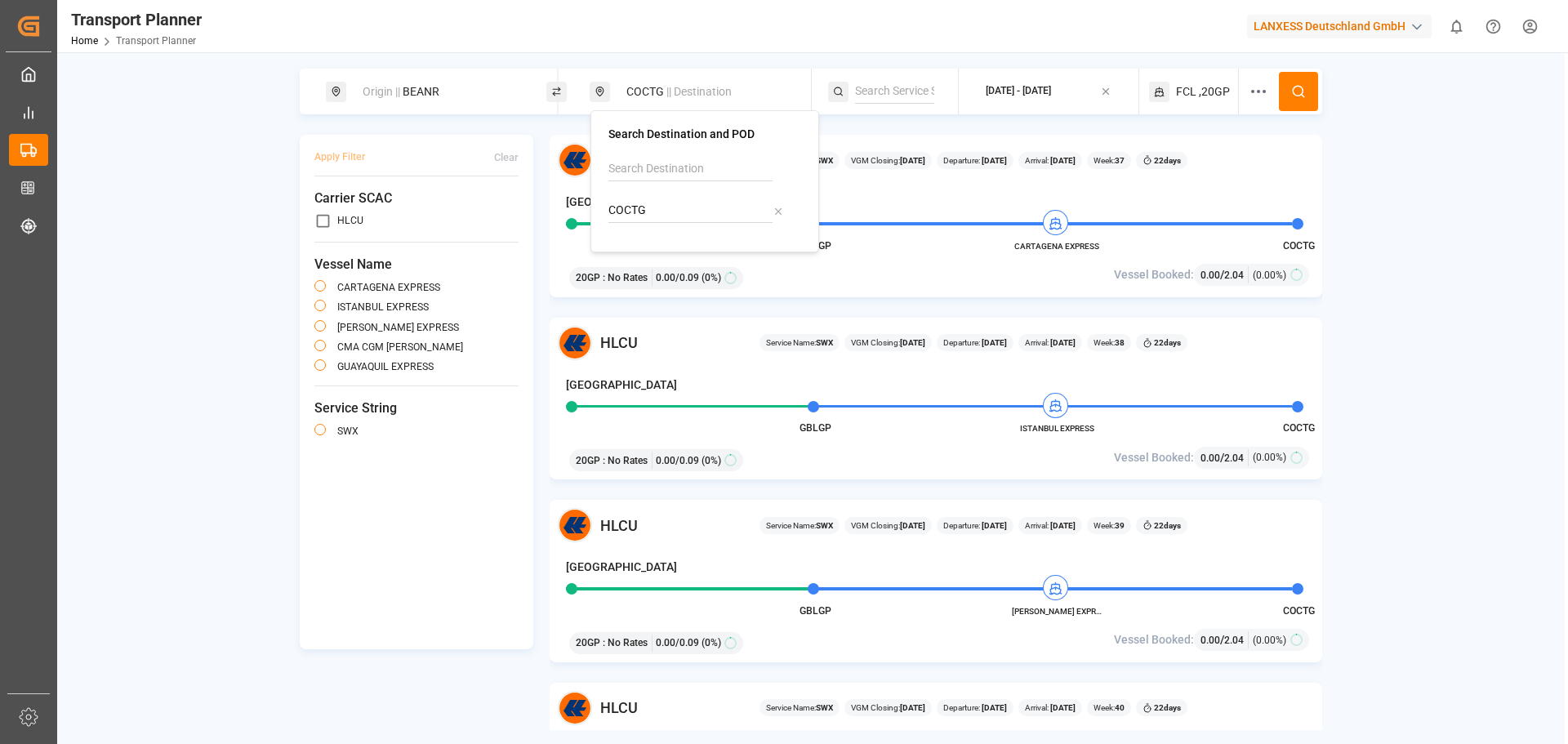
click at [777, 209] on icon at bounding box center [779, 212] width 12 height 12
click at [702, 207] on input at bounding box center [691, 210] width 164 height 24
click at [657, 247] on b "AEJEA" at bounding box center [661, 249] width 34 height 13
type input "AEJEA"
click at [1031, 90] on div "[DATE] - [DATE]" at bounding box center [1018, 91] width 65 height 15
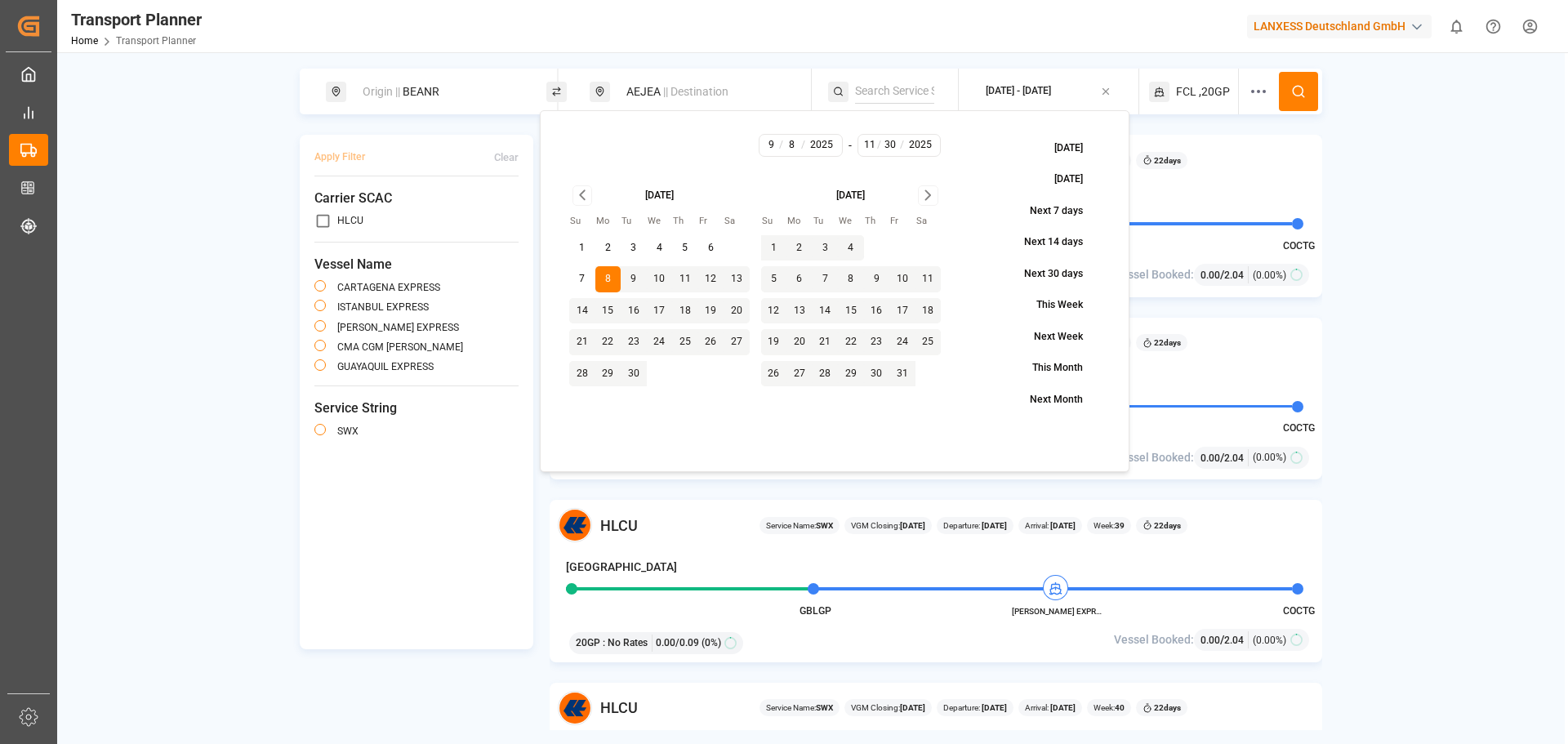
click at [579, 245] on button "1" at bounding box center [582, 248] width 26 height 26
type input "1"
click at [1294, 85] on icon at bounding box center [1298, 91] width 15 height 15
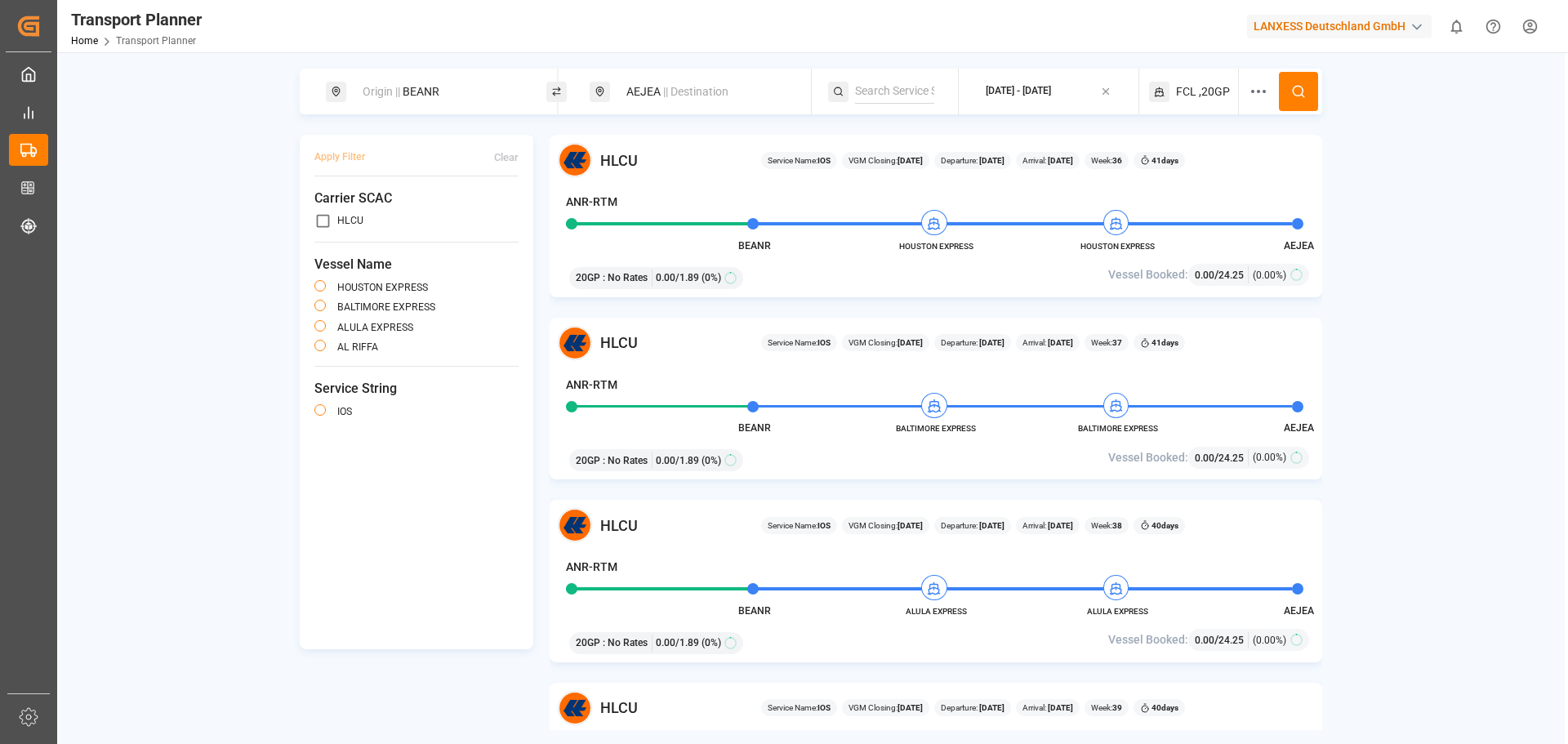
drag, startPoint x: 1457, startPoint y: 341, endPoint x: 1373, endPoint y: 348, distance: 84.3
click at [1457, 341] on div "Origin || BEANR AEJEA || Destination [DATE] - [DATE] FCL ,20GP Apply Filter Cle…" at bounding box center [810, 399] width 1508 height 661
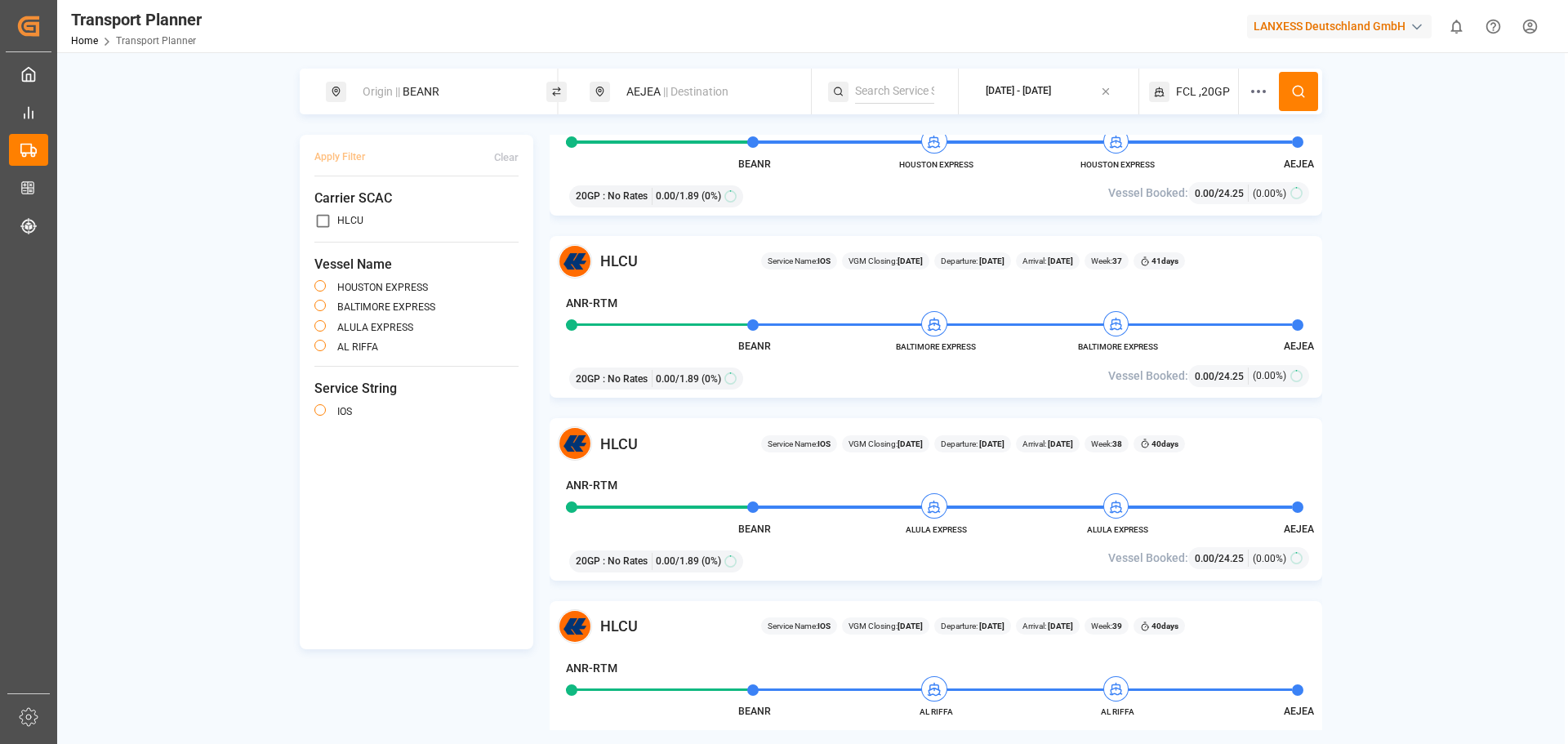
click at [485, 716] on div "Apply Filter Clear Carrier SCAC HLCU Vessel Name HOUSTON EXPRESS BALTIMORE EXPR…" at bounding box center [810, 432] width 1022 height 595
click at [672, 94] on span "|| Destination" at bounding box center [696, 91] width 65 height 13
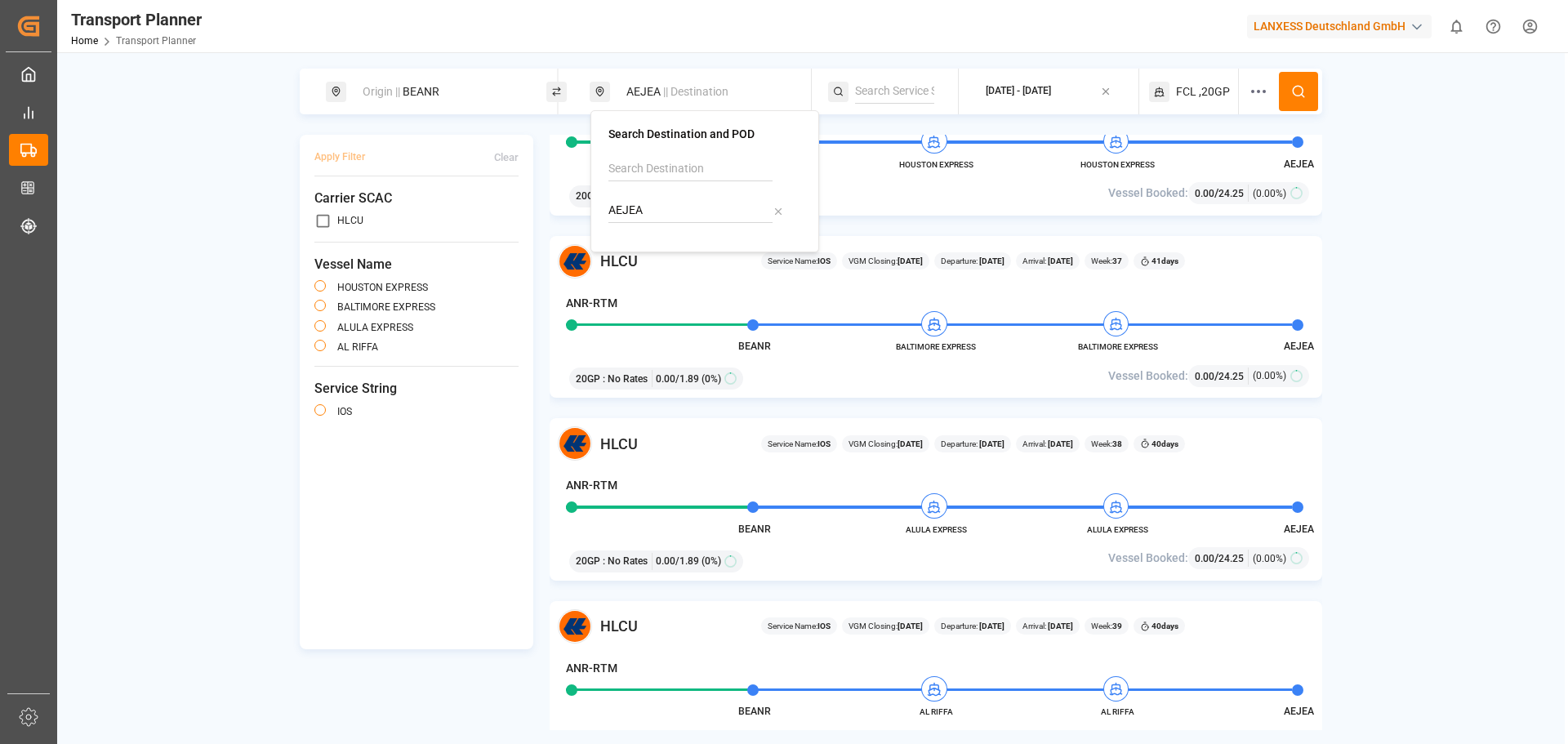
click at [773, 212] on icon at bounding box center [779, 212] width 12 height 12
click at [722, 210] on input at bounding box center [691, 210] width 164 height 24
click at [659, 251] on b "AUSYD" at bounding box center [662, 249] width 37 height 13
type input "AUSYD"
click at [373, 723] on div "Apply Filter Clear Carrier SCAC HLCU Vessel Name HOUSTON EXPRESS BALTIMORE EXPR…" at bounding box center [810, 432] width 1022 height 595
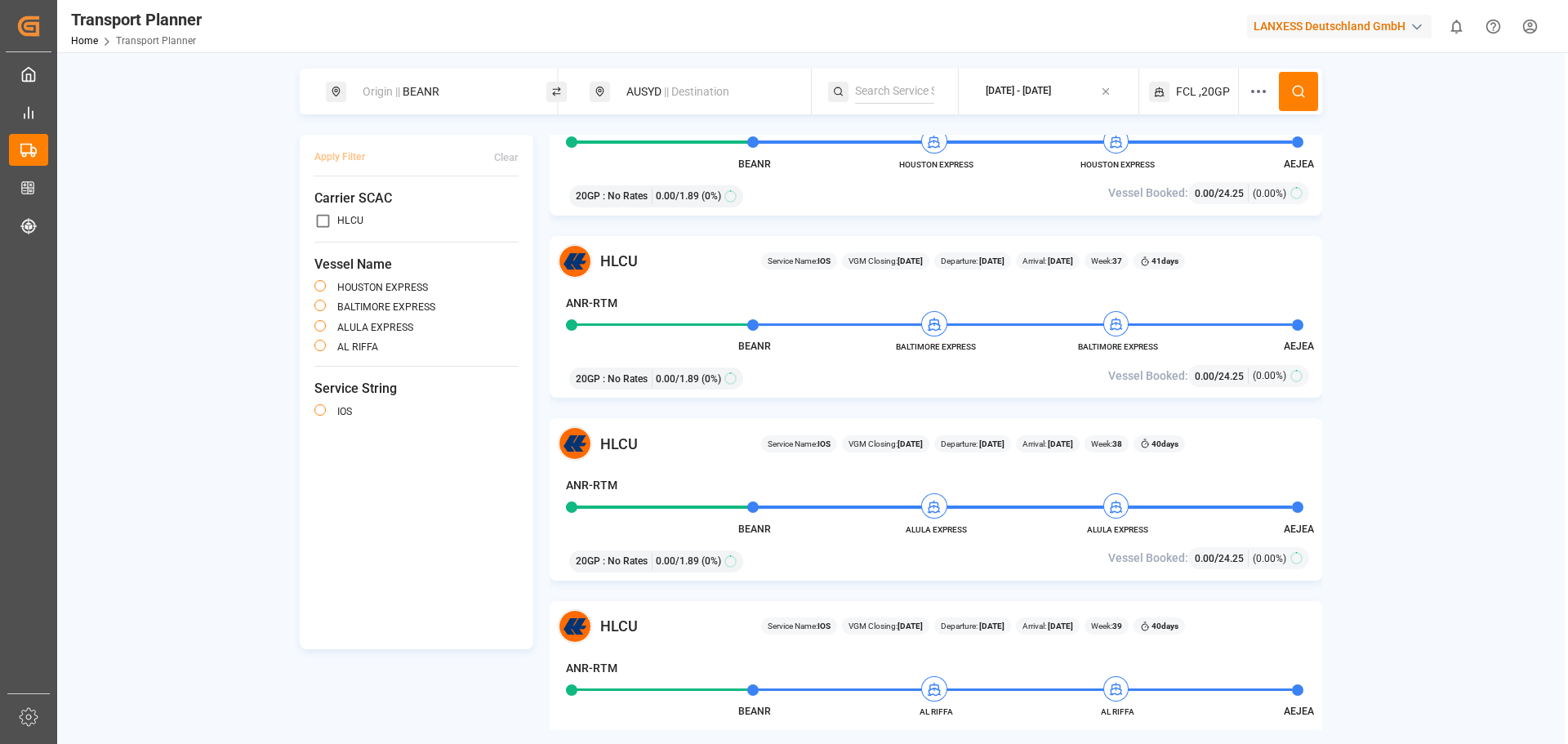
click at [987, 354] on div "HLCU Service Name: IOS VGM Closing: [DATE] Departure: [DATE] Arrival: [DATE] We…" at bounding box center [935, 317] width 773 height 162
drag, startPoint x: 897, startPoint y: 348, endPoint x: 974, endPoint y: 348, distance: 77.0
click at [974, 348] on span "BALTIMORE EXPRESS" at bounding box center [935, 346] width 90 height 13
copy span "BALTIMORE EXPRESS"
click at [437, 705] on div "Apply Filter Clear Carrier SCAC HLCU Vessel Name HOUSTON EXPRESS BALTIMORE EXPR…" at bounding box center [810, 432] width 1022 height 595
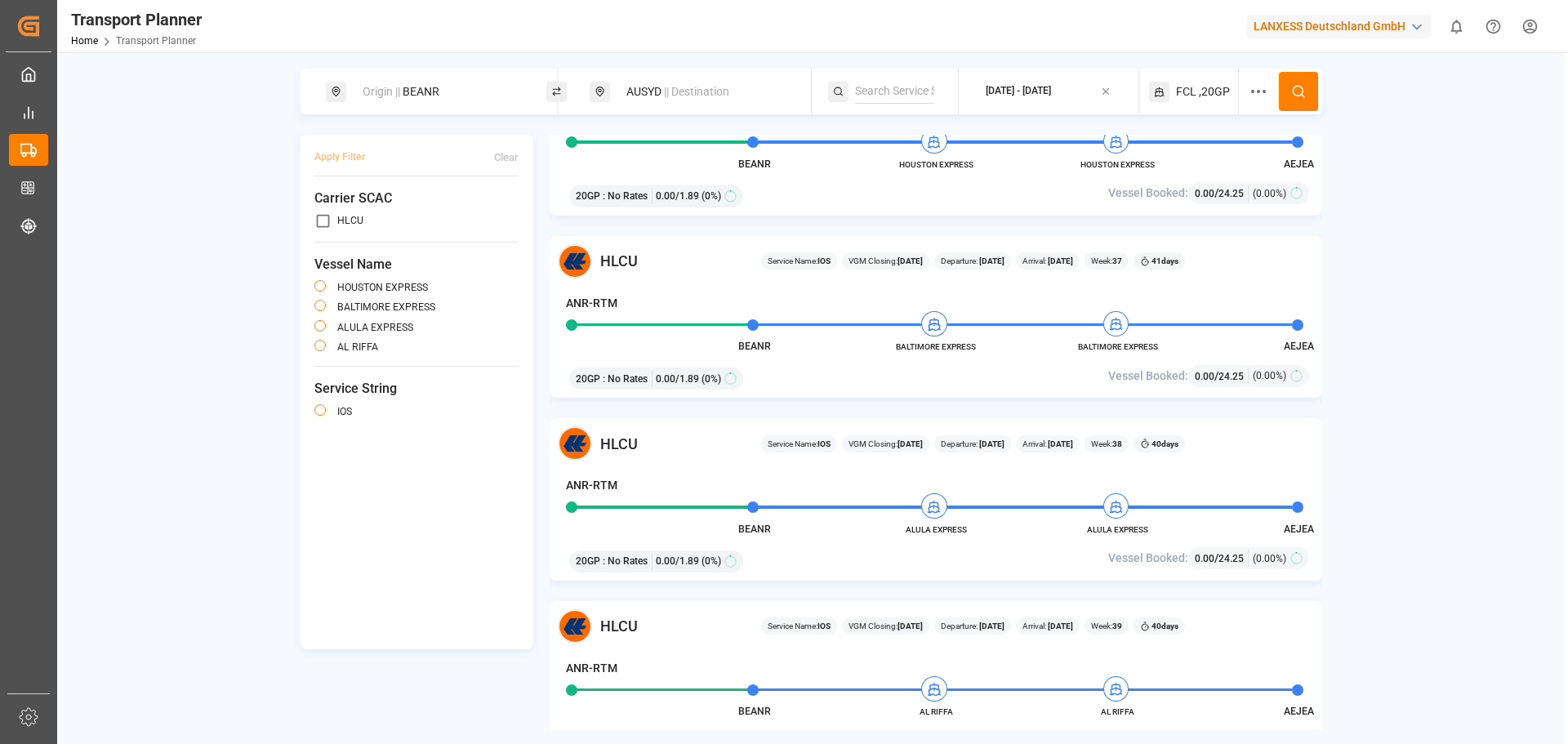
click at [453, 703] on div "Apply Filter Clear Carrier SCAC HLCU Vessel Name HOUSTON EXPRESS BALTIMORE EXPR…" at bounding box center [810, 432] width 1022 height 595
